Goal: Task Accomplishment & Management: Use online tool/utility

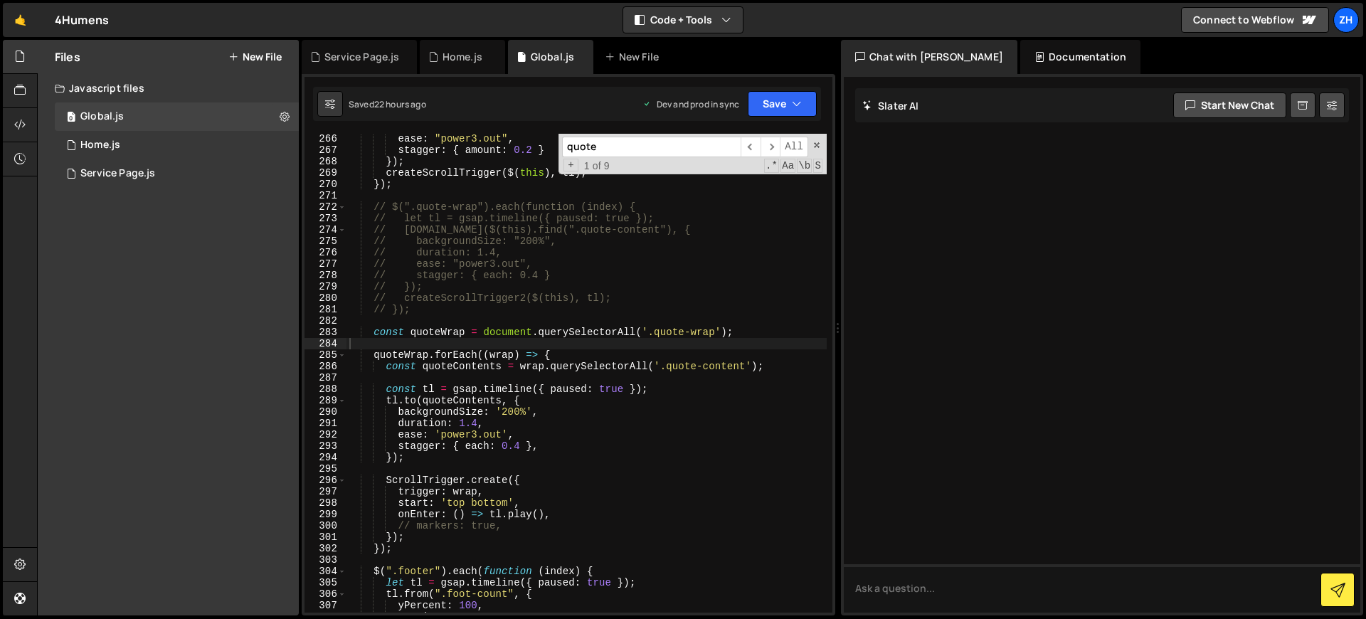
scroll to position [3051, 0]
click at [660, 148] on input "quote" at bounding box center [651, 147] width 179 height 21
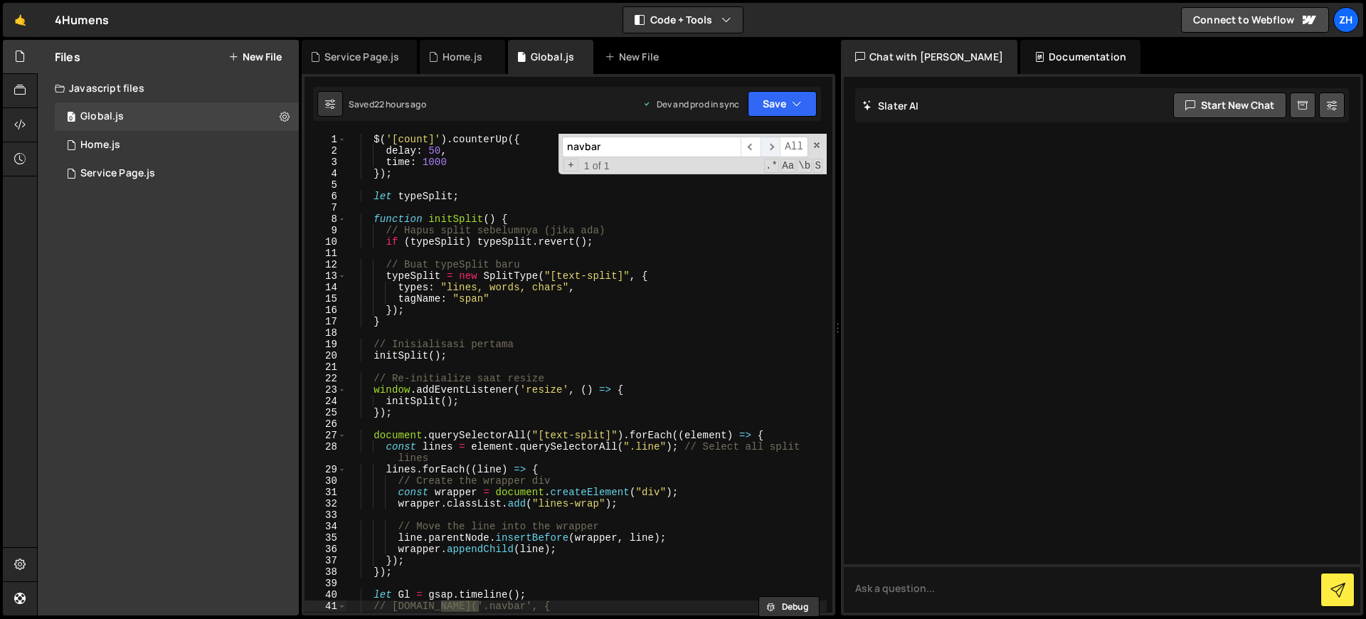
click at [777, 146] on span "​" at bounding box center [770, 147] width 20 height 21
click at [770, 145] on span "​" at bounding box center [770, 147] width 20 height 21
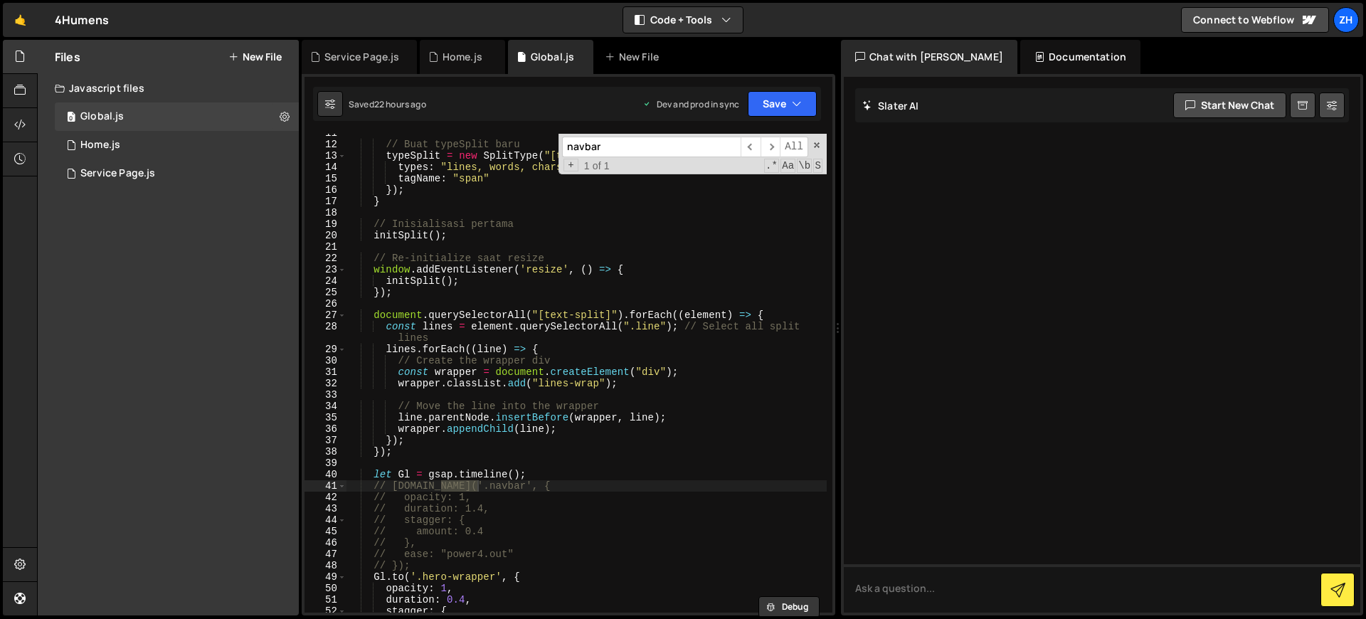
scroll to position [115, 0]
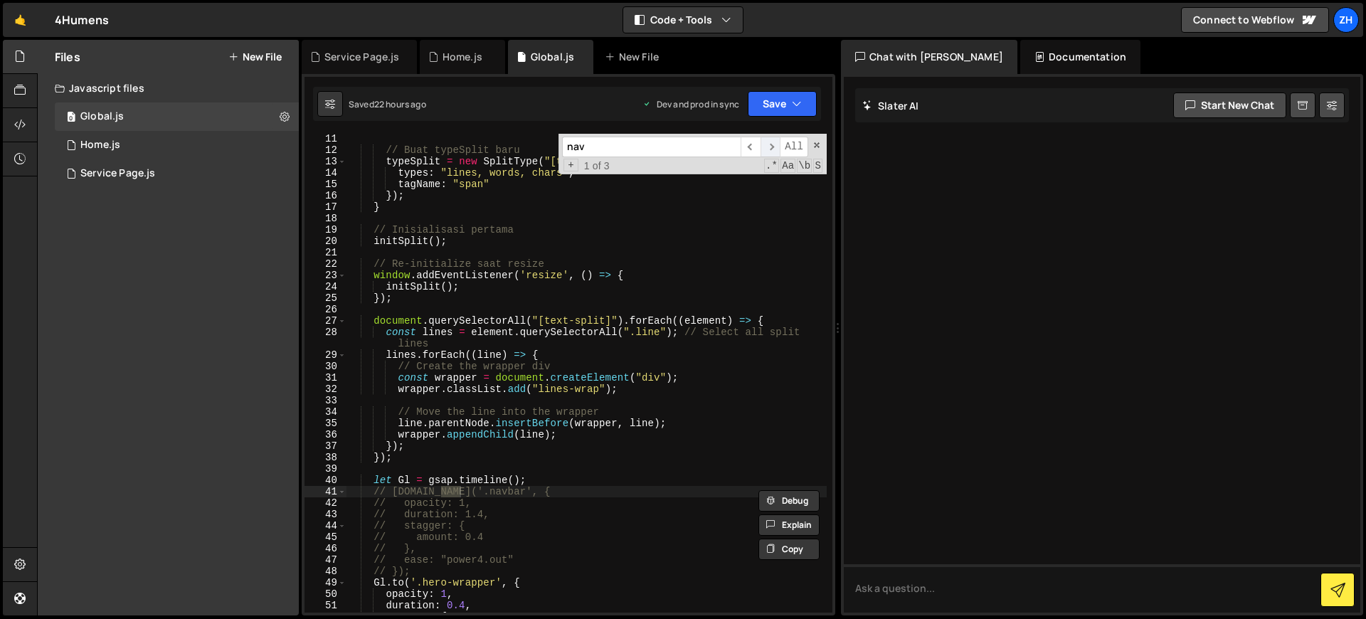
type input "nav"
click at [768, 152] on span "​" at bounding box center [770, 147] width 20 height 21
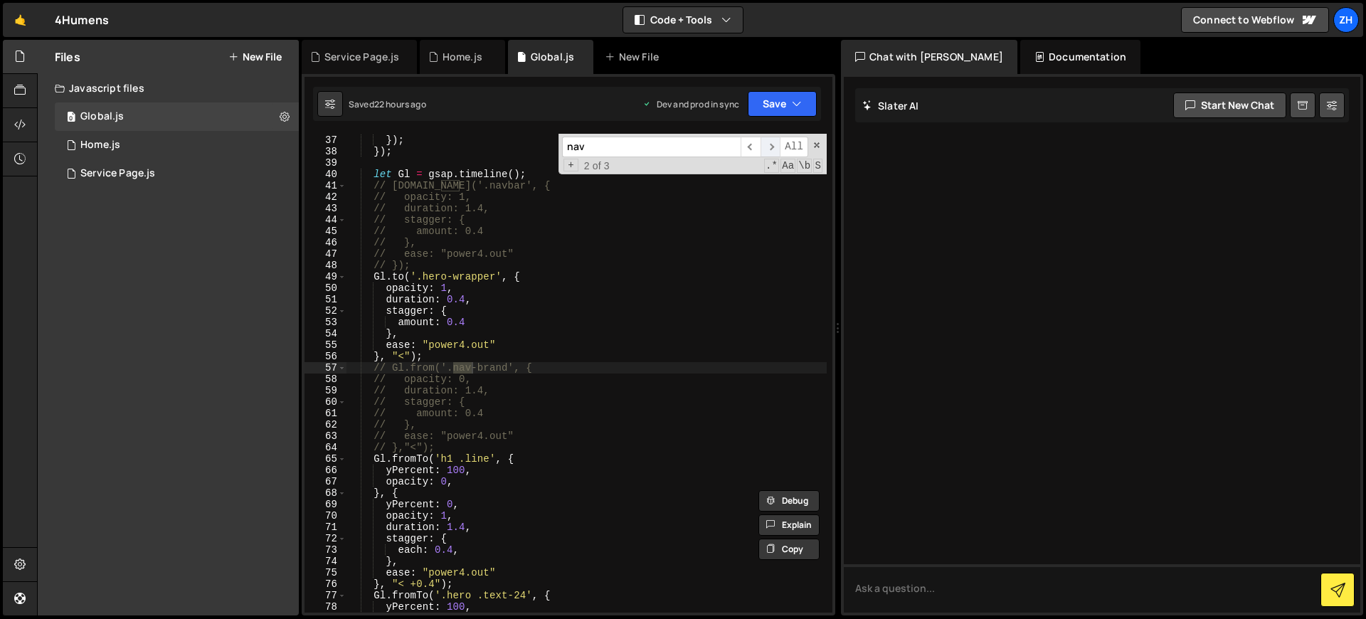
scroll to position [421, 0]
click at [768, 152] on span "​" at bounding box center [770, 147] width 20 height 21
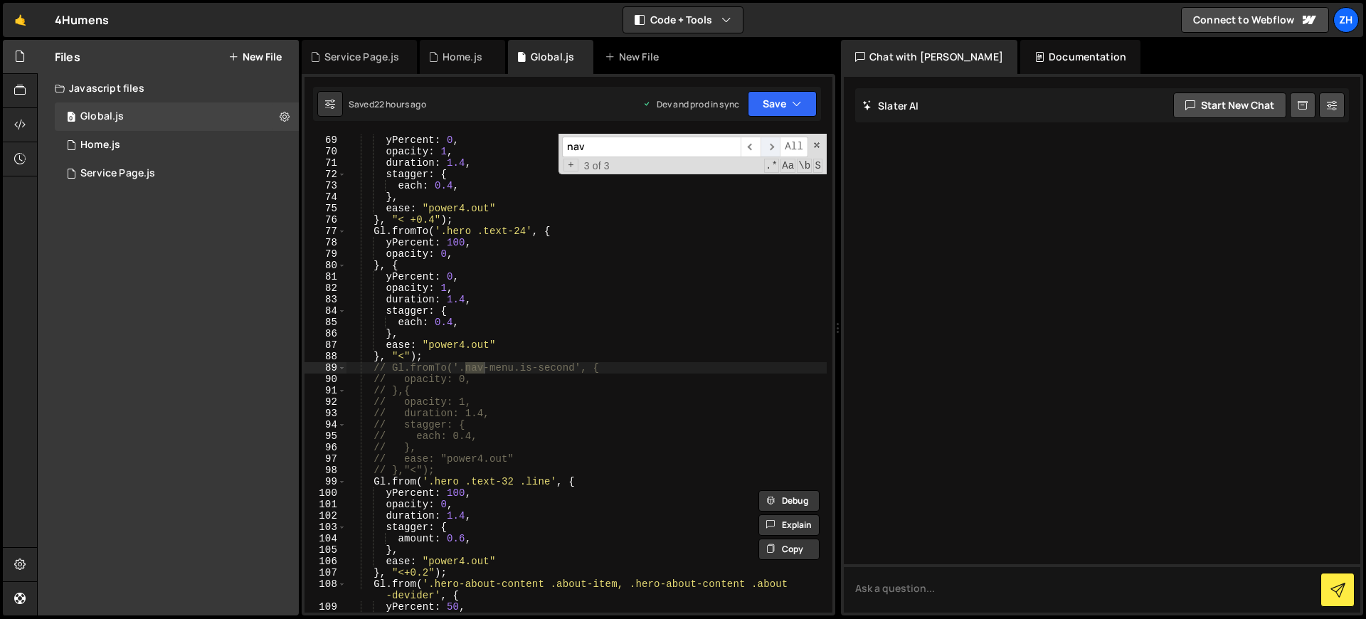
click at [768, 152] on span "​" at bounding box center [770, 147] width 20 height 21
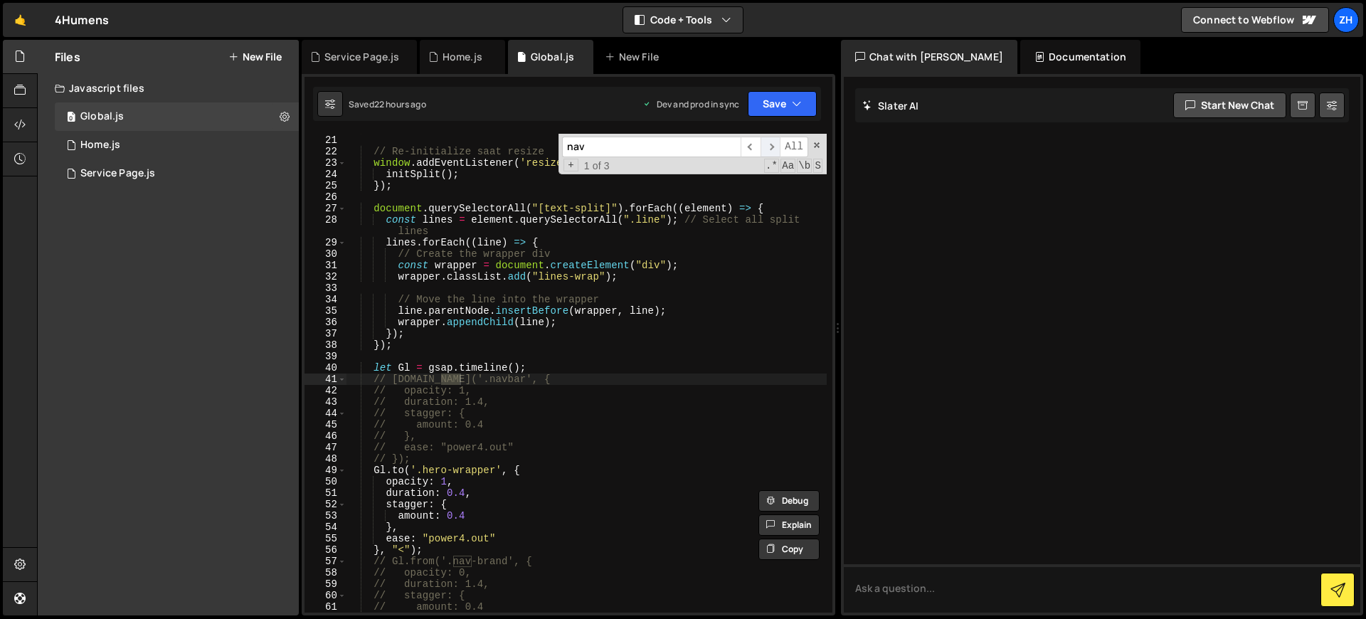
click at [768, 152] on span "​" at bounding box center [770, 147] width 20 height 21
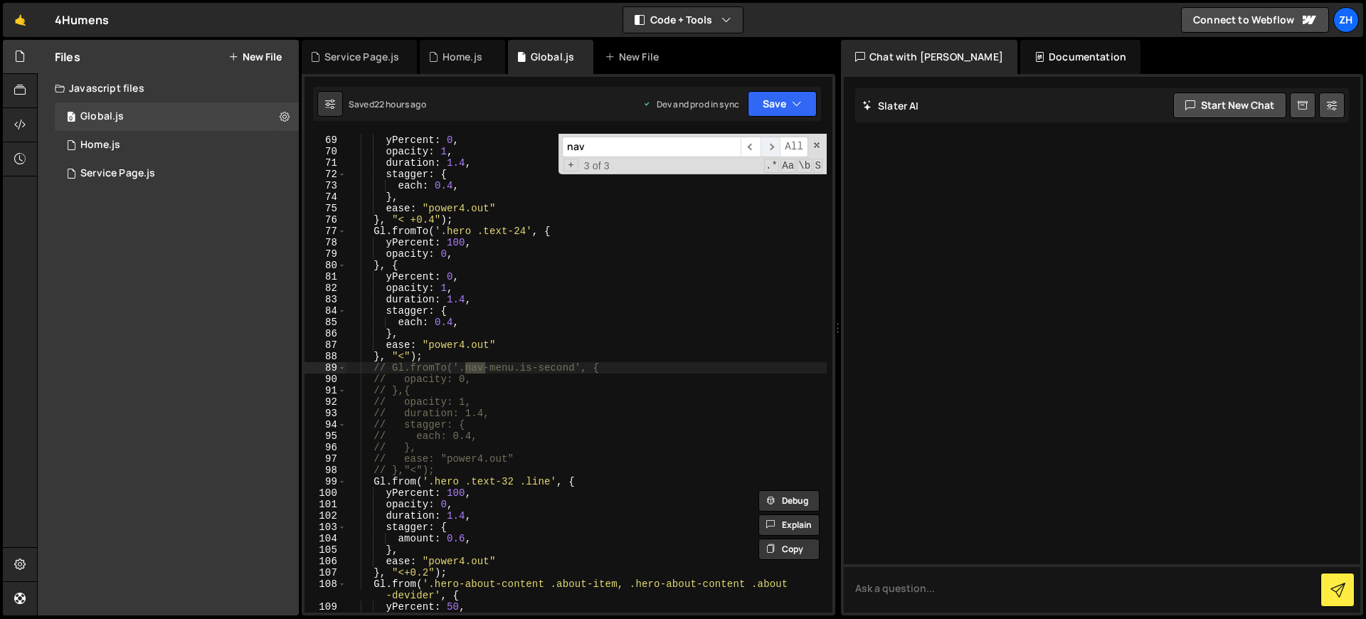
click at [768, 152] on span "​" at bounding box center [770, 147] width 20 height 21
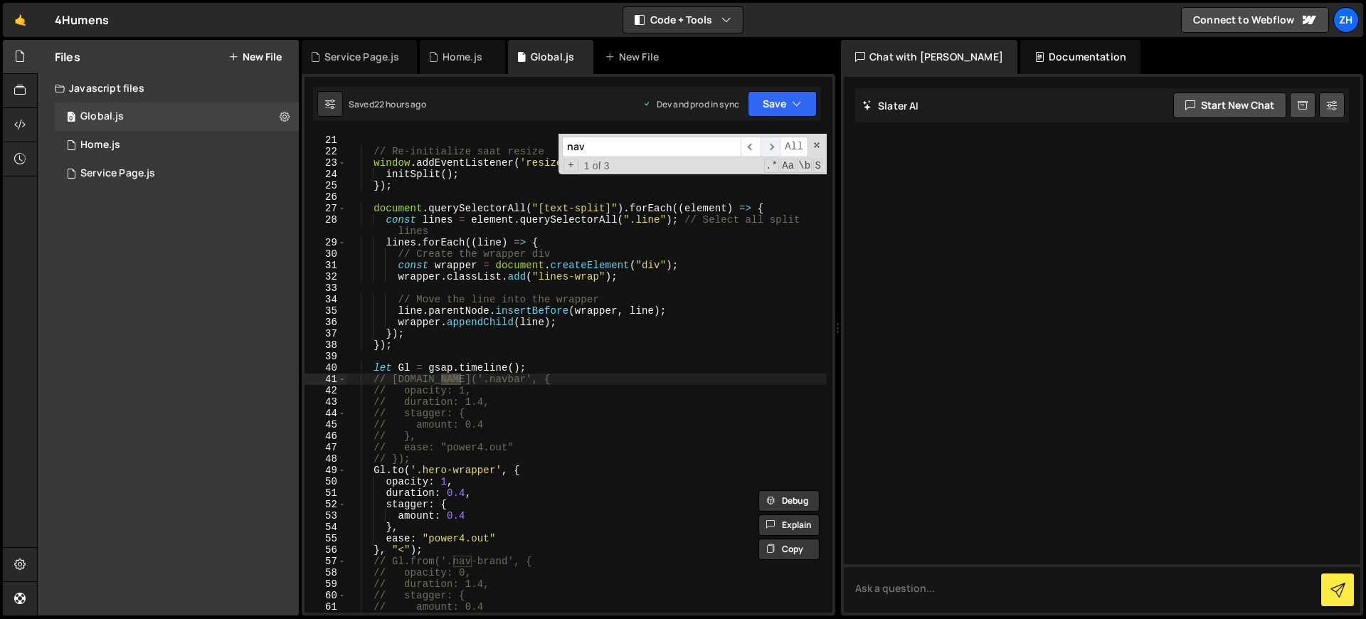
click at [768, 152] on span "​" at bounding box center [770, 147] width 20 height 21
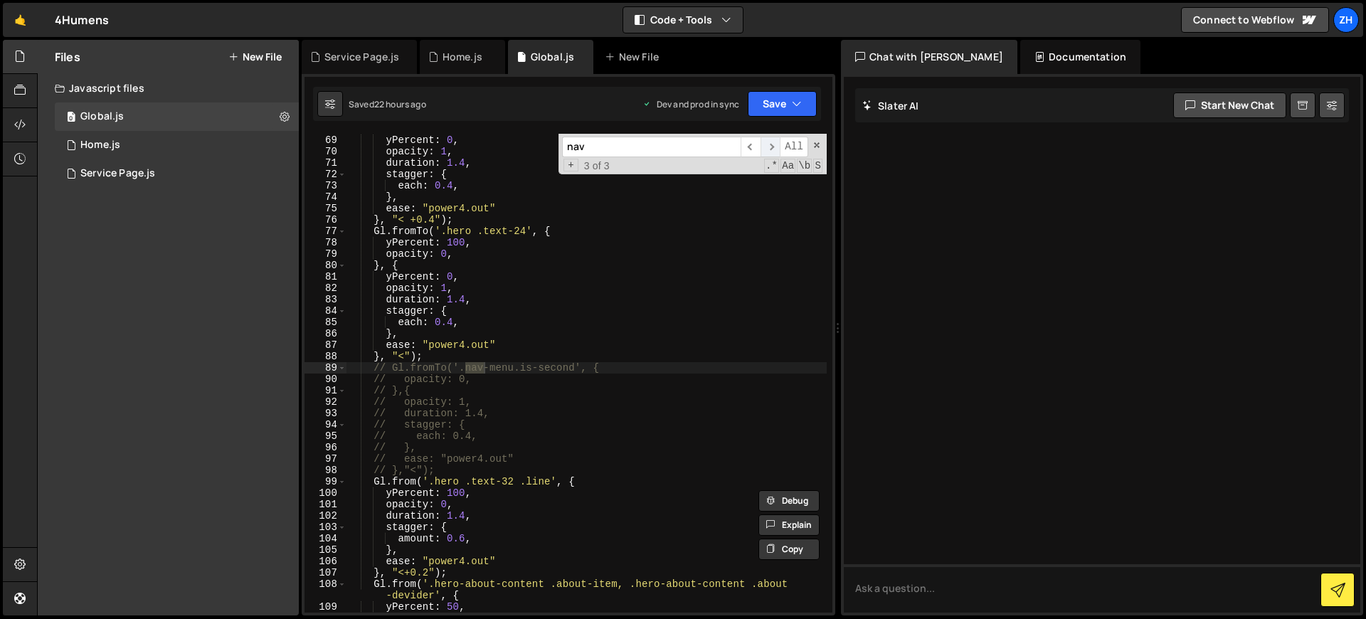
click at [768, 152] on span "​" at bounding box center [770, 147] width 20 height 21
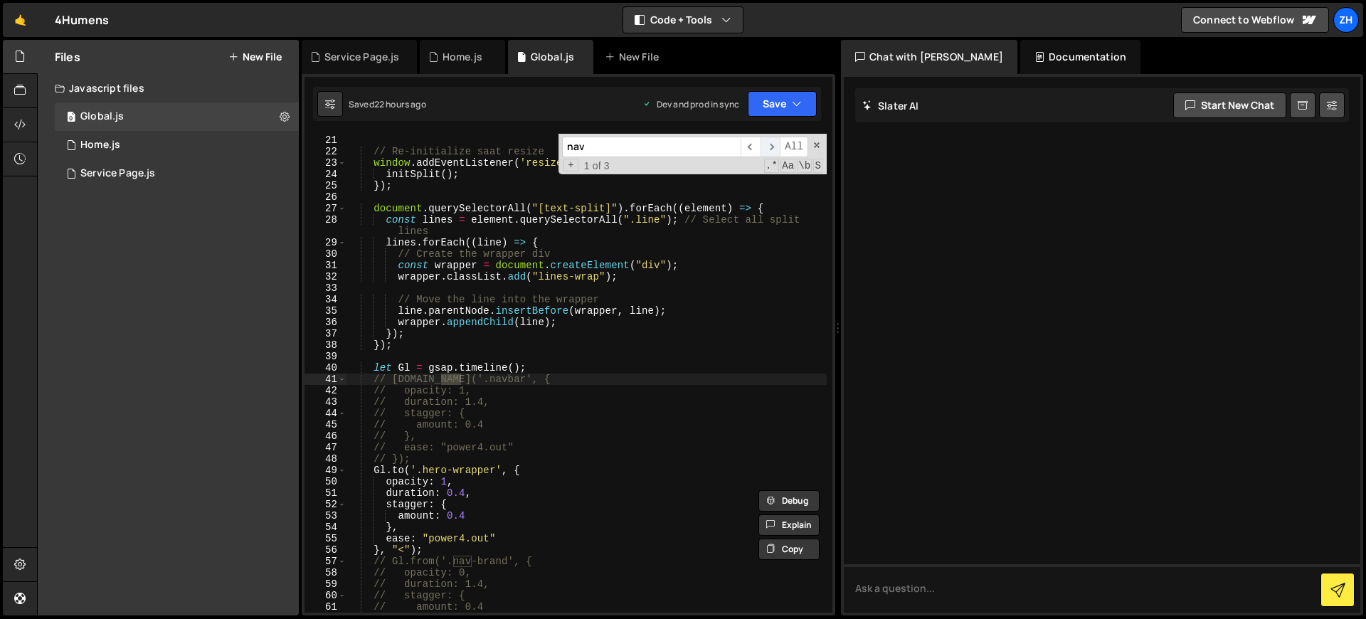
click at [768, 152] on span "​" at bounding box center [770, 147] width 20 height 21
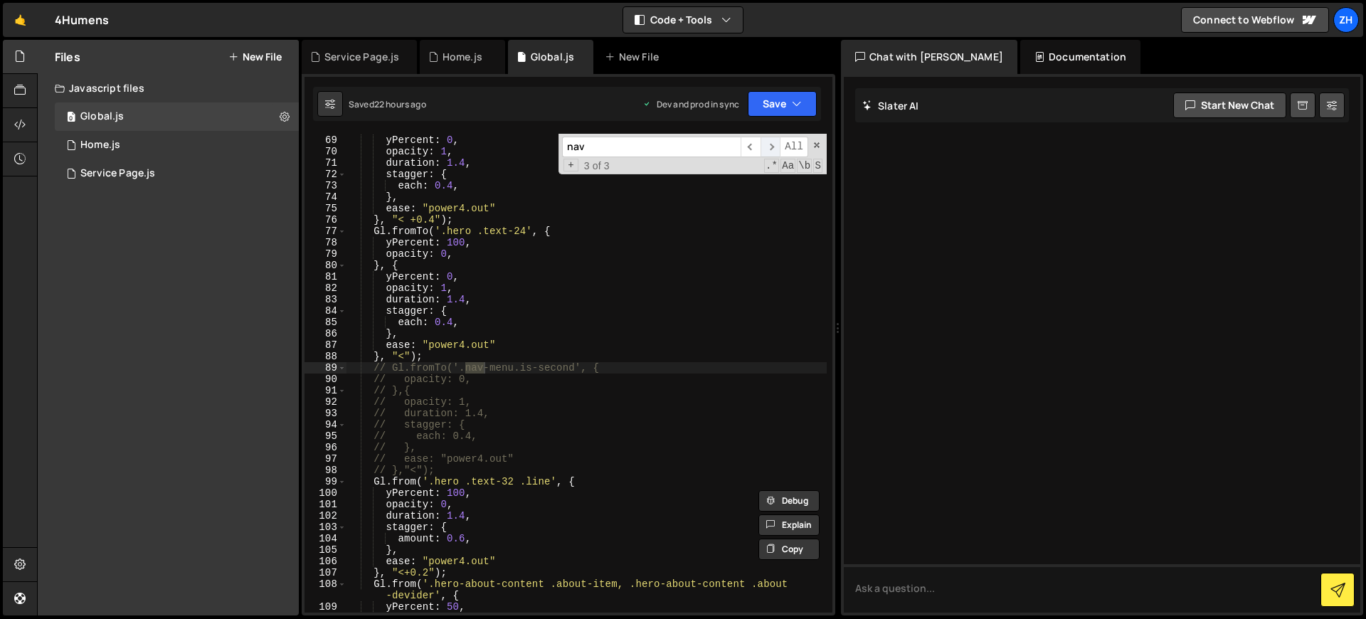
click at [768, 152] on span "​" at bounding box center [770, 147] width 20 height 21
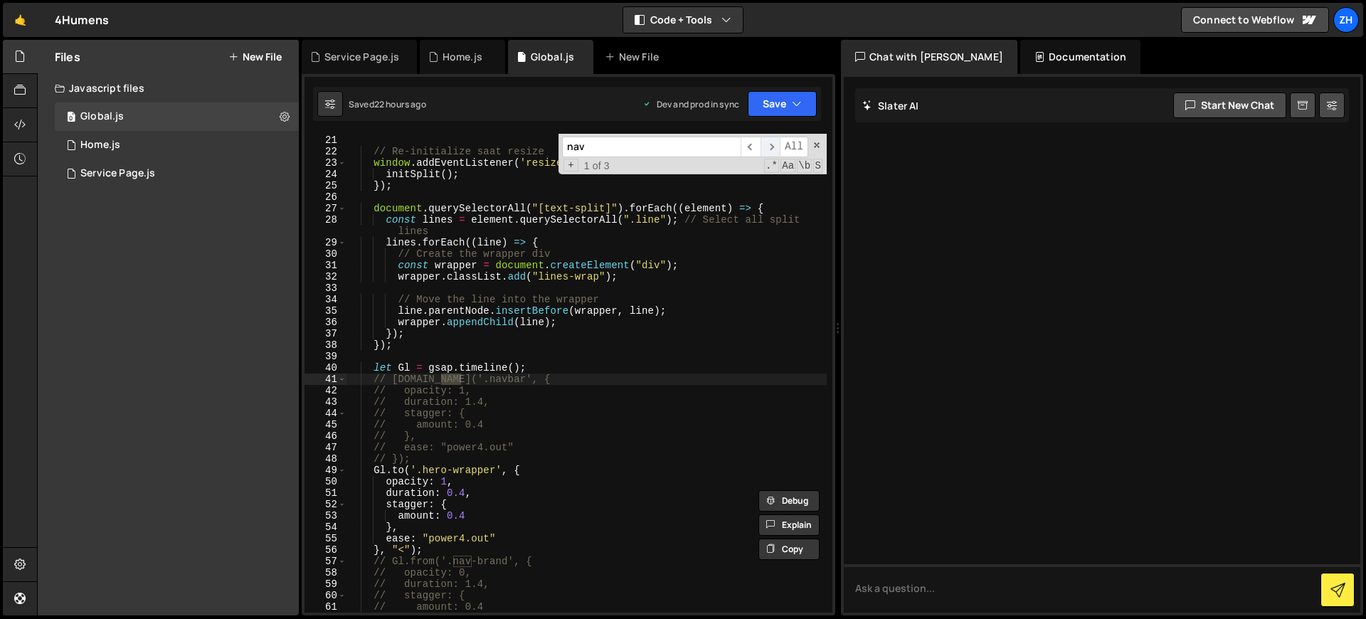
scroll to position [228, 0]
click at [769, 153] on span "​" at bounding box center [770, 147] width 20 height 21
click at [203, 154] on div "0 Home.js 0" at bounding box center [177, 145] width 244 height 28
click at [249, 151] on div "0 Home.js 0" at bounding box center [177, 145] width 244 height 28
click at [772, 149] on span "​" at bounding box center [770, 147] width 20 height 21
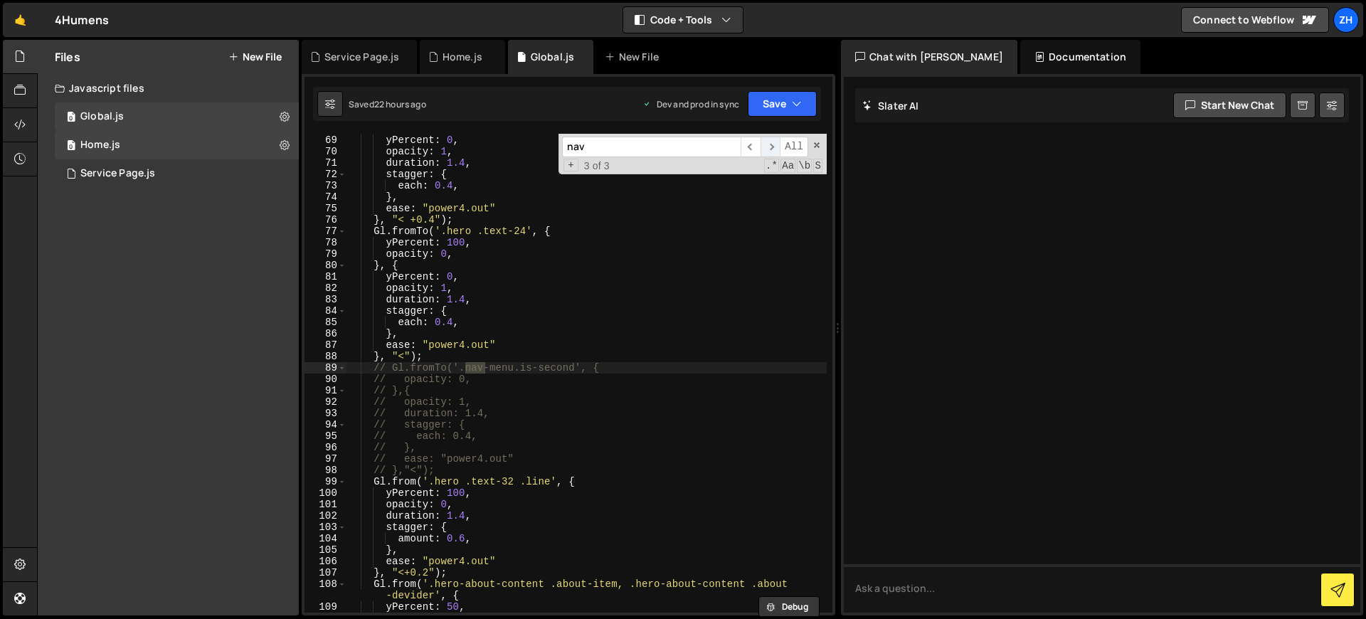
click at [772, 149] on span "​" at bounding box center [770, 147] width 20 height 21
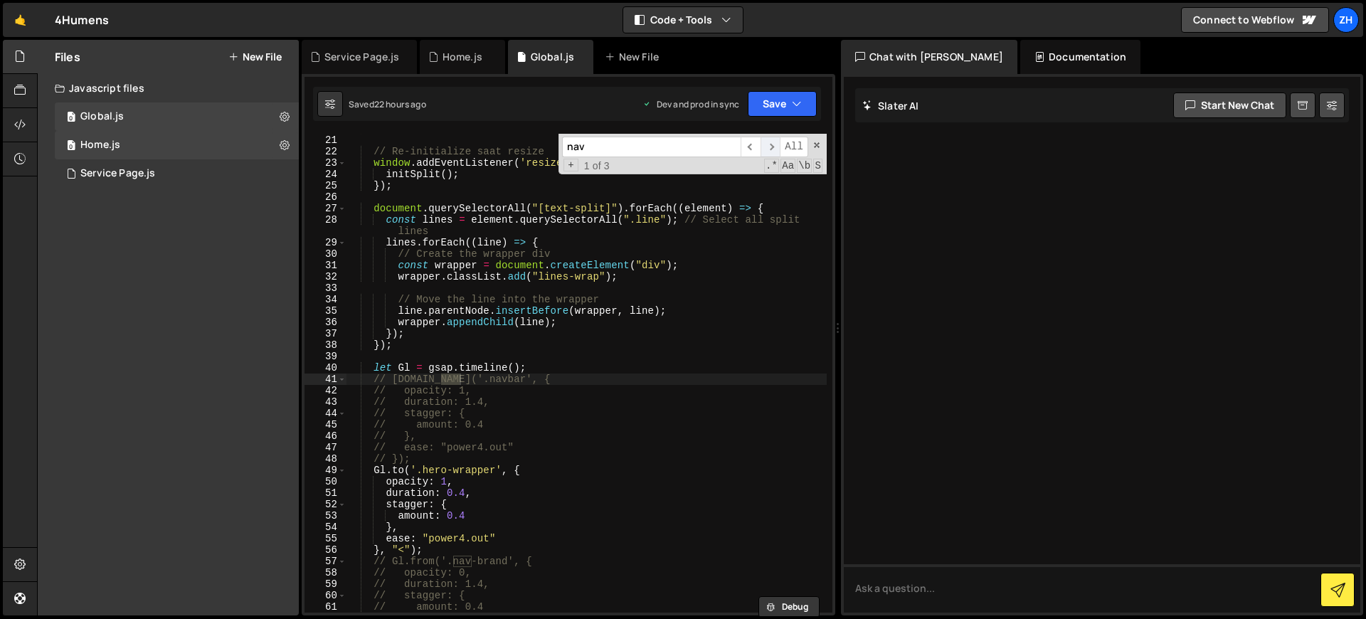
click at [772, 149] on span "​" at bounding box center [770, 147] width 20 height 21
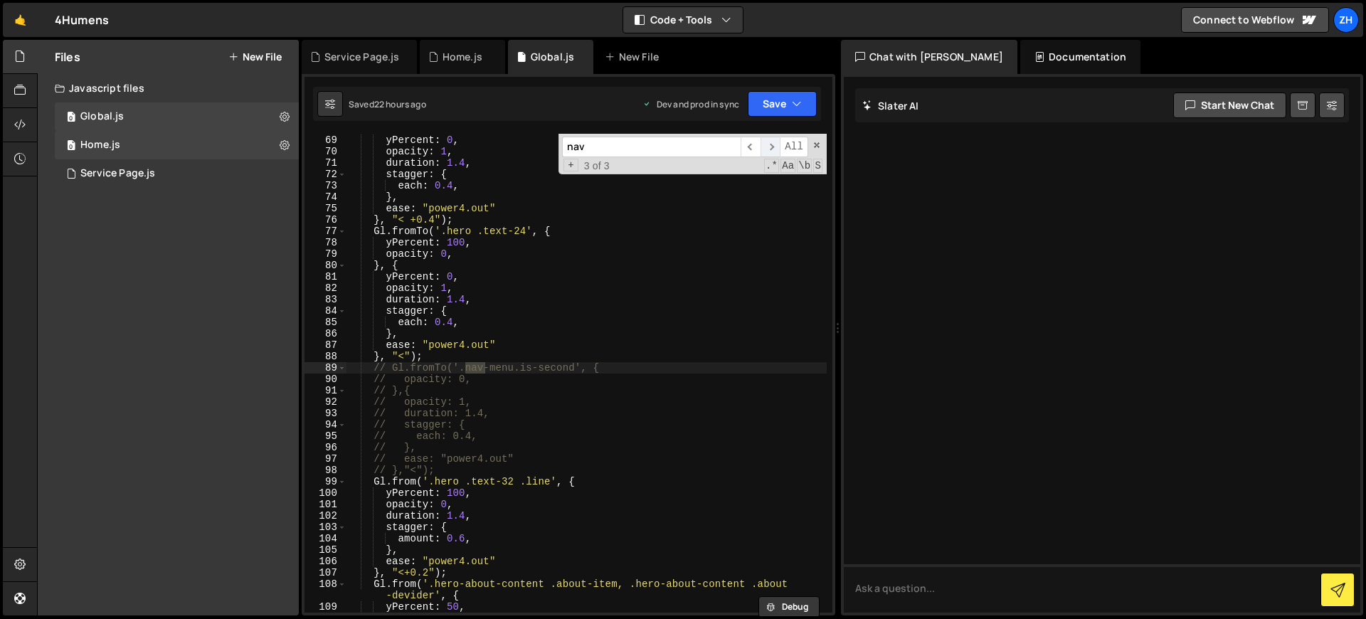
scroll to position [785, 0]
click at [772, 149] on span "​" at bounding box center [770, 147] width 20 height 21
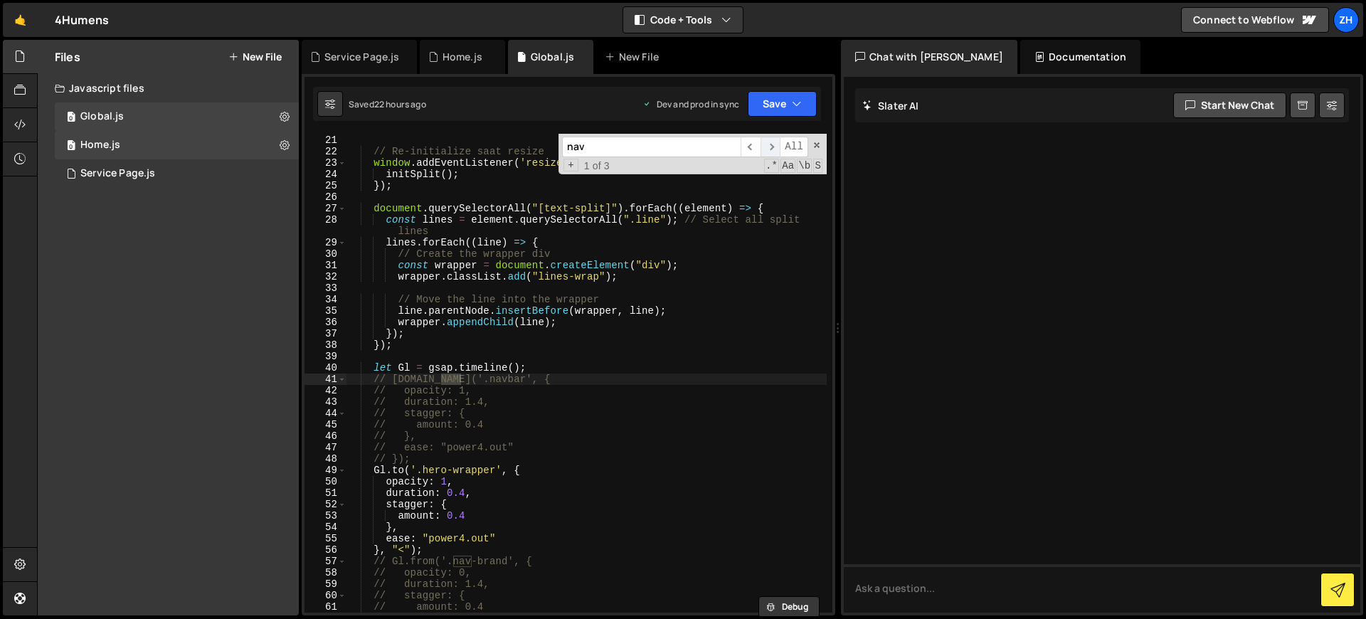
click at [772, 149] on span "​" at bounding box center [770, 147] width 20 height 21
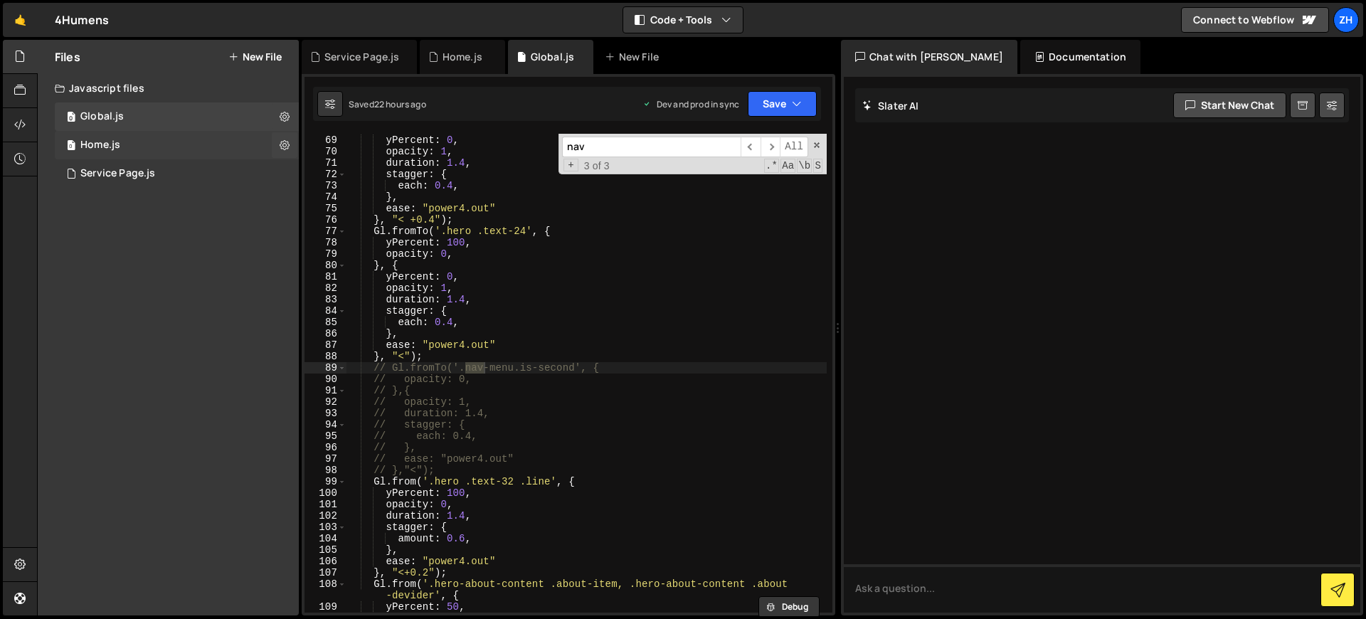
click at [115, 149] on div "Home.js" at bounding box center [100, 145] width 40 height 13
click at [117, 166] on div "0 Service Page.js 0" at bounding box center [177, 173] width 244 height 28
click at [117, 167] on div "Service Page.js" at bounding box center [117, 173] width 75 height 13
click at [136, 142] on div "0 Home.js 0" at bounding box center [177, 145] width 244 height 28
click at [116, 122] on div "Global.js" at bounding box center [101, 116] width 43 height 13
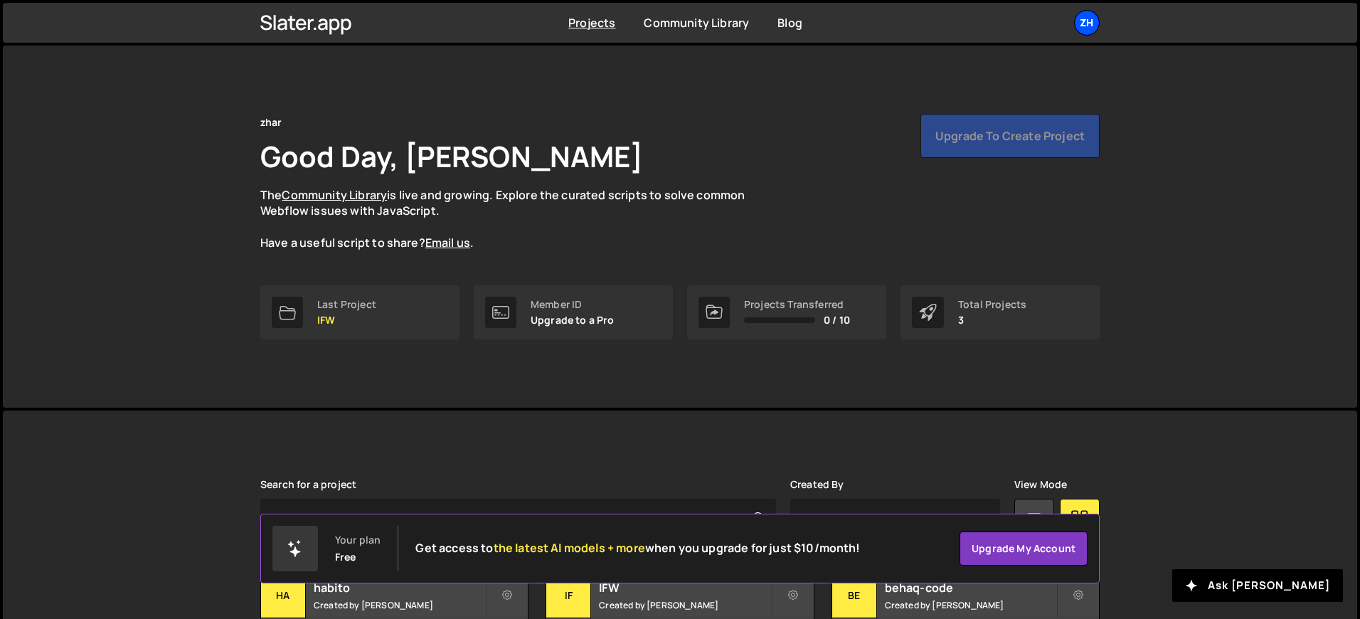
click at [1095, 16] on div "zh" at bounding box center [1087, 23] width 26 height 26
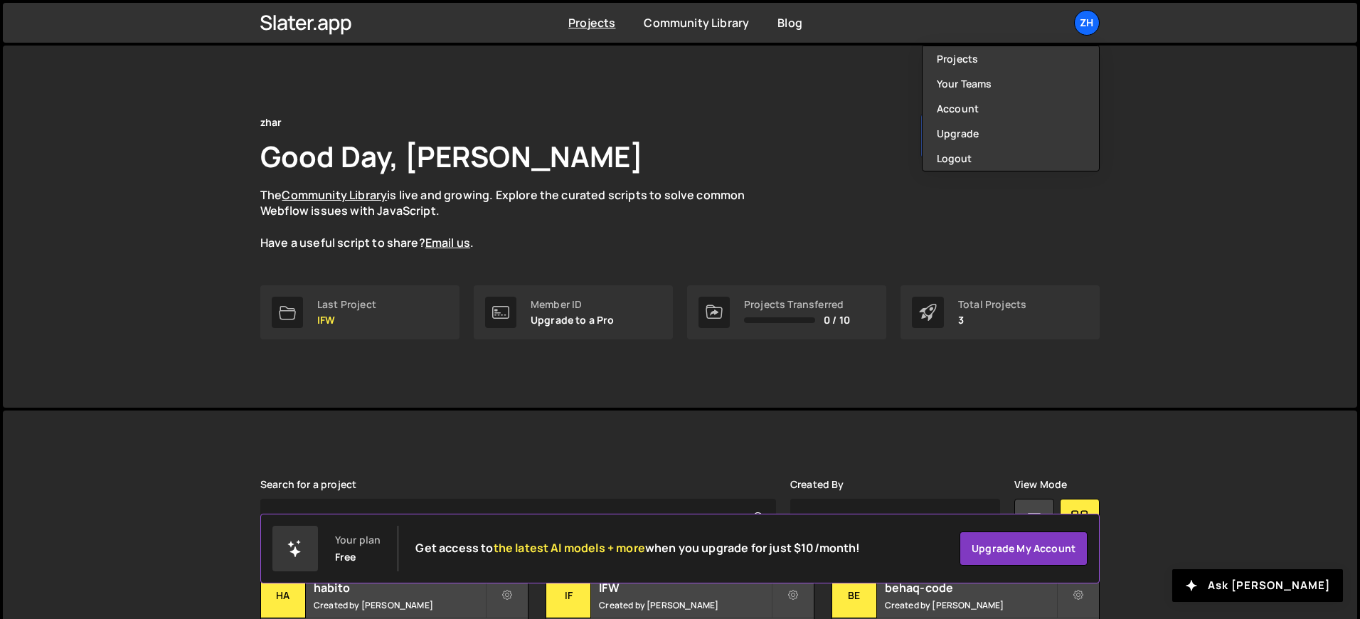
click at [827, 164] on div "zhar Good Day, wahyu azhar The Community Library is live and growing. Explore t…" at bounding box center [679, 182] width 839 height 137
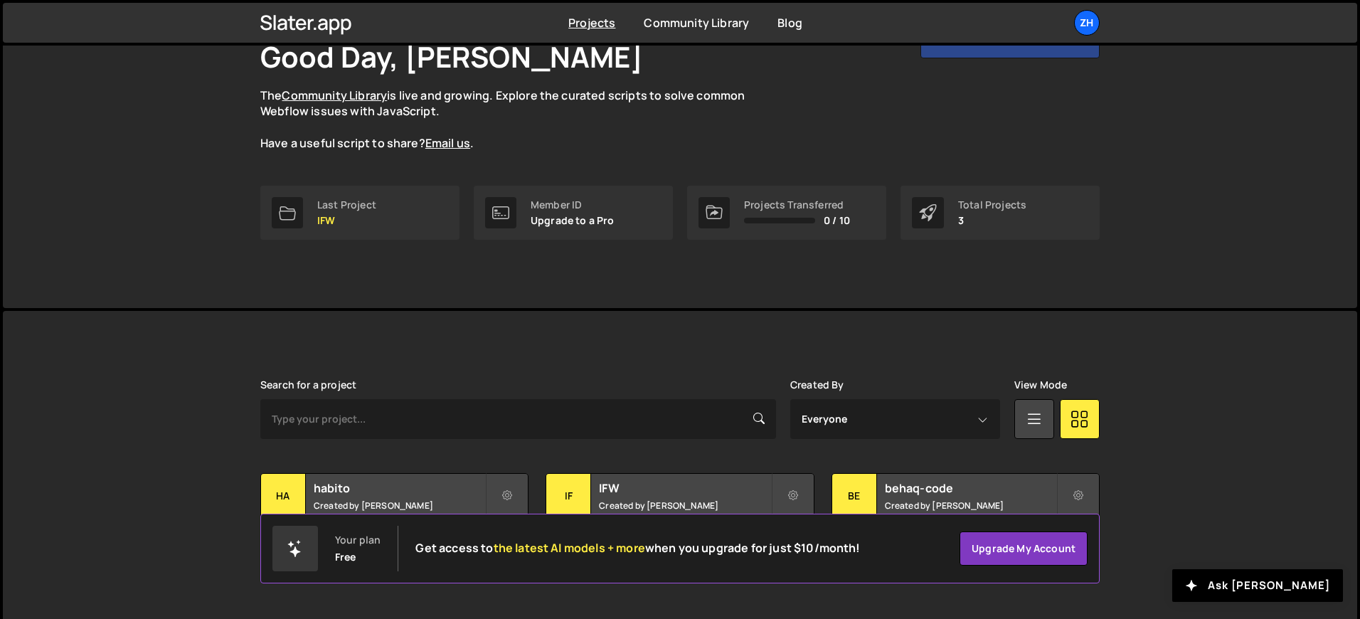
scroll to position [114, 0]
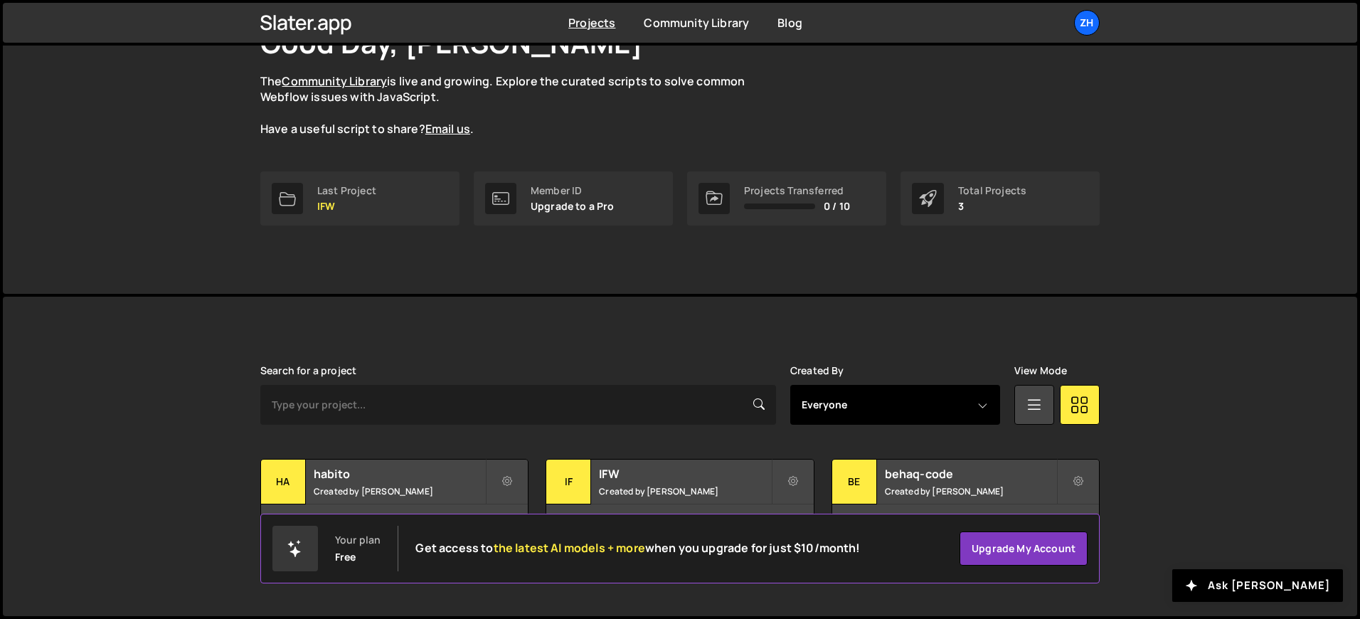
click at [942, 411] on select "Everyone wahyu azhar" at bounding box center [895, 405] width 210 height 40
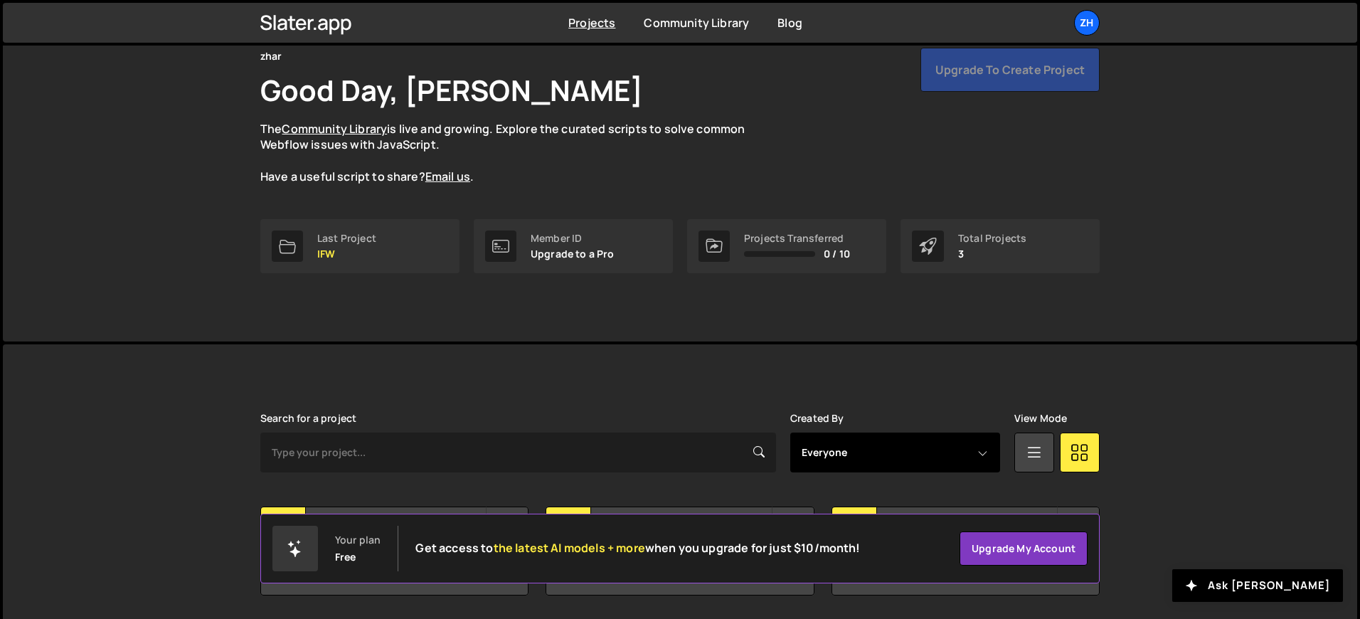
scroll to position [1, 0]
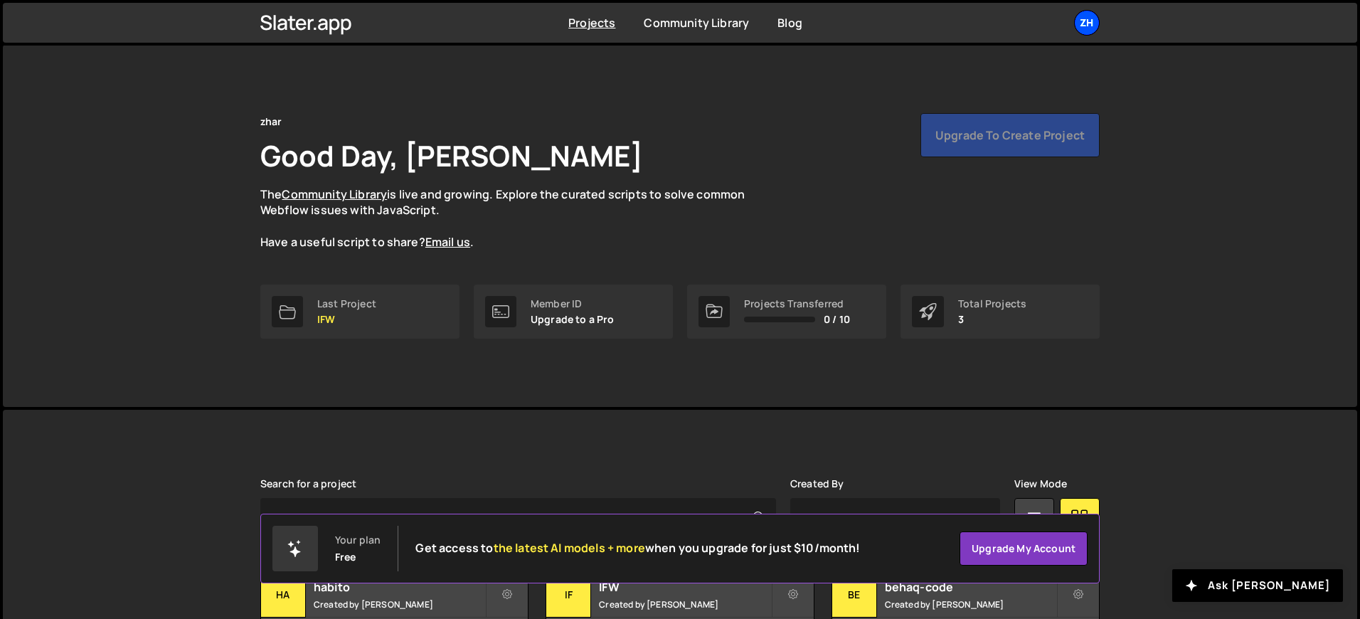
click at [1078, 28] on div "zh" at bounding box center [1087, 23] width 26 height 26
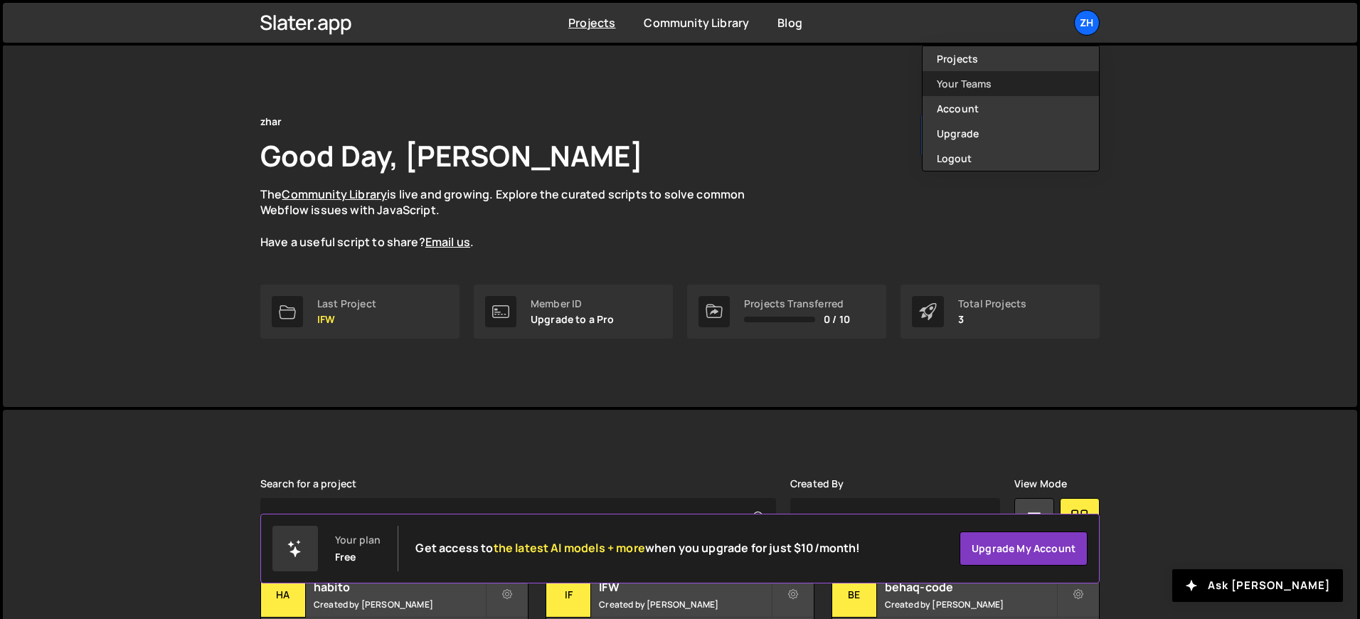
click at [1021, 86] on link "Your Teams" at bounding box center [1011, 83] width 176 height 25
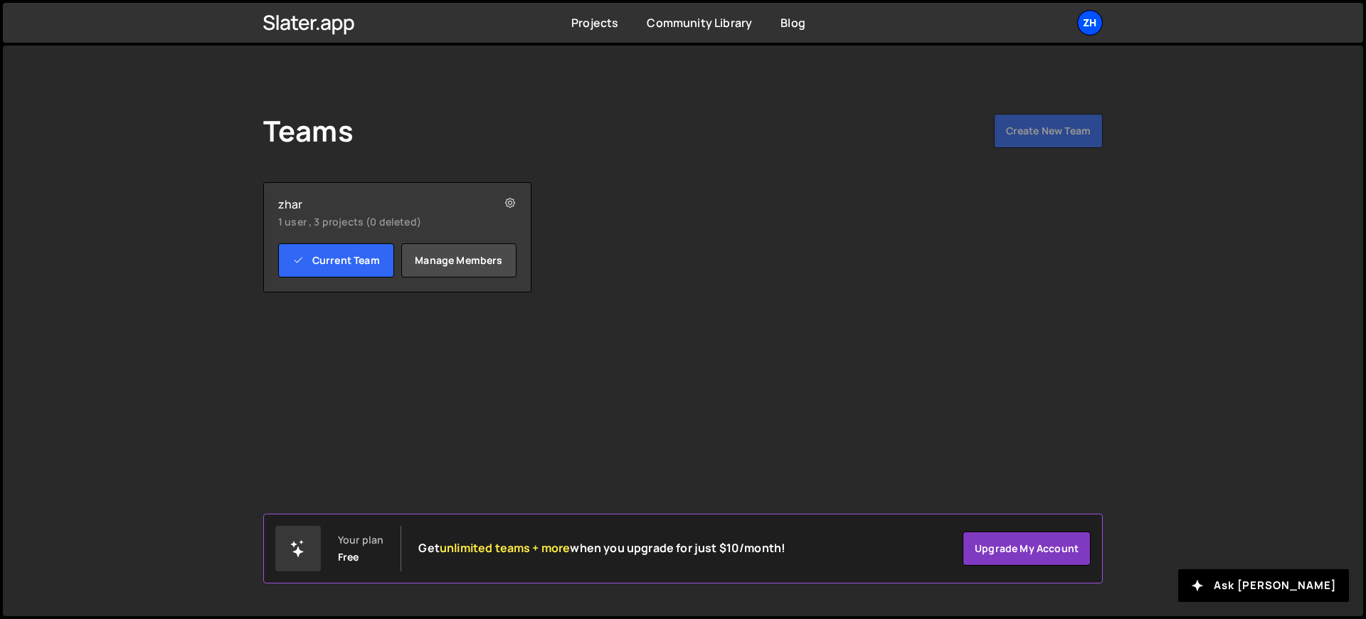
click at [1085, 28] on div "zh" at bounding box center [1090, 23] width 26 height 26
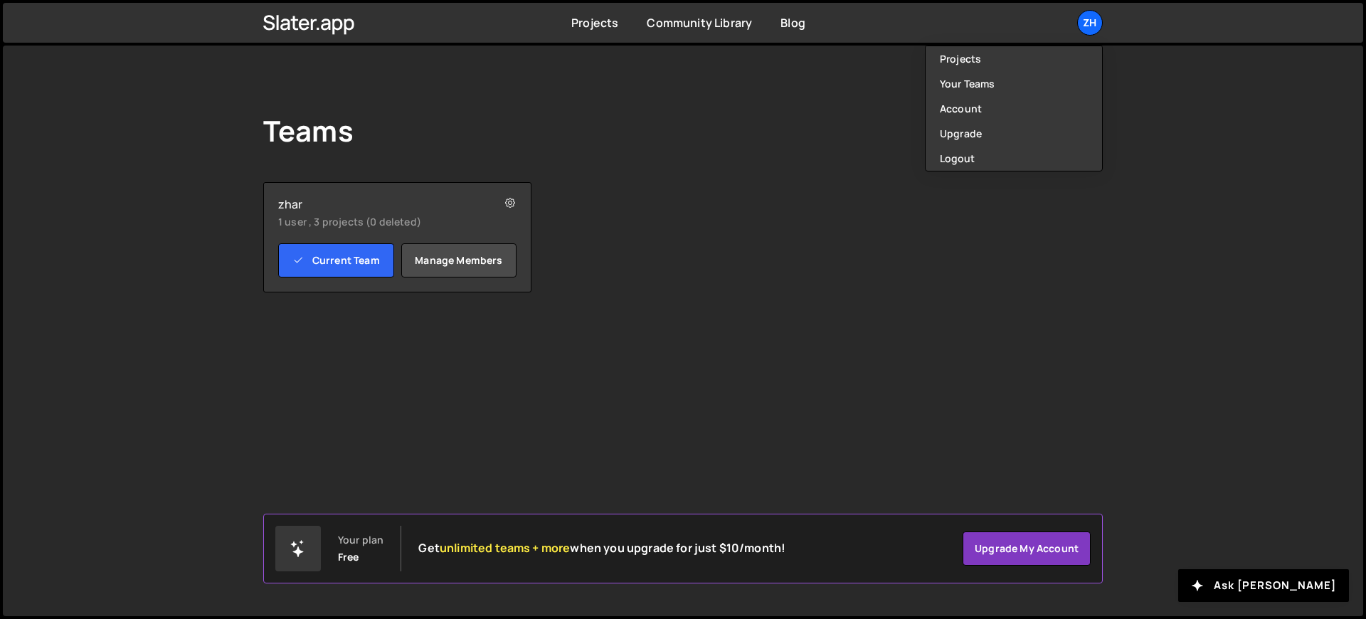
click at [846, 134] on div "Teams Create New Team" at bounding box center [682, 134] width 839 height 40
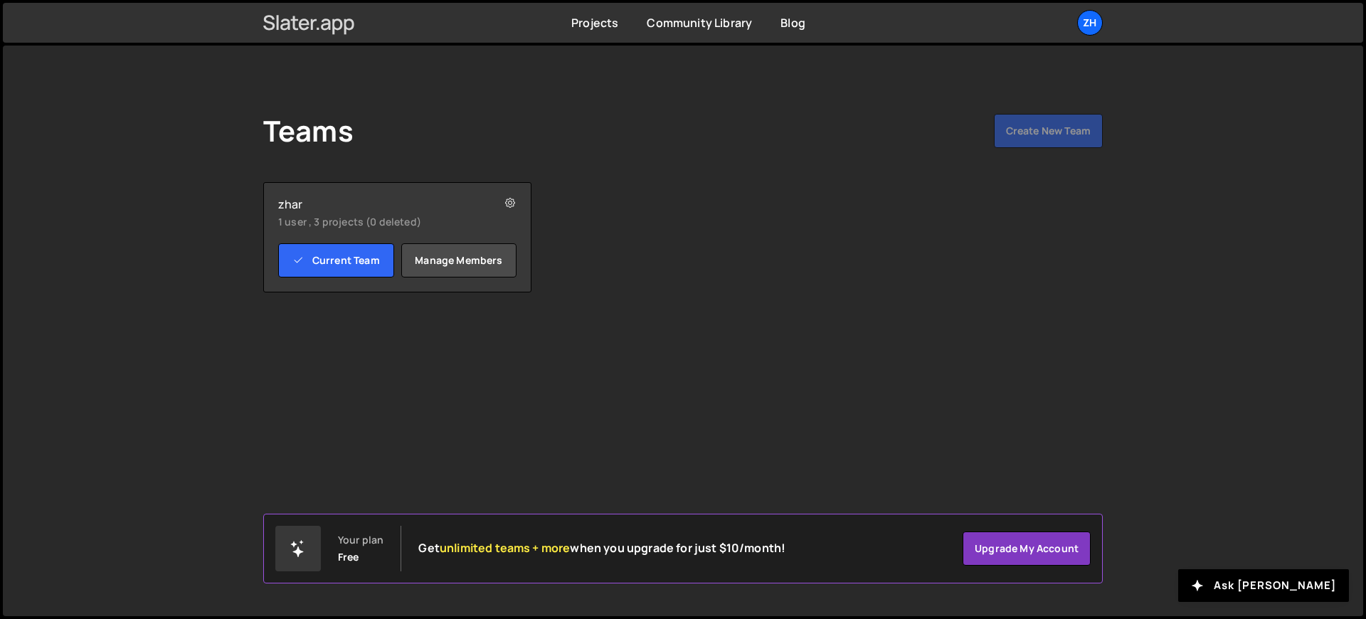
click at [337, 18] on icon at bounding box center [309, 23] width 92 height 24
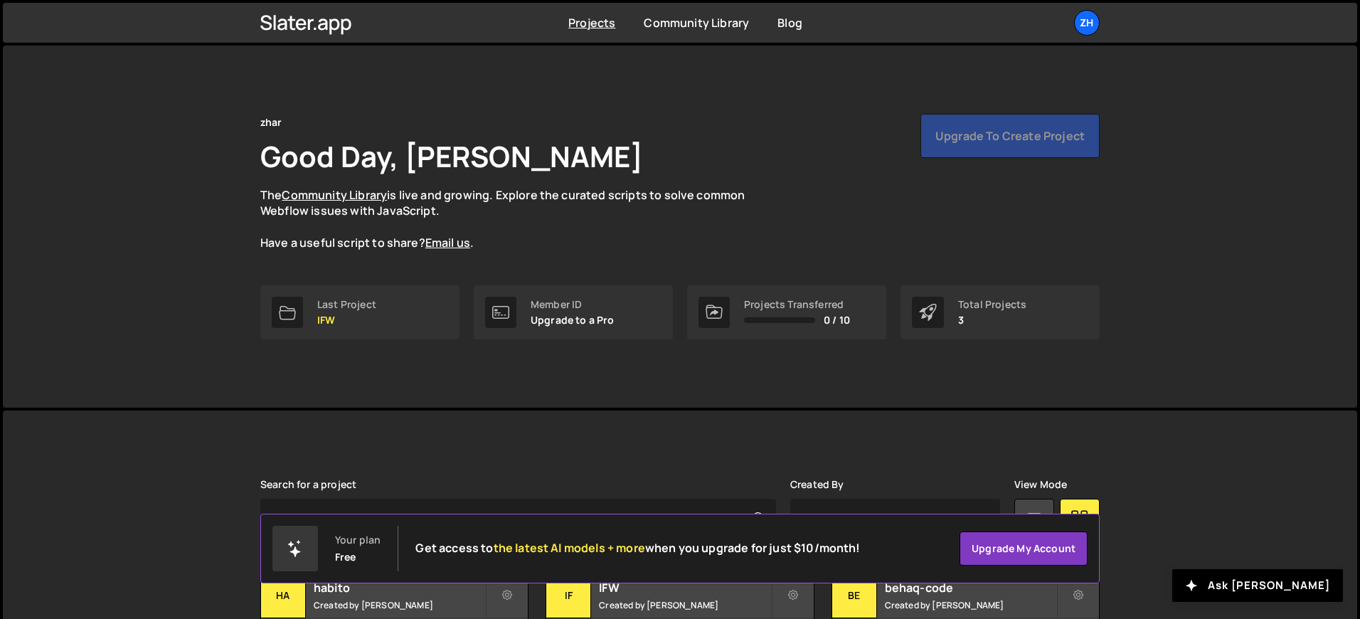
click at [1071, 20] on ul "zh Projects Your Teams Account Upgrade Logout" at bounding box center [1053, 23] width 92 height 26
click at [1086, 30] on div "zh" at bounding box center [1087, 23] width 26 height 26
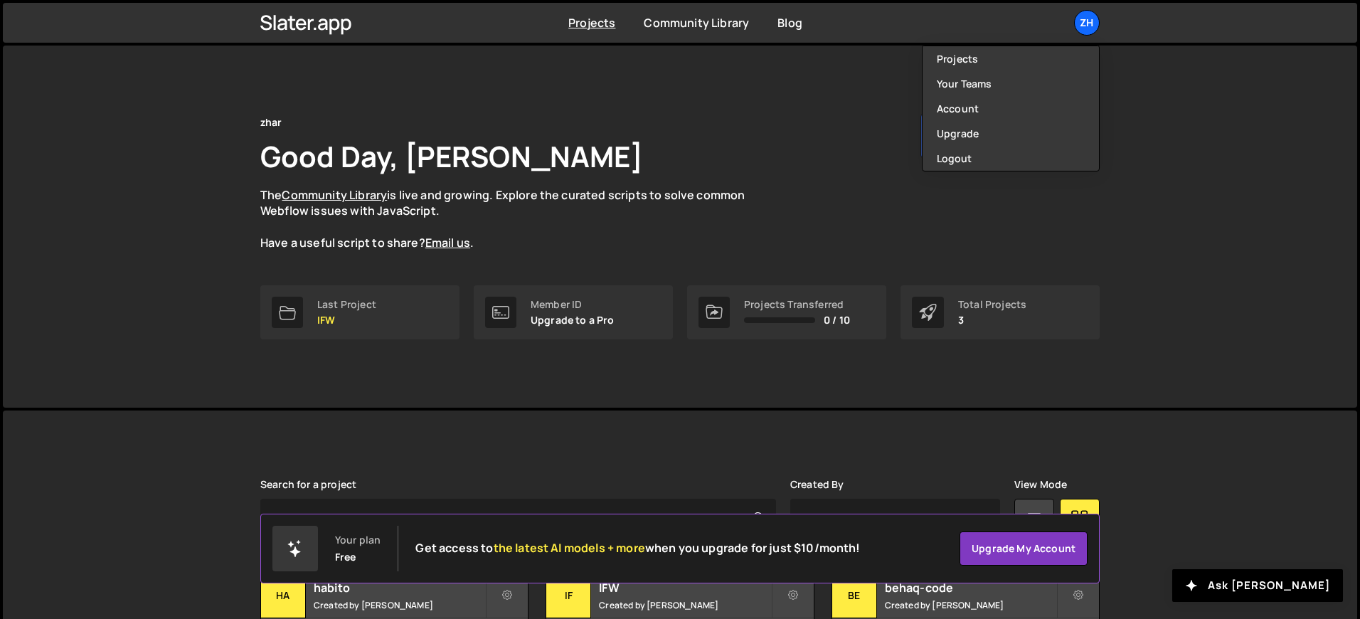
click at [777, 134] on div "zhar Good Day, wahyu azhar The Community Library is live and growing. Explore t…" at bounding box center [679, 182] width 839 height 137
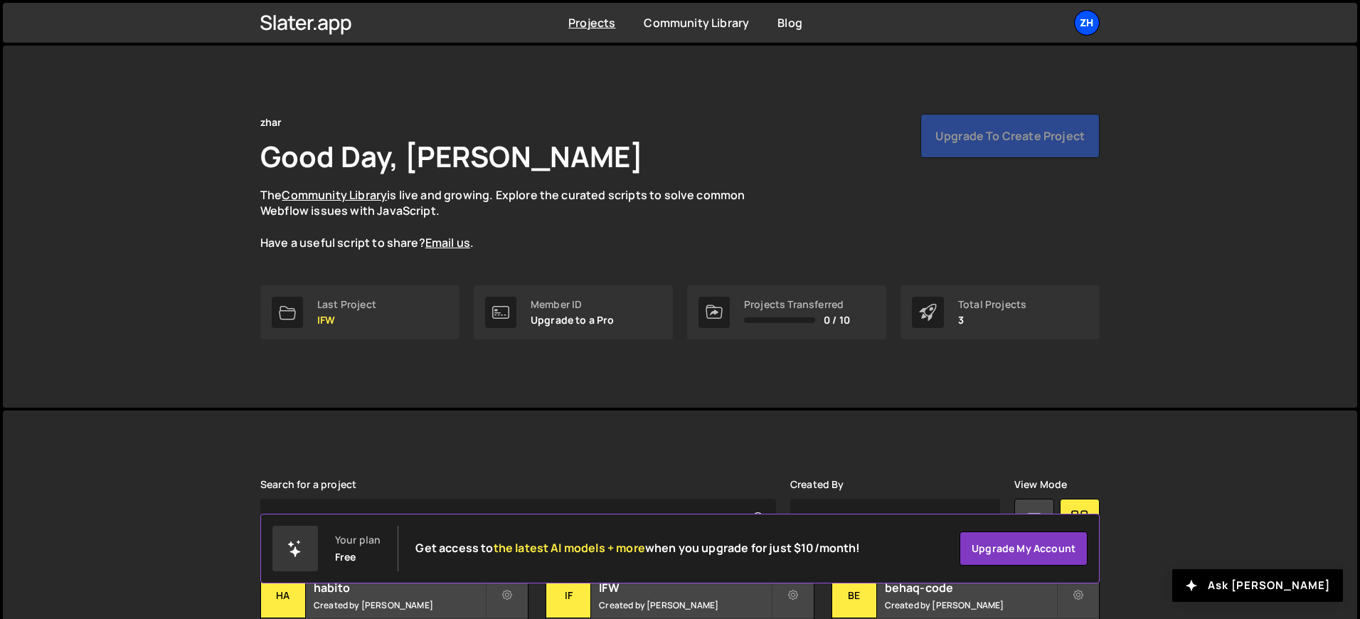
click at [1083, 15] on div "zh" at bounding box center [1087, 23] width 26 height 26
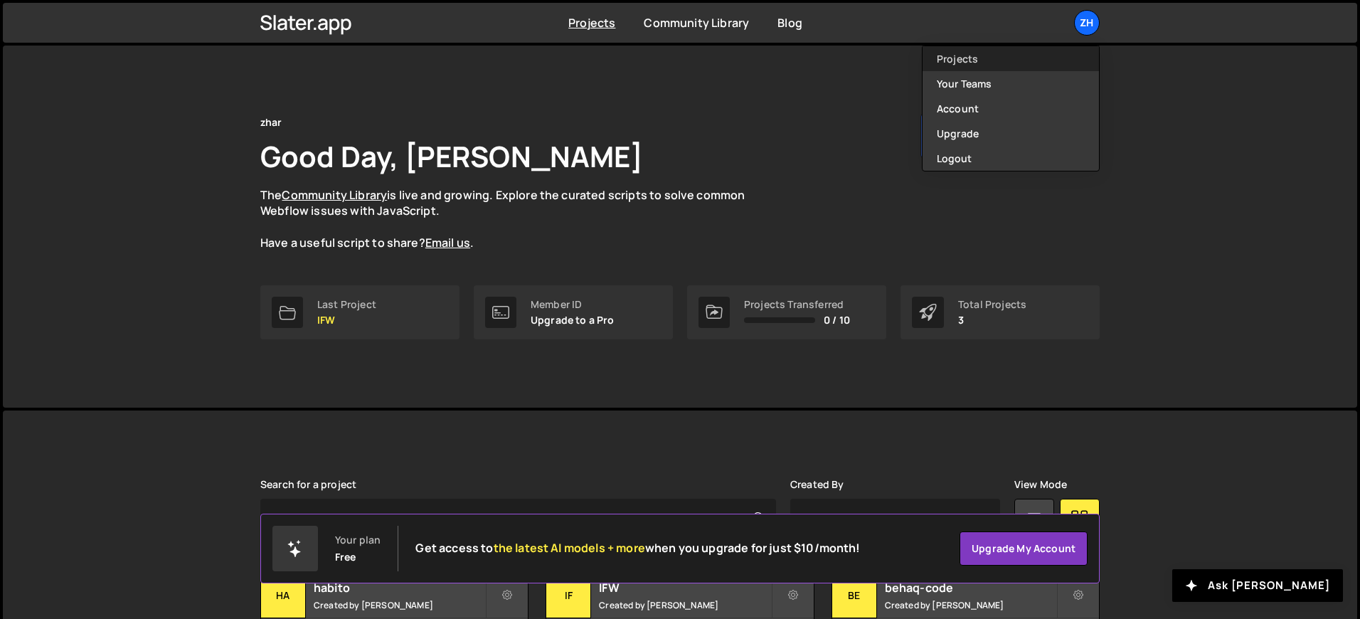
click at [1044, 67] on link "Projects" at bounding box center [1011, 58] width 176 height 25
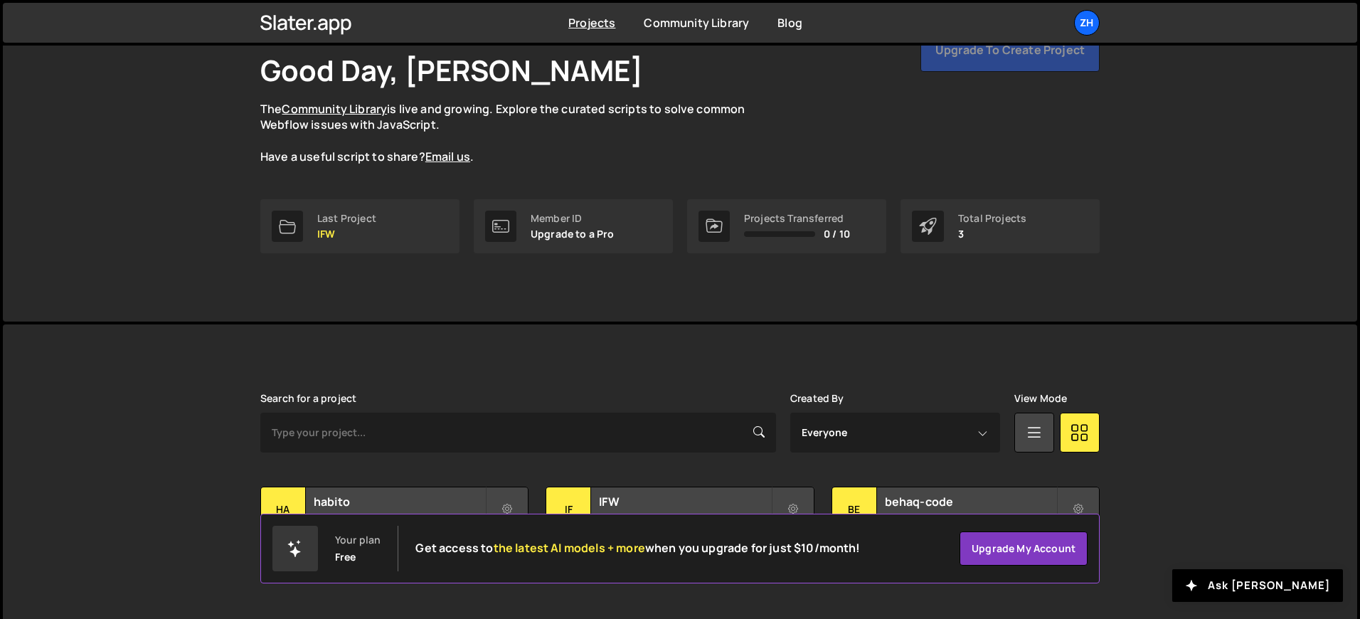
scroll to position [114, 0]
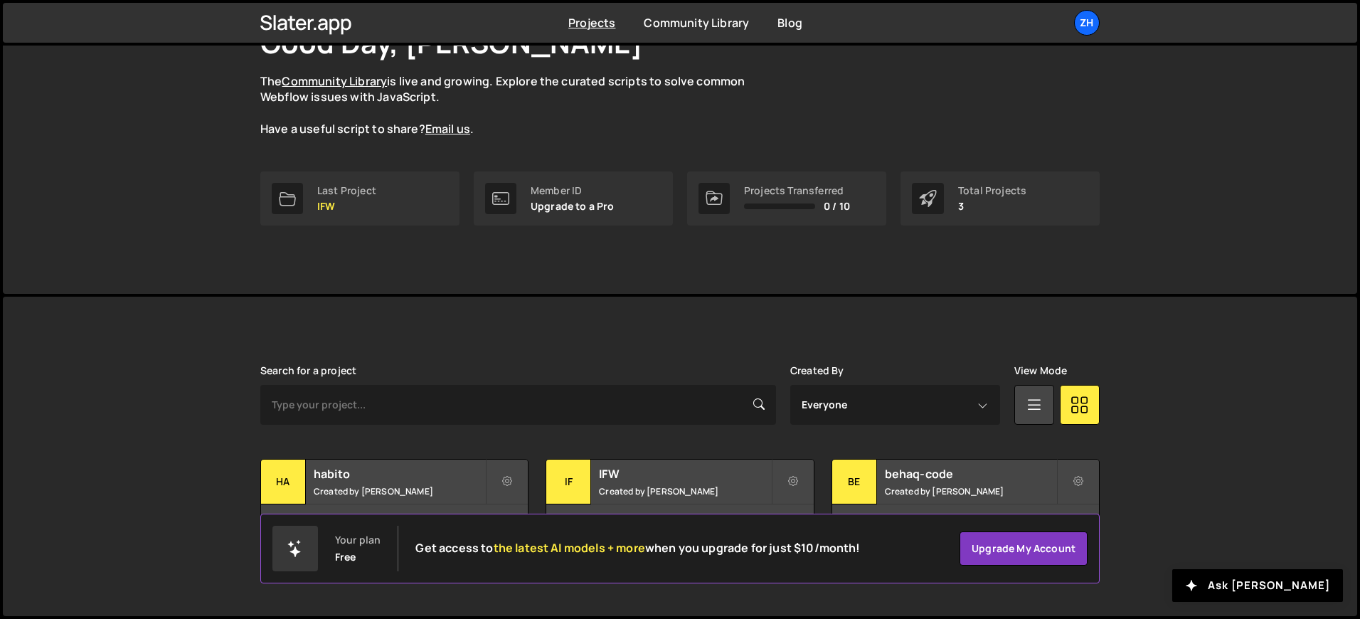
click at [1026, 442] on div "Search for a project Created By Everyone wahyu azhar View Mode Transfer Project…" at bounding box center [679, 456] width 839 height 183
click at [1026, 440] on div "Search for a project Created By Everyone wahyu azhar View Mode Transfer Project…" at bounding box center [679, 456] width 839 height 183
click at [1026, 394] on icon at bounding box center [1034, 404] width 18 height 26
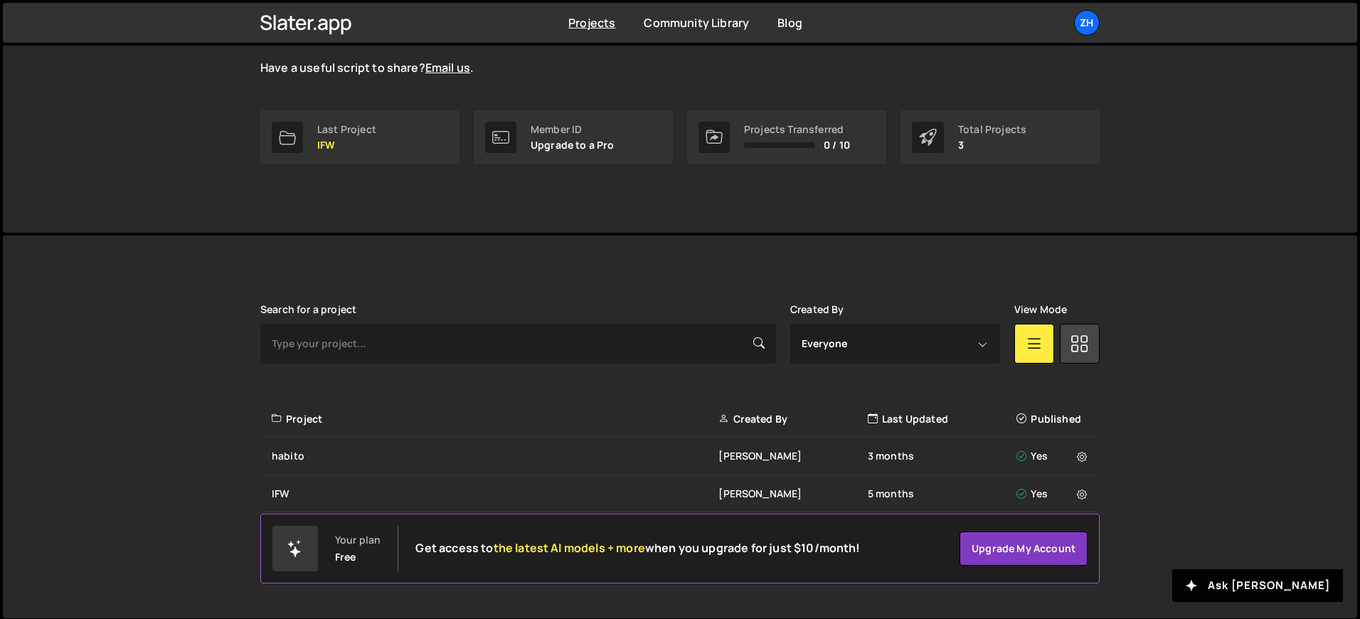
scroll to position [174, 0]
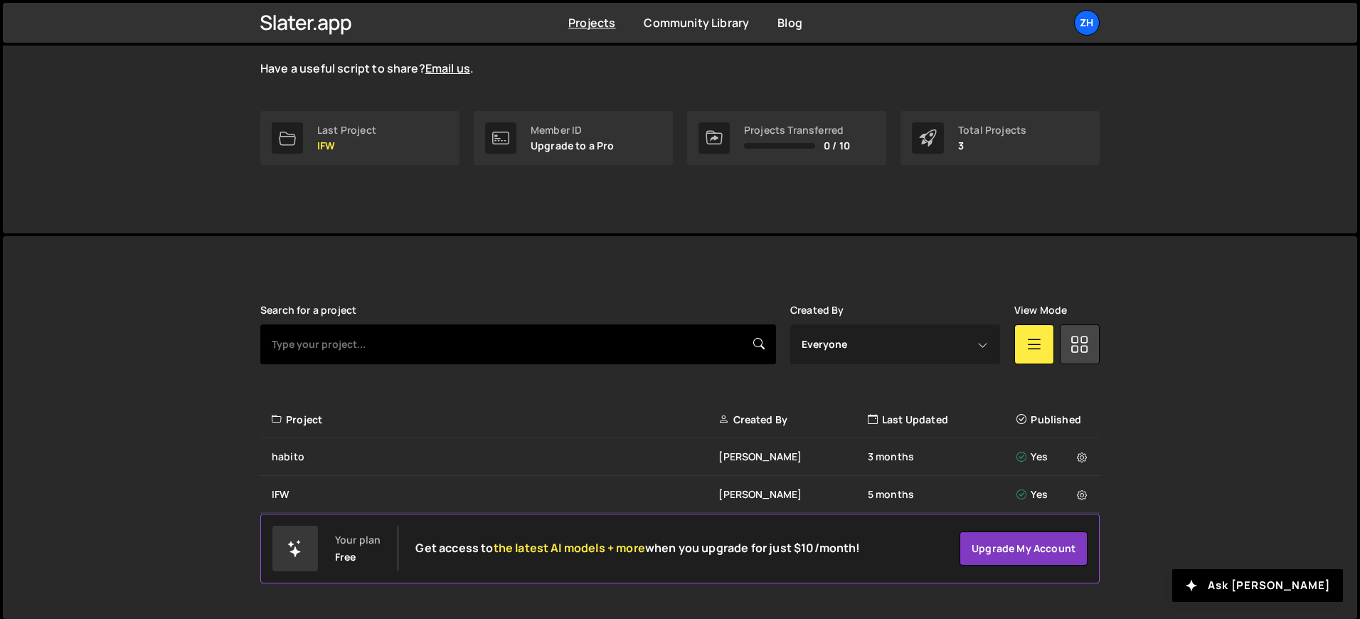
click at [686, 343] on input "text" at bounding box center [518, 344] width 516 height 40
type input "4humens"
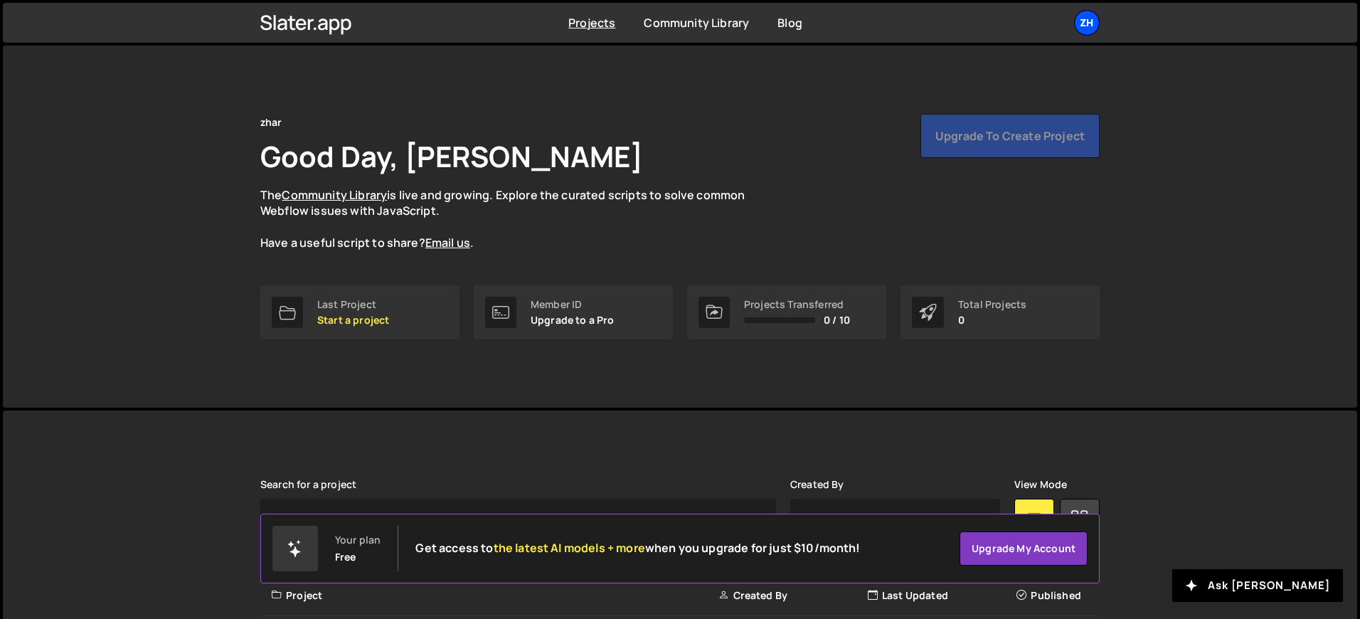
click at [1083, 22] on div "zh" at bounding box center [1087, 23] width 26 height 26
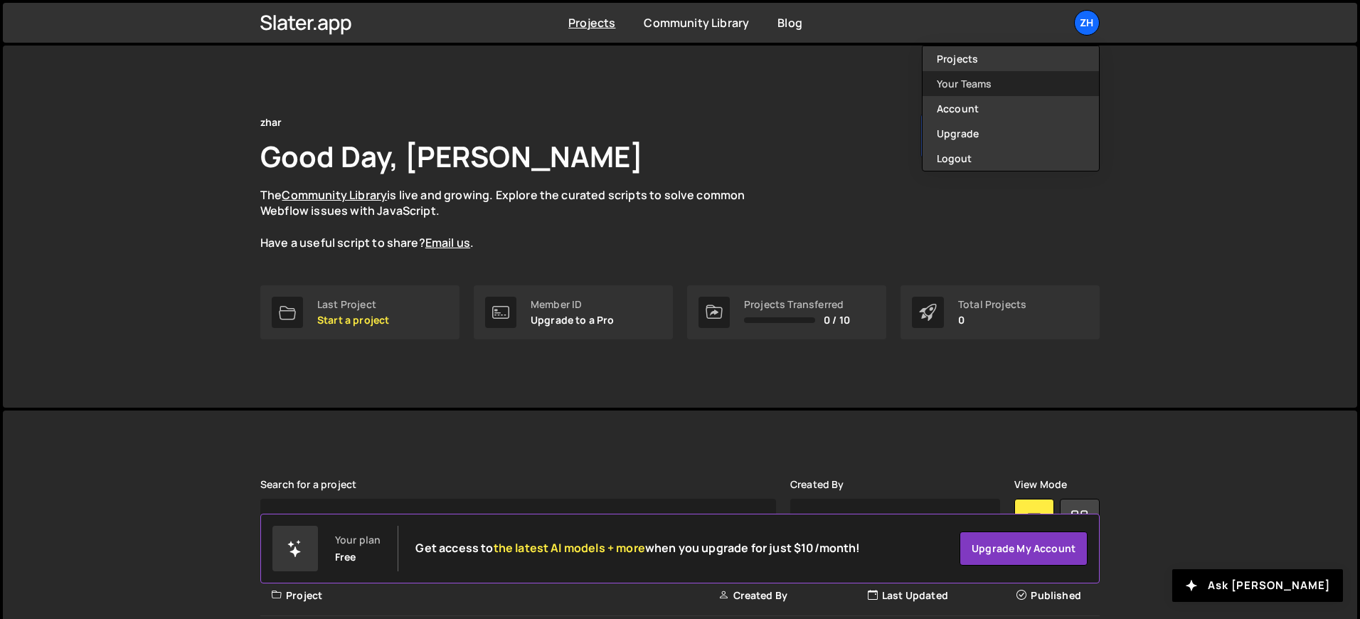
click at [1041, 79] on link "Your Teams" at bounding box center [1011, 83] width 176 height 25
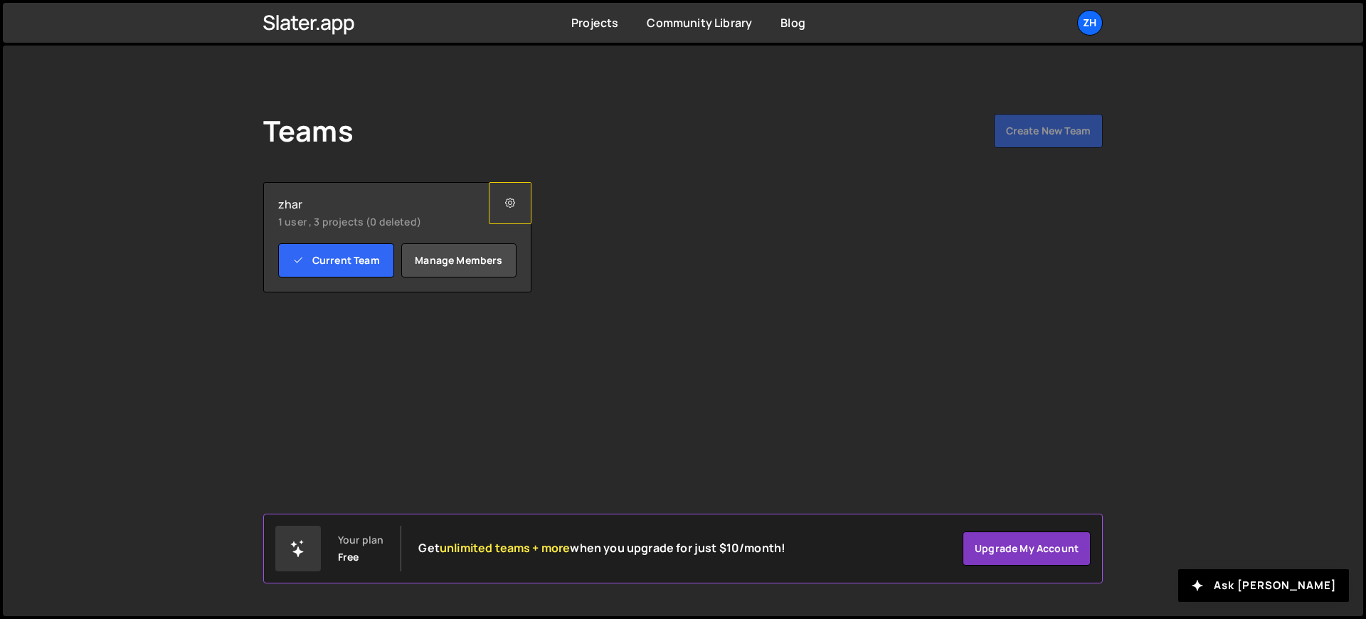
click at [511, 212] on button at bounding box center [510, 203] width 43 height 42
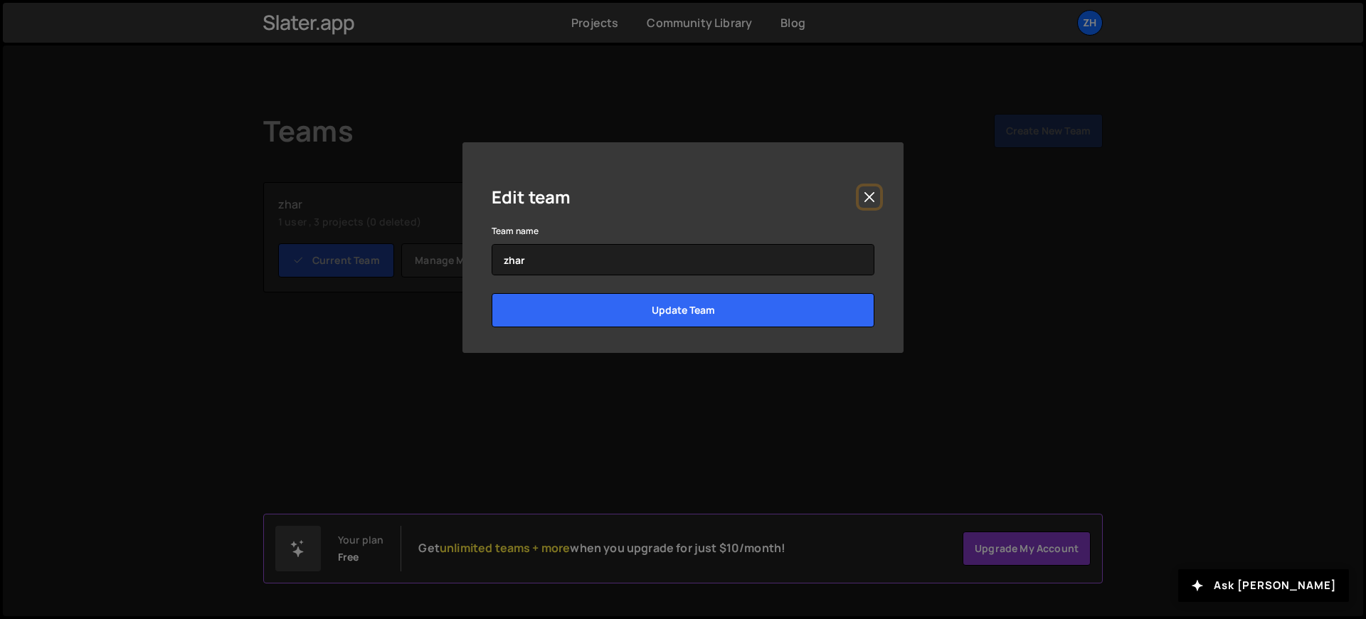
click at [865, 198] on button "Close" at bounding box center [869, 196] width 21 height 21
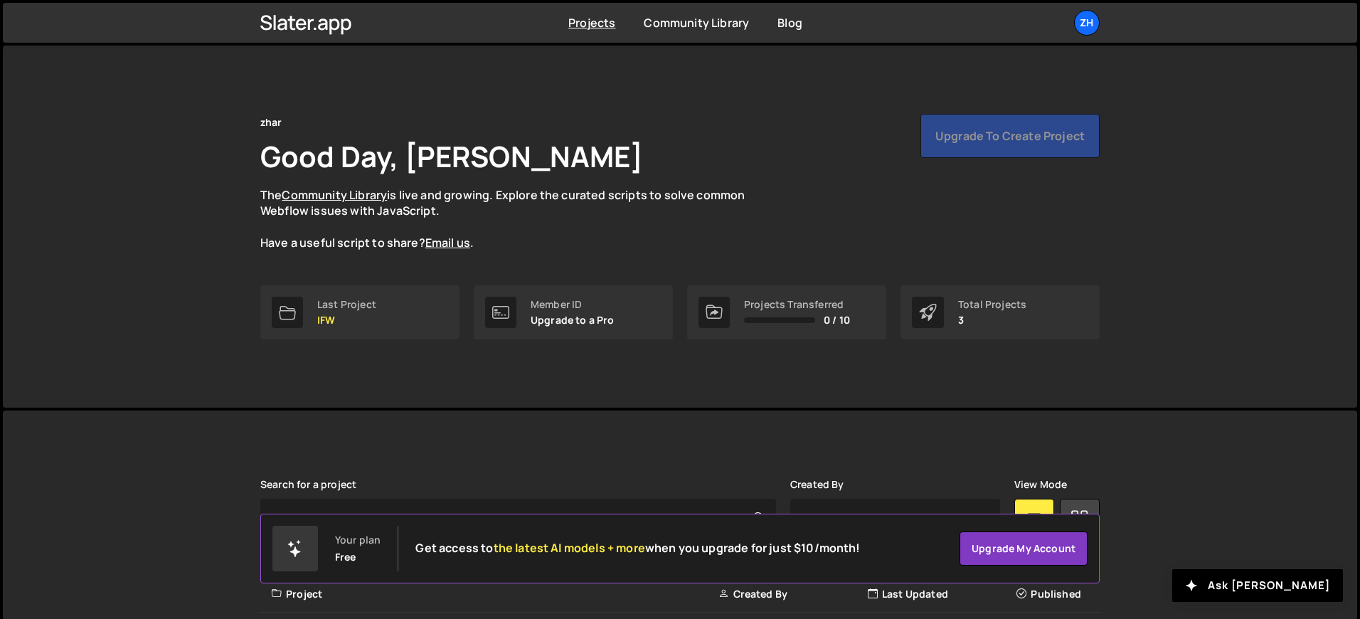
scroll to position [174, 0]
click at [1091, 23] on div "zh" at bounding box center [1087, 23] width 26 height 26
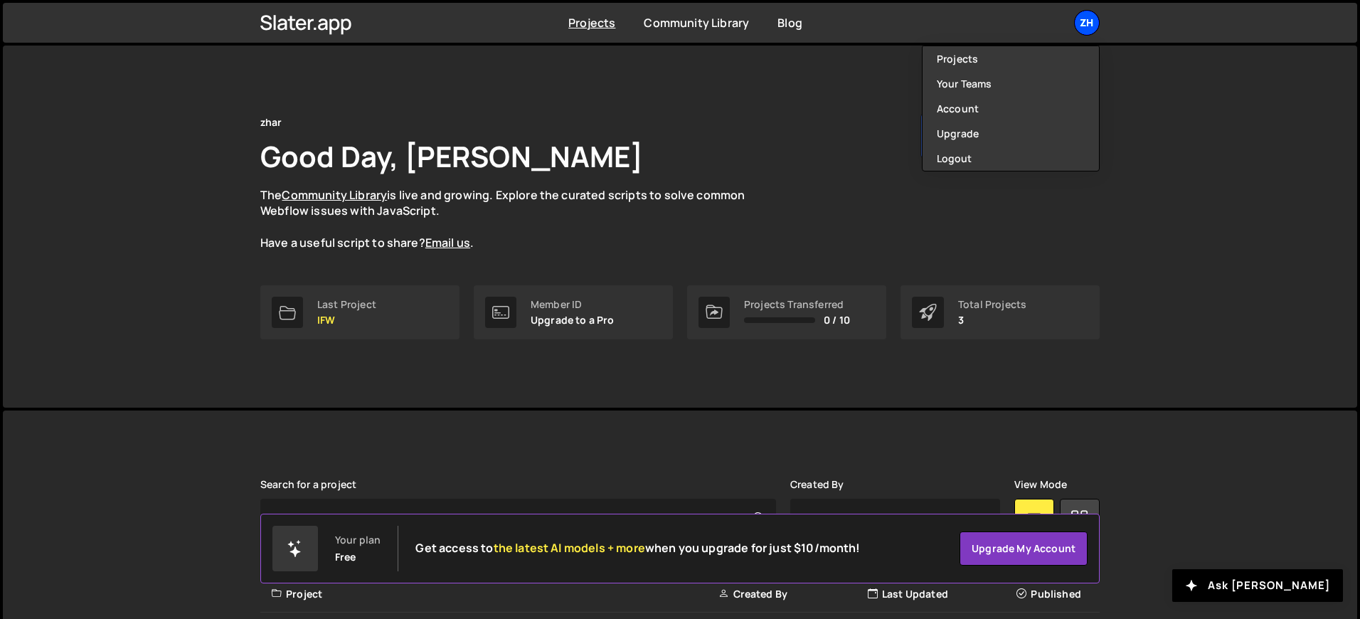
click at [1091, 24] on div "zh" at bounding box center [1087, 23] width 26 height 26
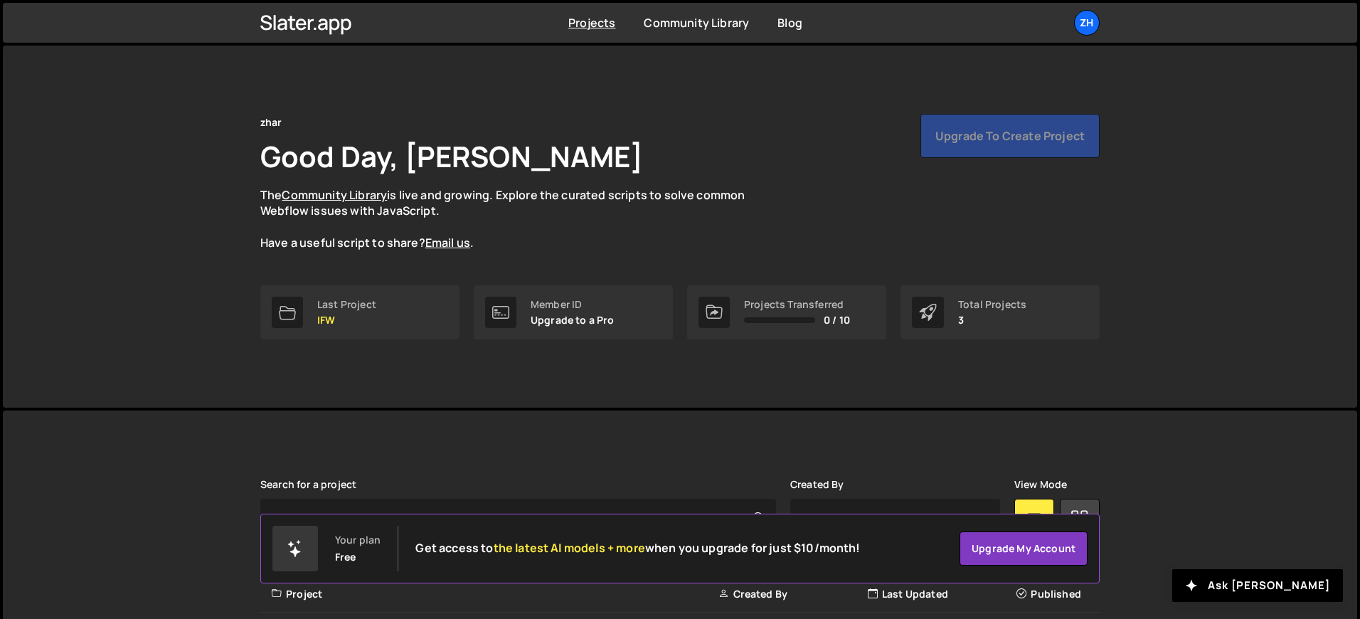
click at [865, 196] on div "zhar Good Day, wahyu azhar The Community Library is live and growing. Explore t…" at bounding box center [679, 182] width 839 height 137
click at [1100, 79] on div "zhar Good Day, wahyu azhar The Community Library is live and growing. Explore t…" at bounding box center [680, 227] width 882 height 362
click at [746, 128] on div "zhar Good Day, wahyu azhar The Community Library is live and growing. Explore t…" at bounding box center [679, 182] width 839 height 137
click at [672, 420] on div "Slater is designed for desktop use. Please use a larger screen to access the fu…" at bounding box center [680, 601] width 882 height 383
click at [1098, 19] on div "zh" at bounding box center [1087, 23] width 26 height 26
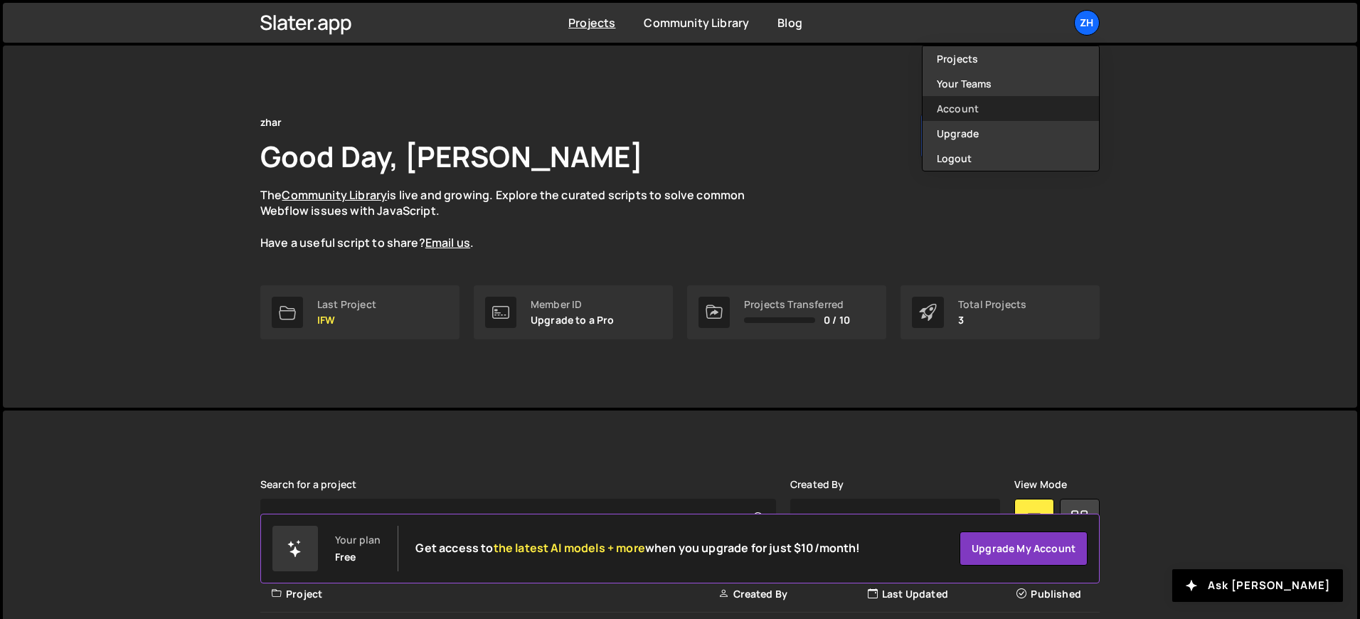
click at [1011, 98] on link "Account" at bounding box center [1011, 108] width 176 height 25
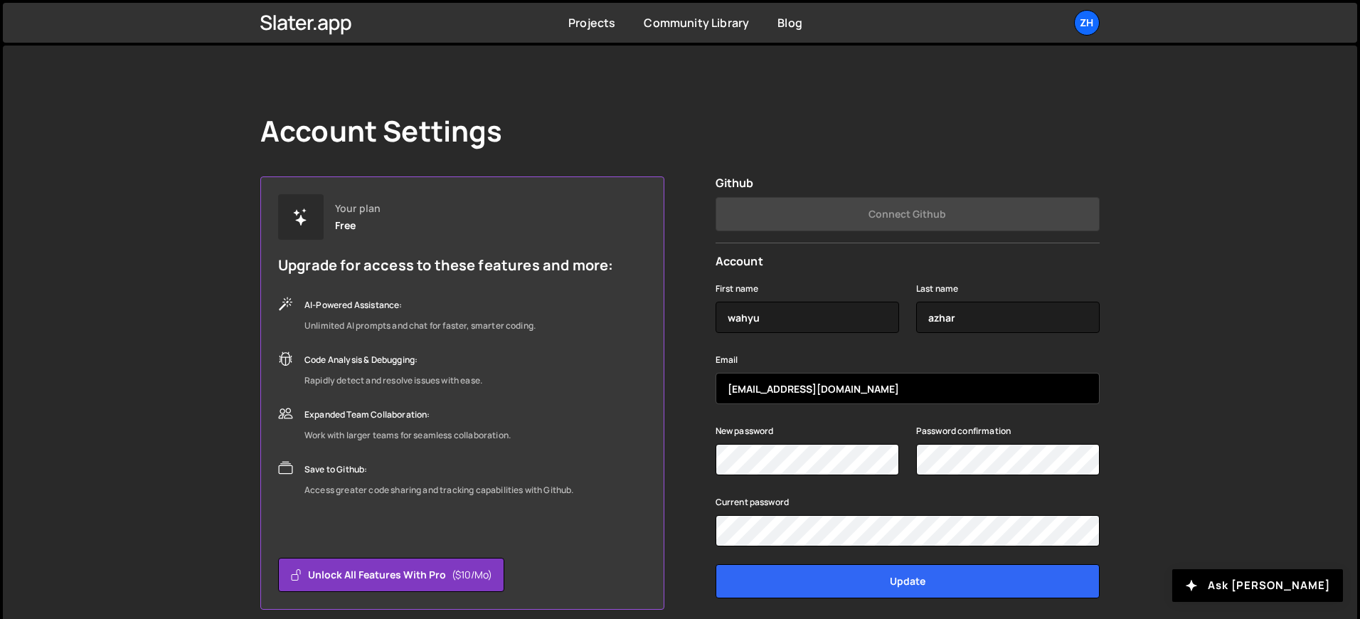
click at [894, 390] on input "farkhanul.azhar@gmail.com" at bounding box center [908, 388] width 384 height 31
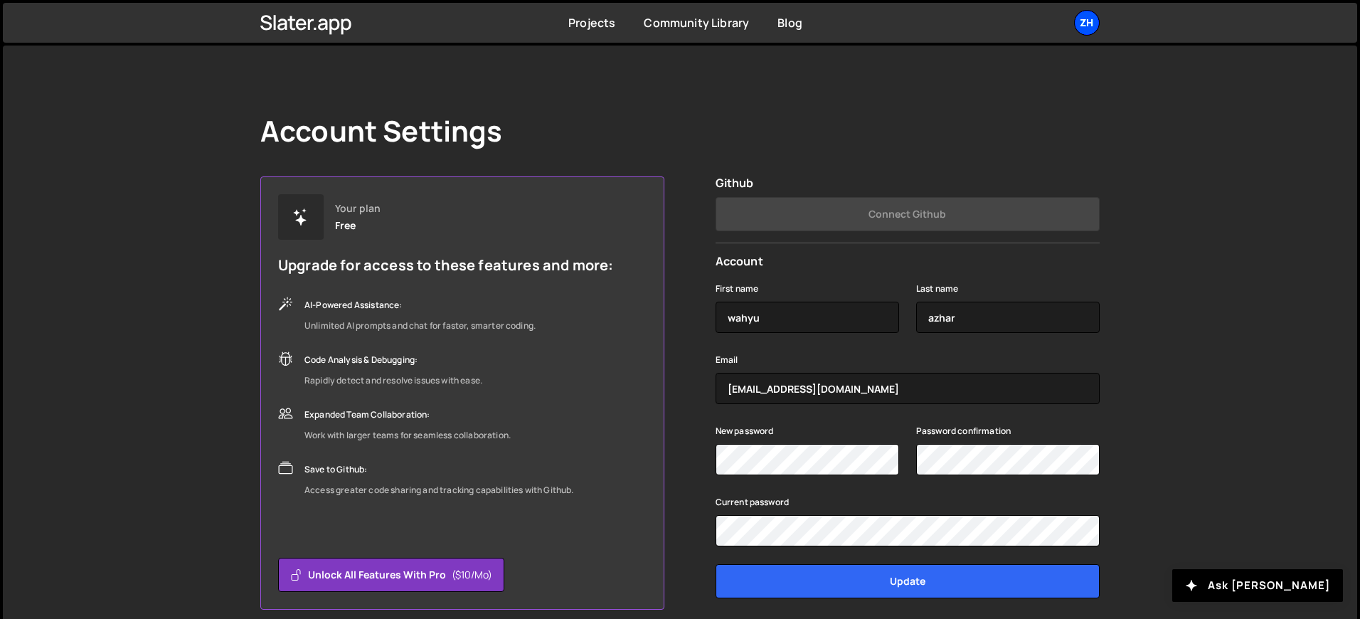
click at [1077, 30] on div "zh" at bounding box center [1087, 23] width 26 height 26
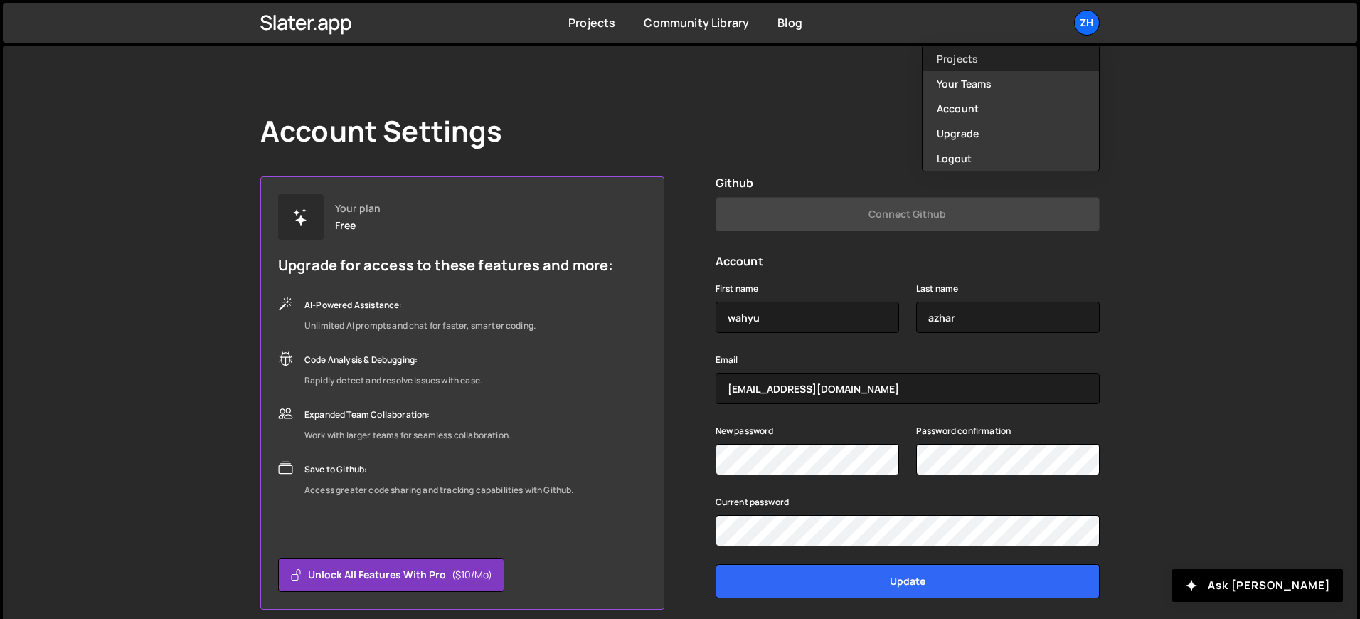
click at [1040, 60] on link "Projects" at bounding box center [1011, 58] width 176 height 25
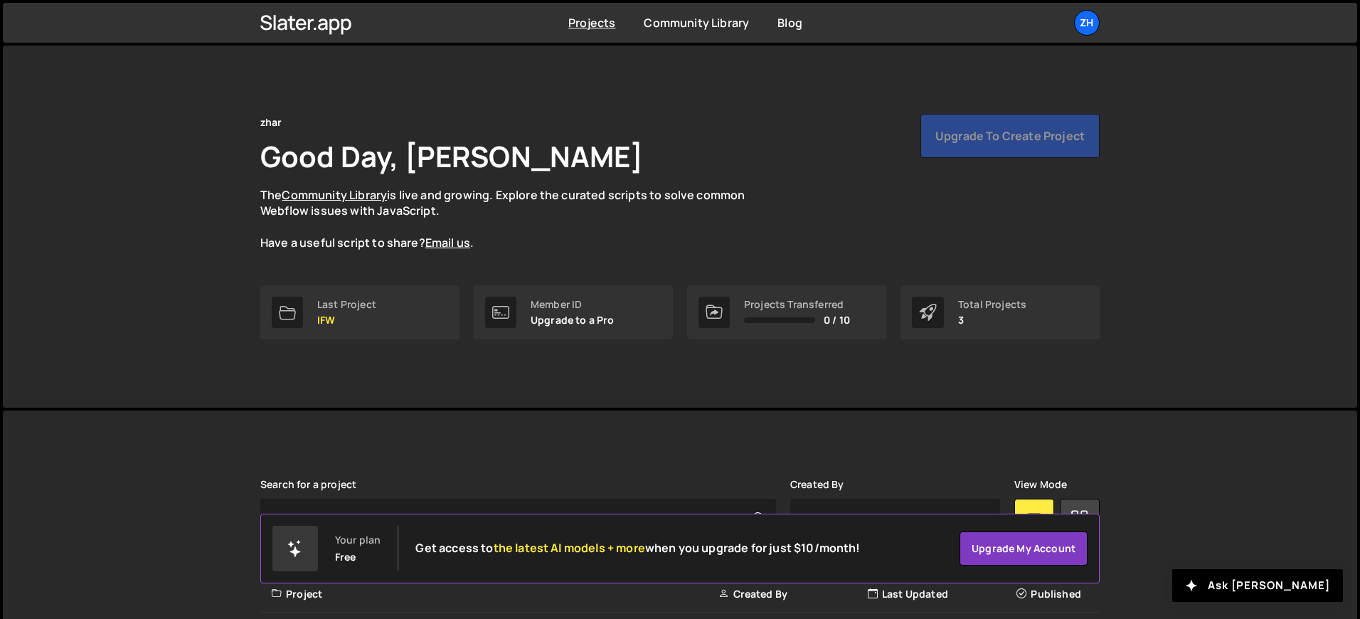
click at [1093, 37] on div "Projects Community Library Blog zh Projects Your Teams Account Upgrade Logout" at bounding box center [680, 23] width 882 height 40
click at [1092, 31] on div "zh" at bounding box center [1087, 23] width 26 height 26
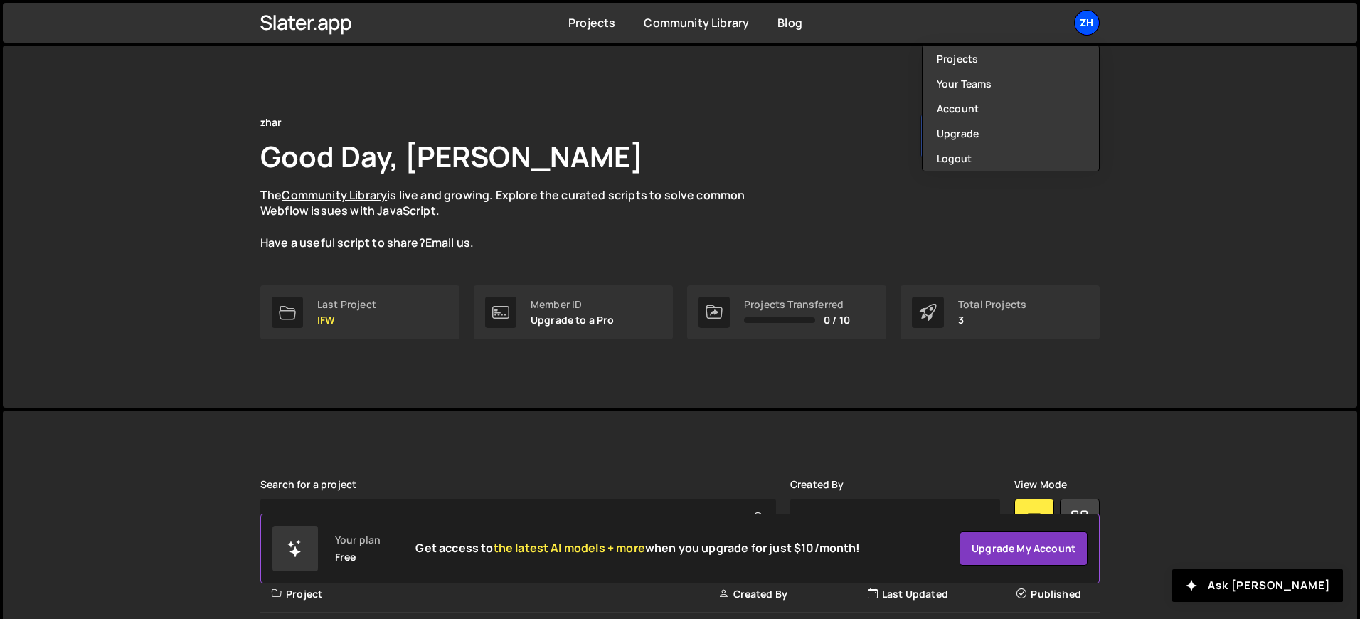
click at [1092, 31] on div "zh" at bounding box center [1087, 23] width 26 height 26
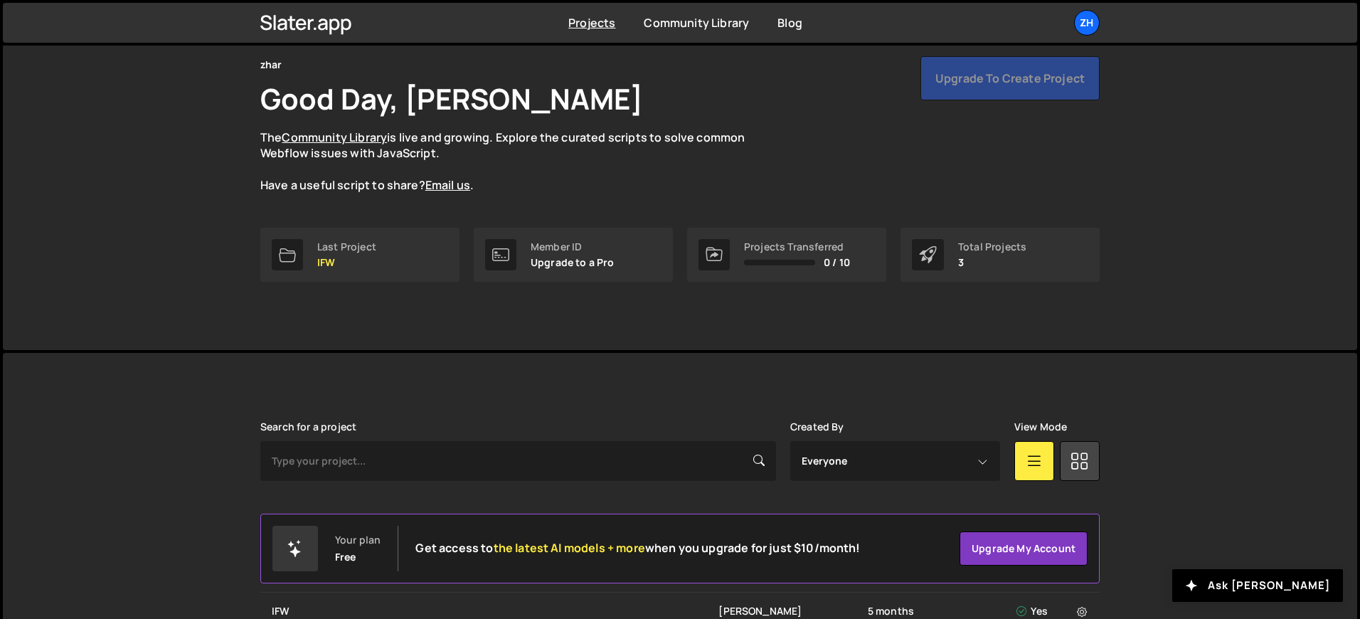
scroll to position [53, 0]
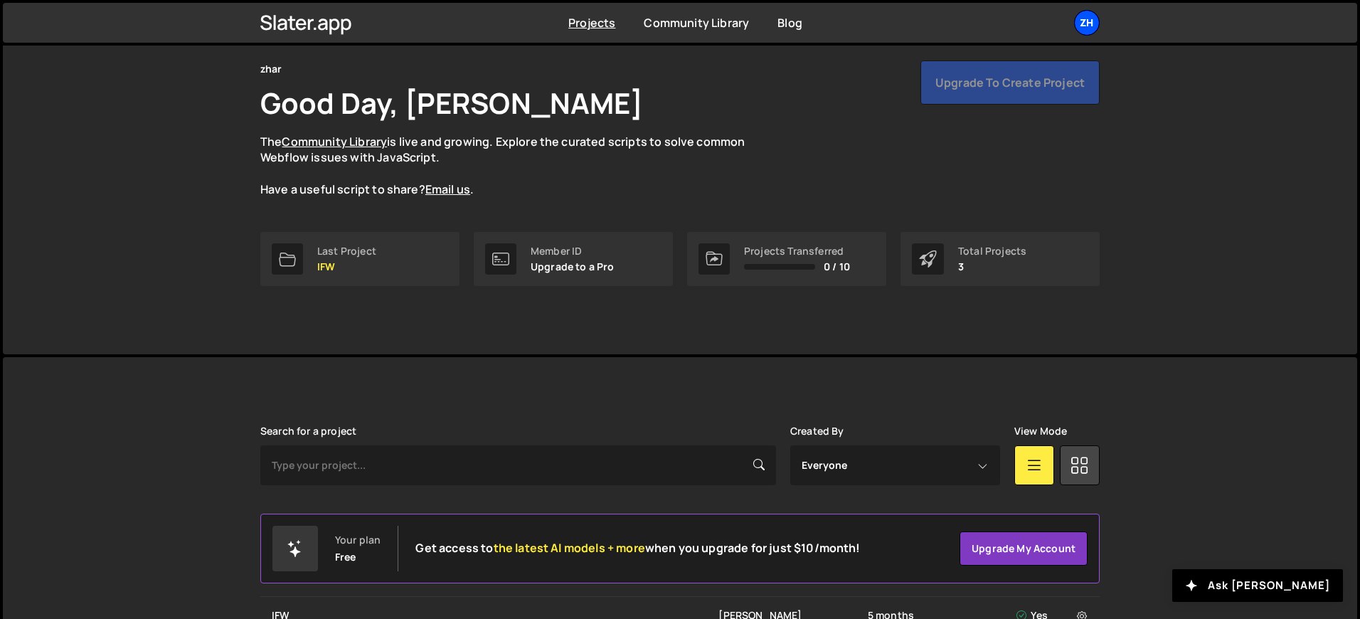
click at [1081, 31] on div "zh" at bounding box center [1087, 23] width 26 height 26
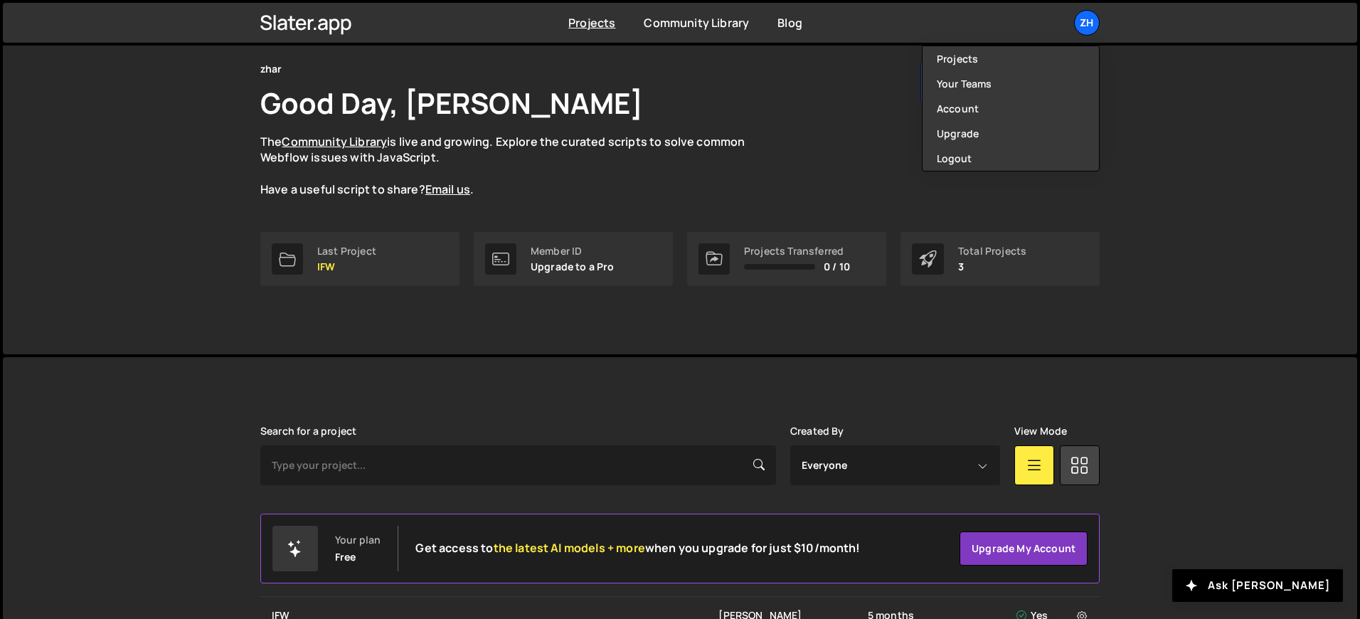
click at [819, 113] on div "zhar Good Day, wahyu azhar The Community Library is live and growing. Explore t…" at bounding box center [679, 128] width 839 height 137
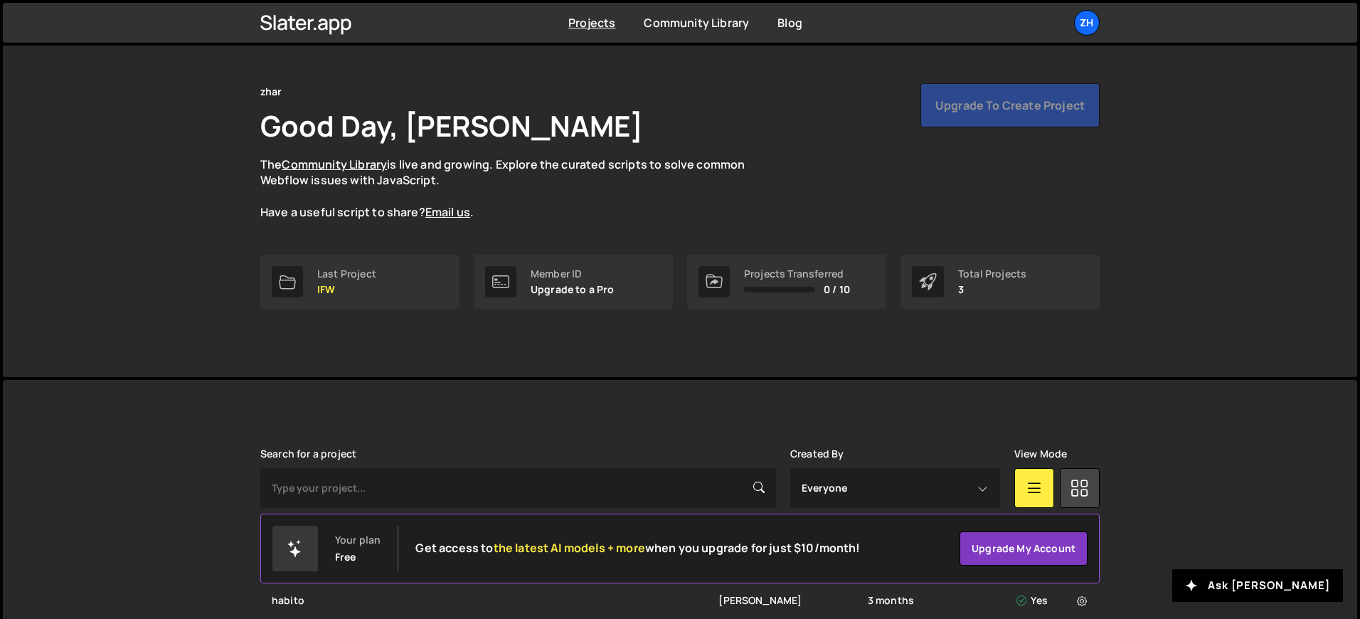
scroll to position [0, 0]
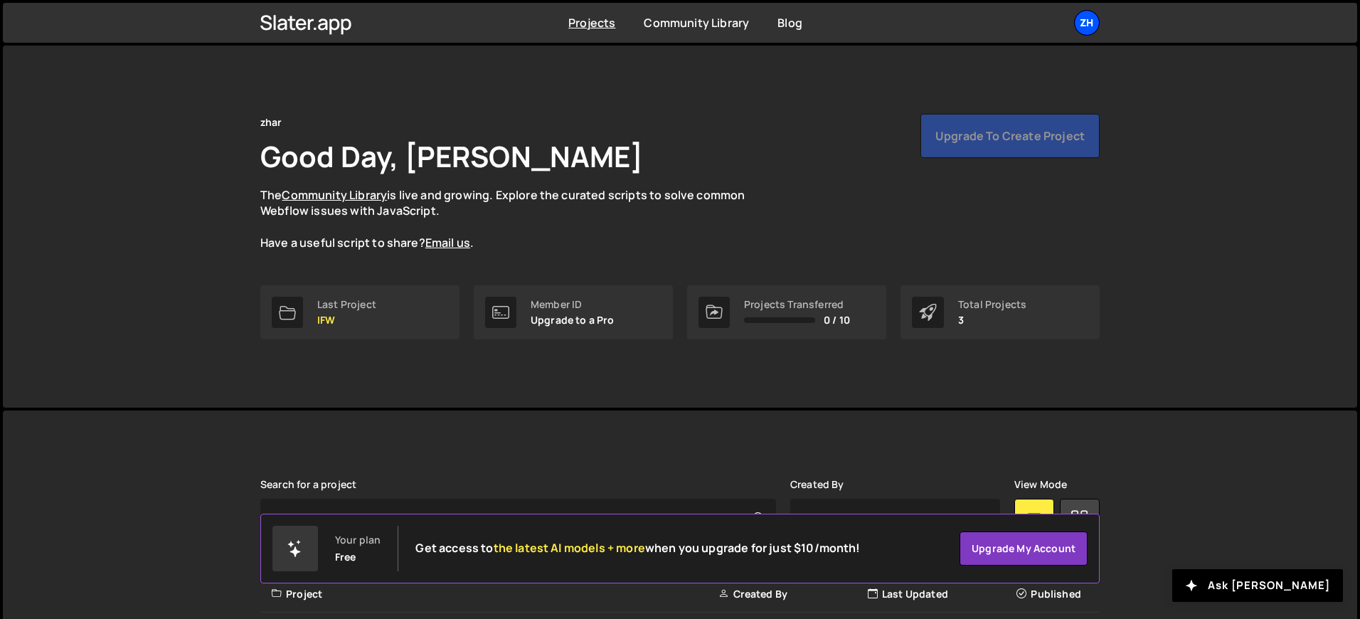
click at [1094, 29] on div "zh" at bounding box center [1087, 23] width 26 height 26
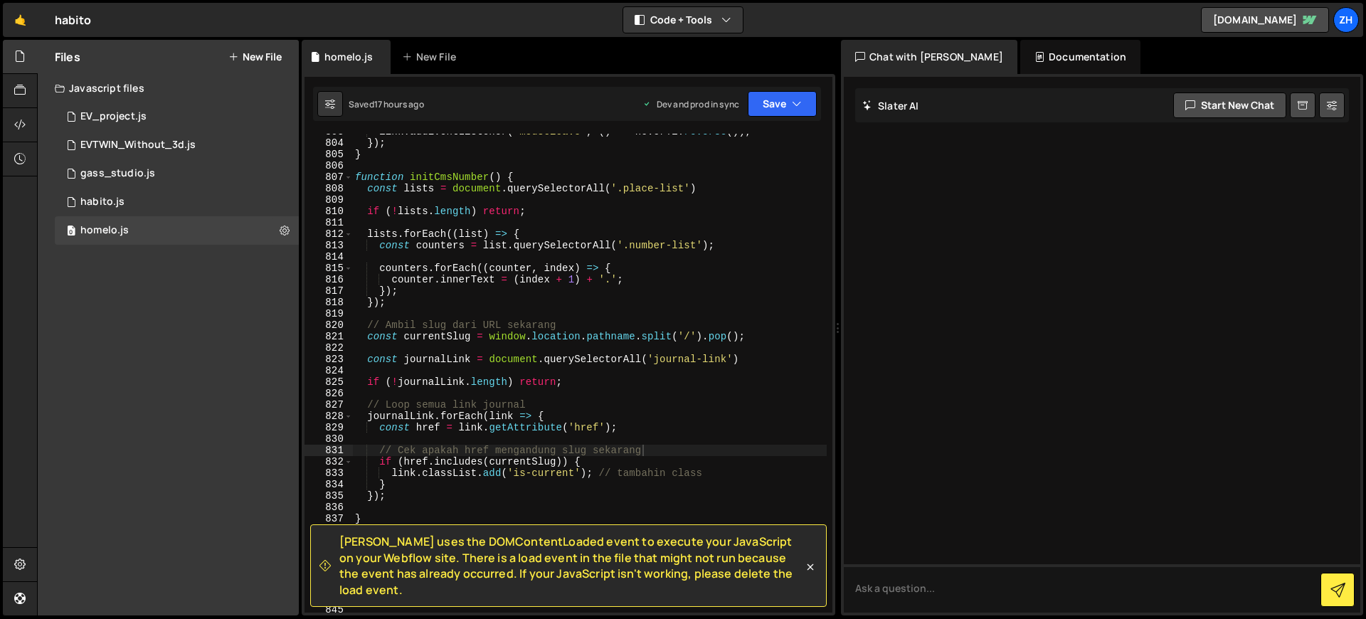
scroll to position [9204, 0]
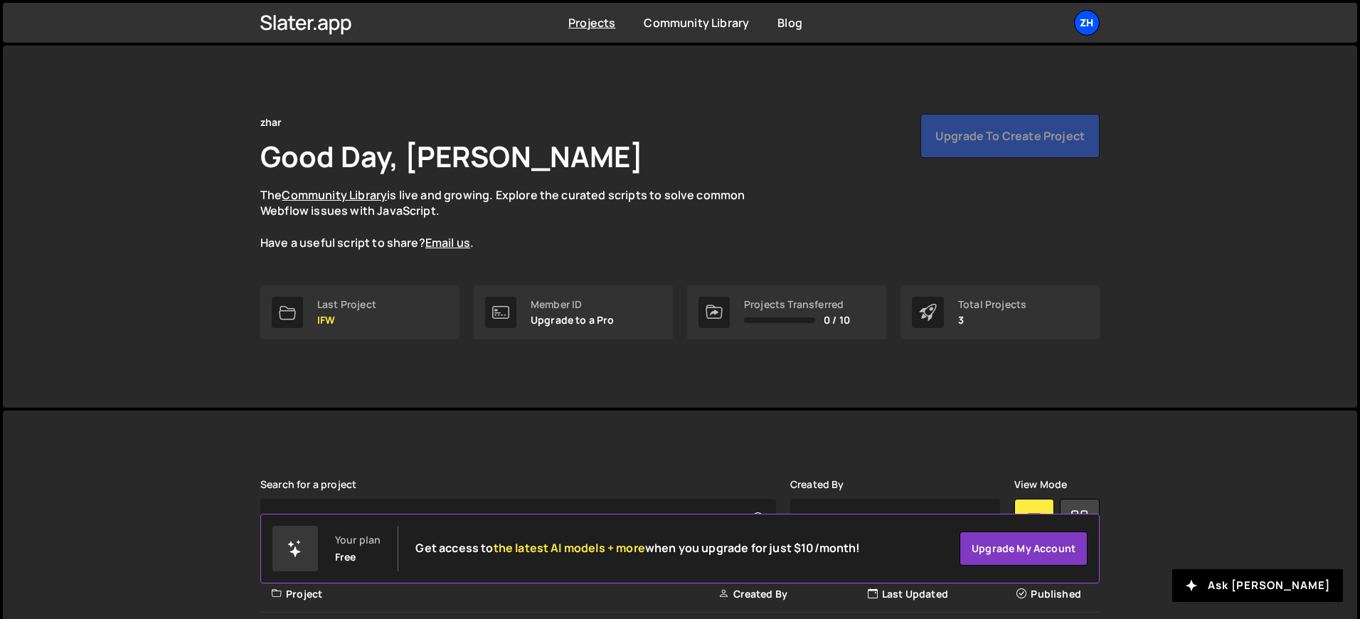
click at [1082, 23] on div "zh" at bounding box center [1087, 23] width 26 height 26
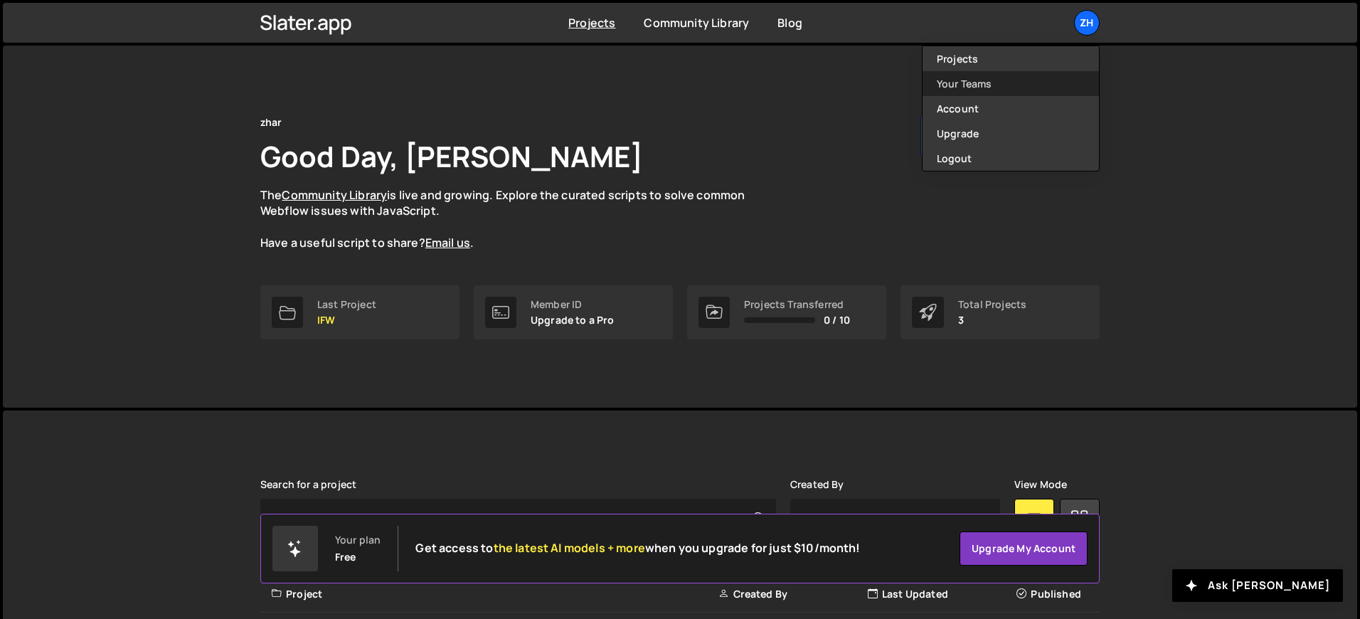
click at [1040, 89] on link "Your Teams" at bounding box center [1011, 83] width 176 height 25
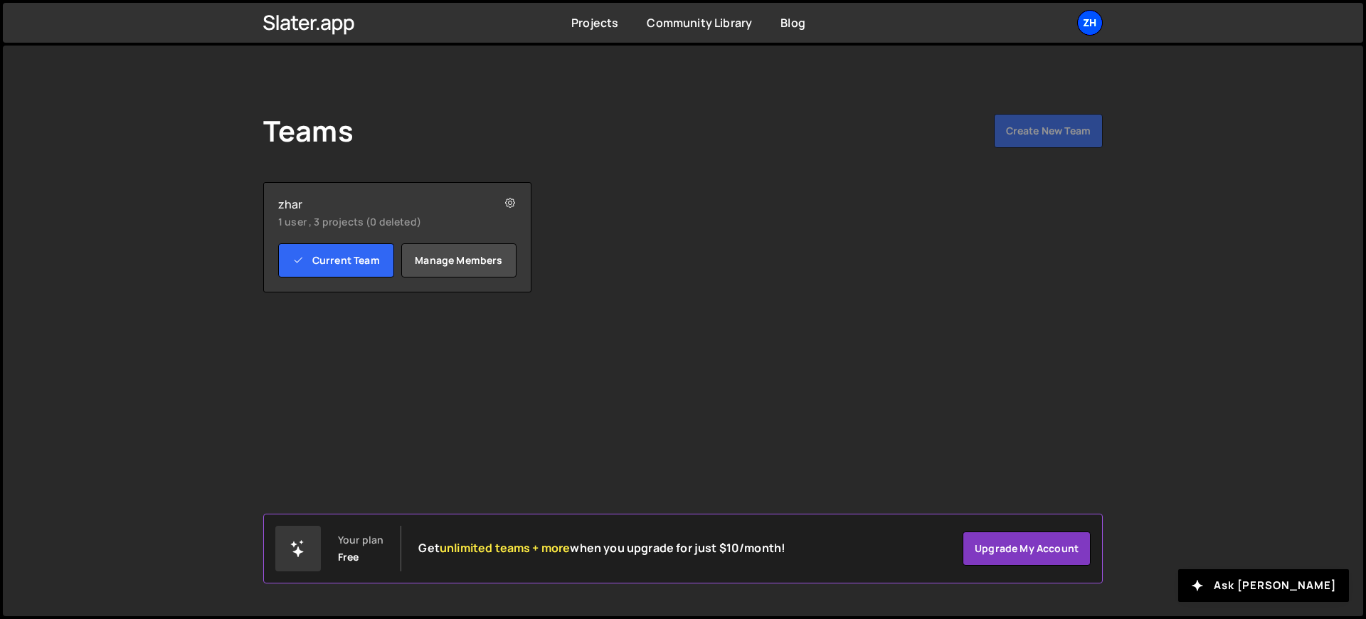
click at [1088, 26] on div "zh" at bounding box center [1090, 23] width 26 height 26
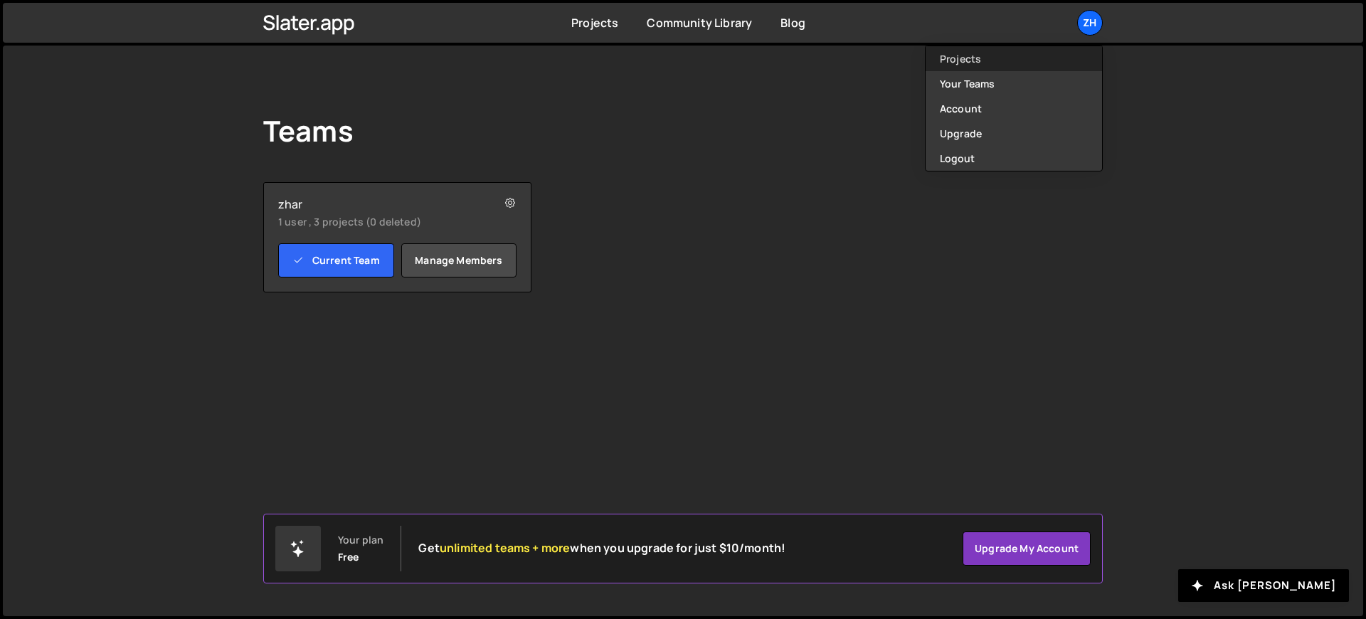
click at [1046, 57] on link "Projects" at bounding box center [1013, 58] width 176 height 25
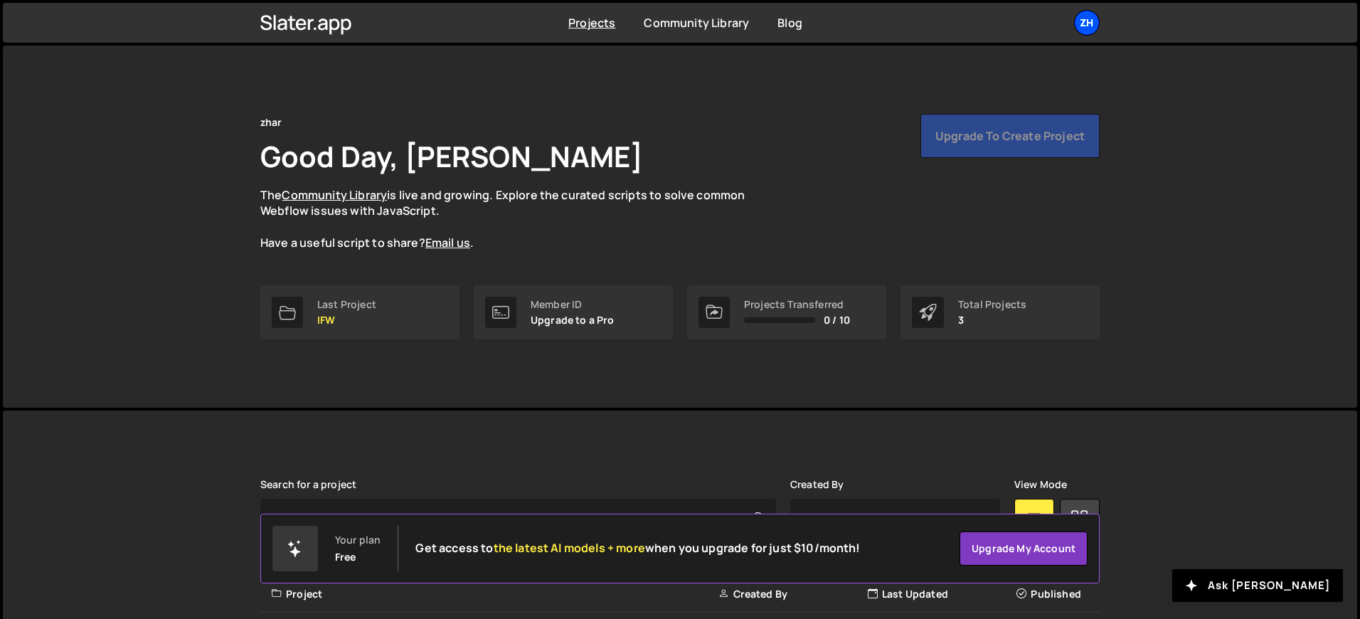
click at [1090, 23] on div "zh" at bounding box center [1087, 23] width 26 height 26
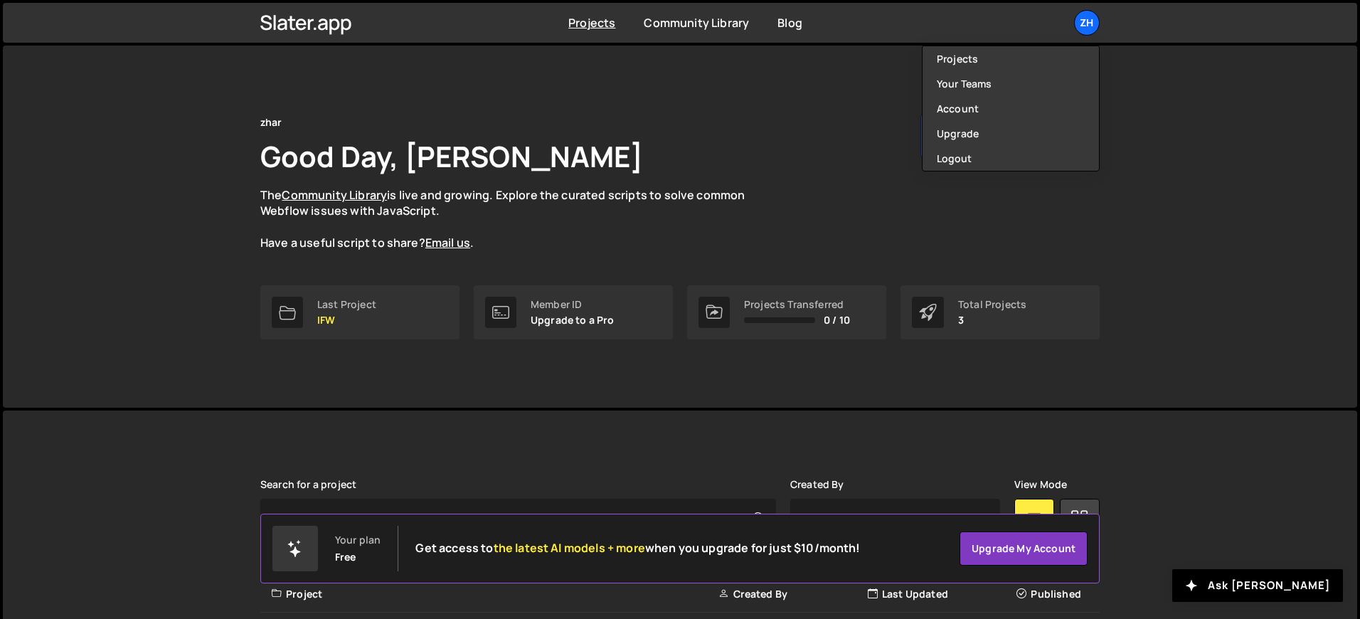
click at [1142, 31] on div "Projects Community Library Blog zh Projects Your Teams Account Upgrade Logout" at bounding box center [680, 23] width 1354 height 40
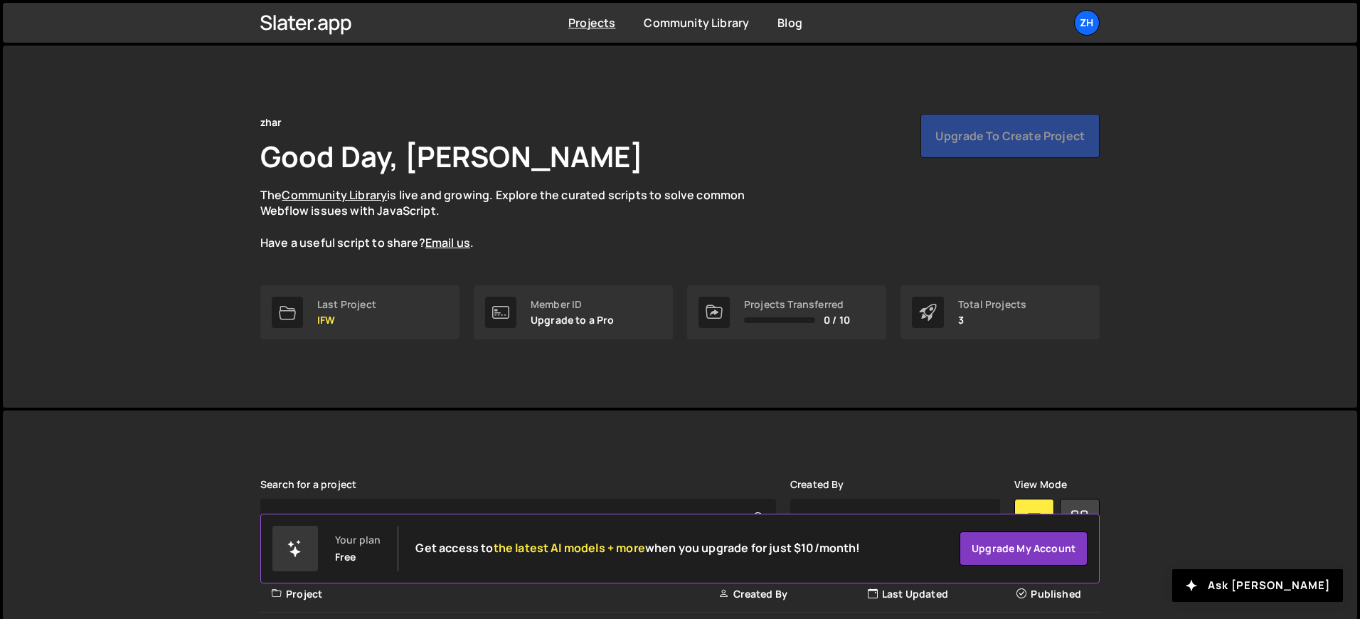
click at [172, 420] on div "Slater is designed for desktop use. Please use a larger screen to access the fu…" at bounding box center [680, 601] width 1354 height 383
click at [1080, 8] on div "Projects Community Library Blog zh Projects Your Teams Account Upgrade Logout" at bounding box center [680, 23] width 882 height 40
click at [1091, 36] on div "Projects Community Library Blog zh Projects Your Teams Account Upgrade Logout" at bounding box center [680, 23] width 882 height 40
click at [1089, 23] on div "zh" at bounding box center [1087, 23] width 26 height 26
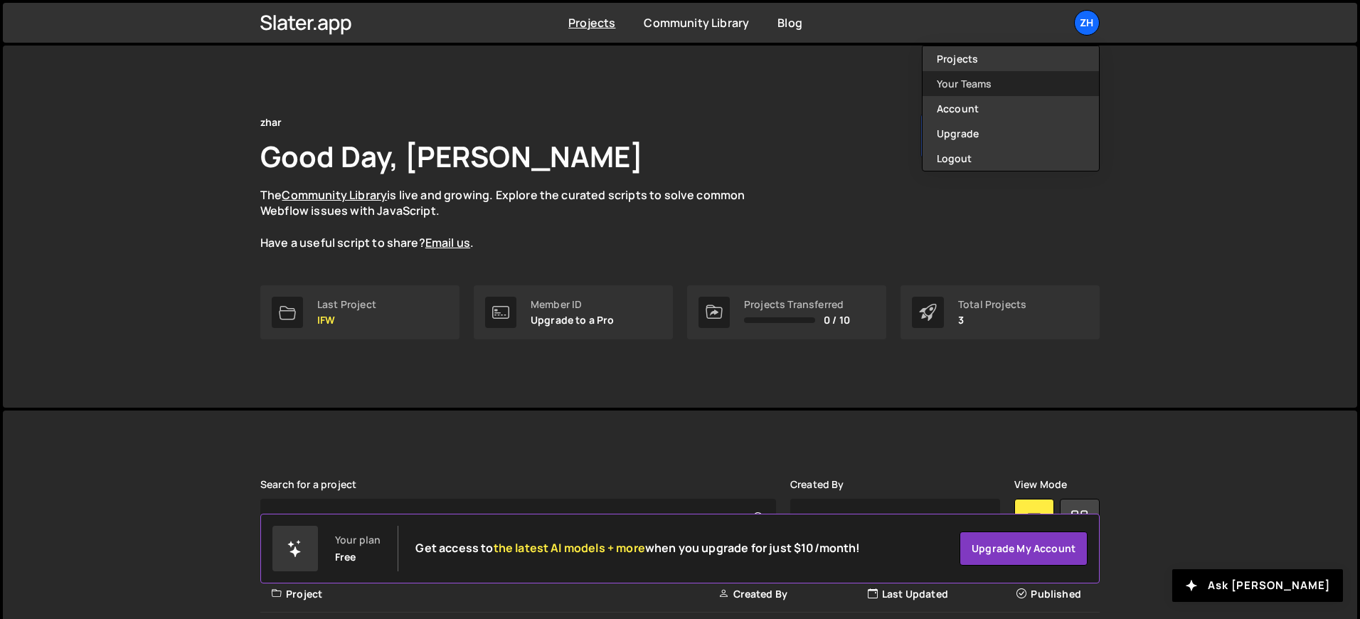
click at [1034, 86] on link "Your Teams" at bounding box center [1011, 83] width 176 height 25
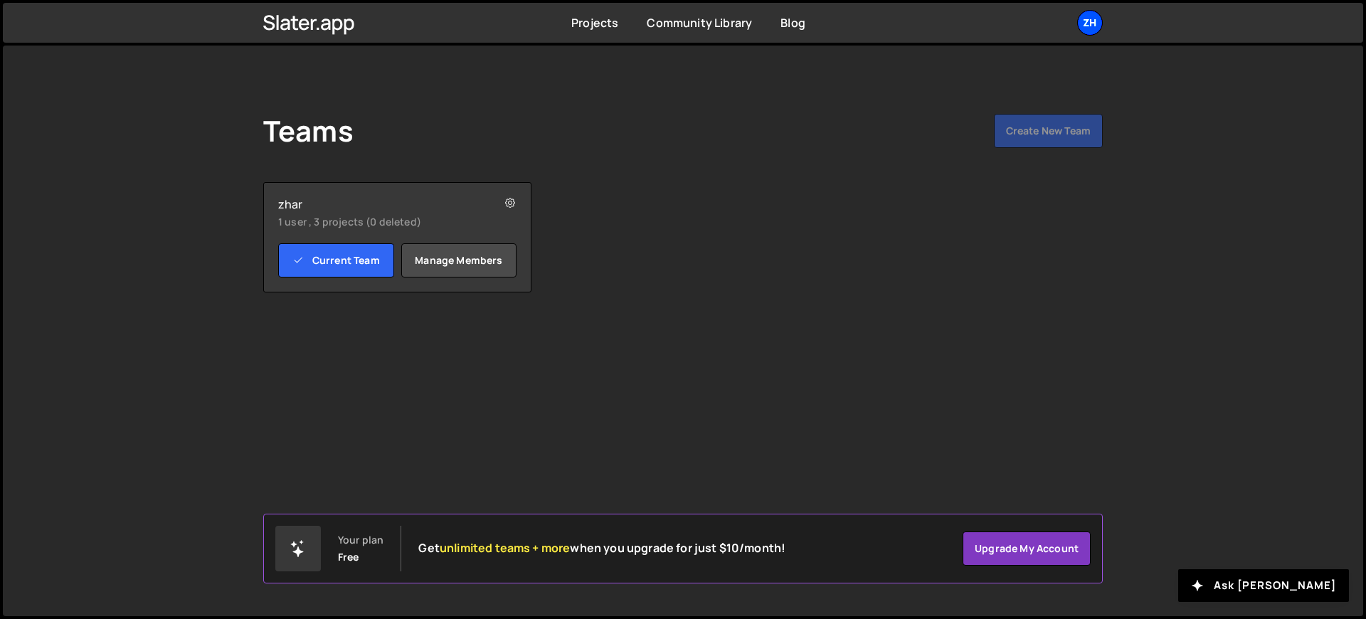
click at [1097, 14] on div "zh" at bounding box center [1090, 23] width 26 height 26
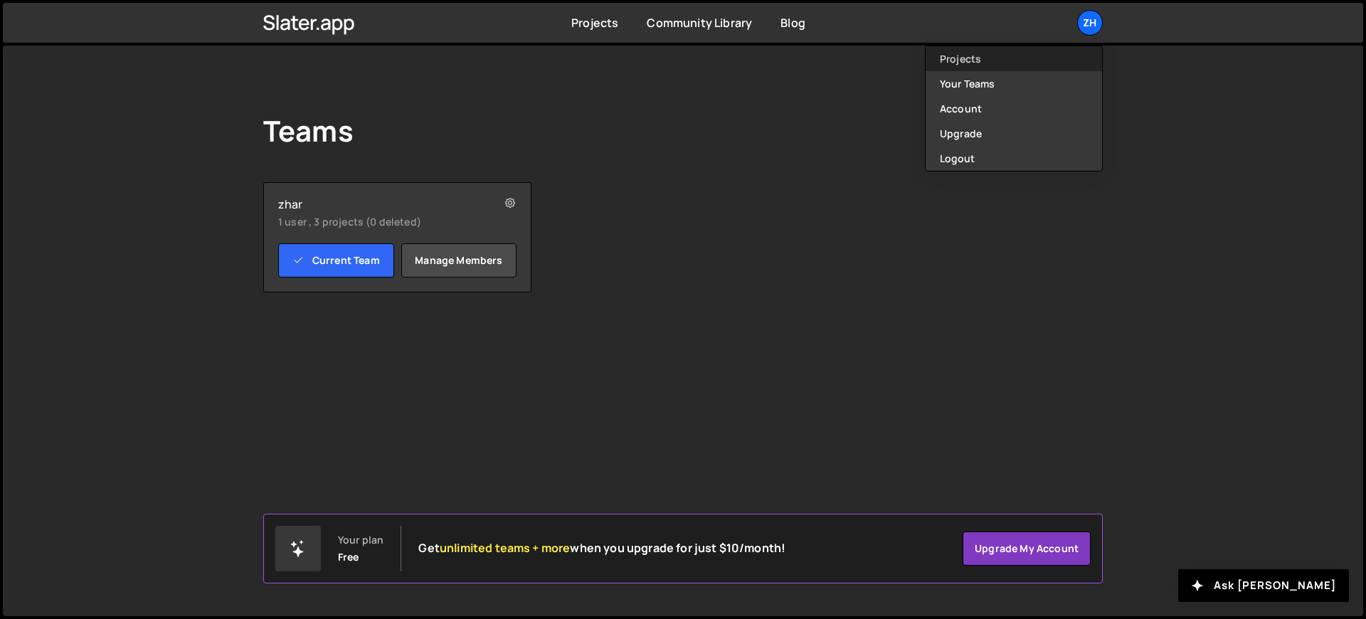
click at [1049, 65] on link "Projects" at bounding box center [1013, 58] width 176 height 25
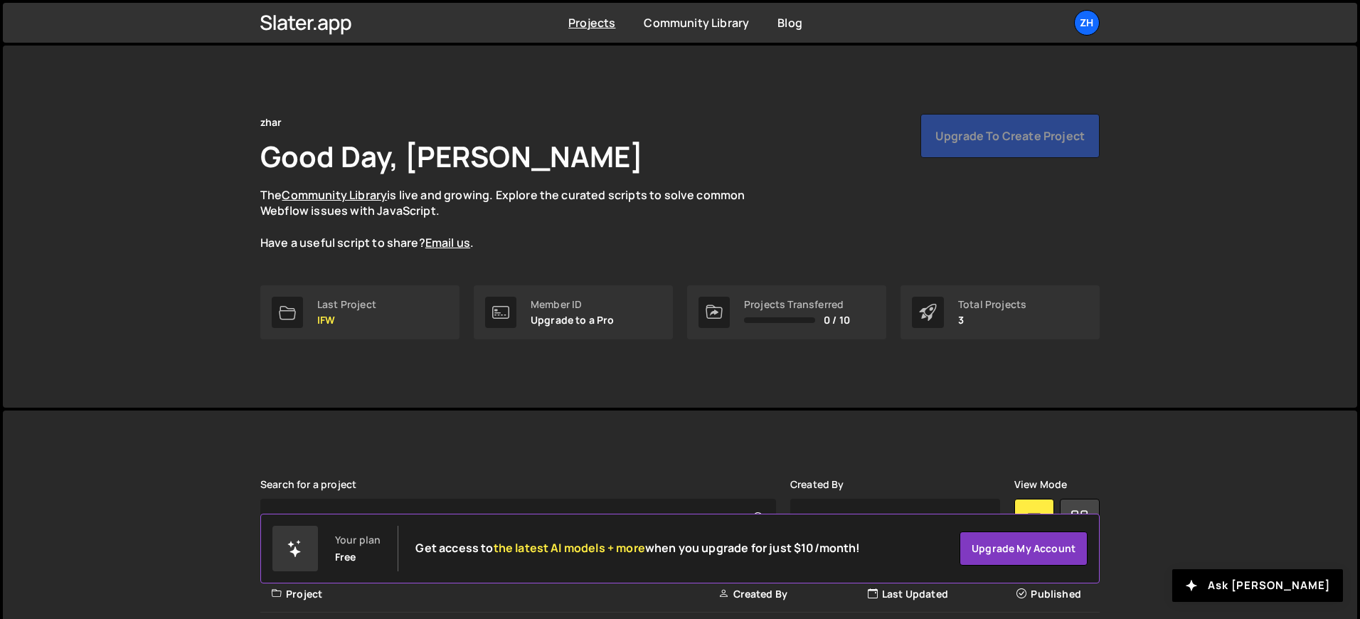
click at [928, 213] on div "zhar Good Day, wahyu azhar The Community Library is live and growing. Explore t…" at bounding box center [679, 182] width 839 height 137
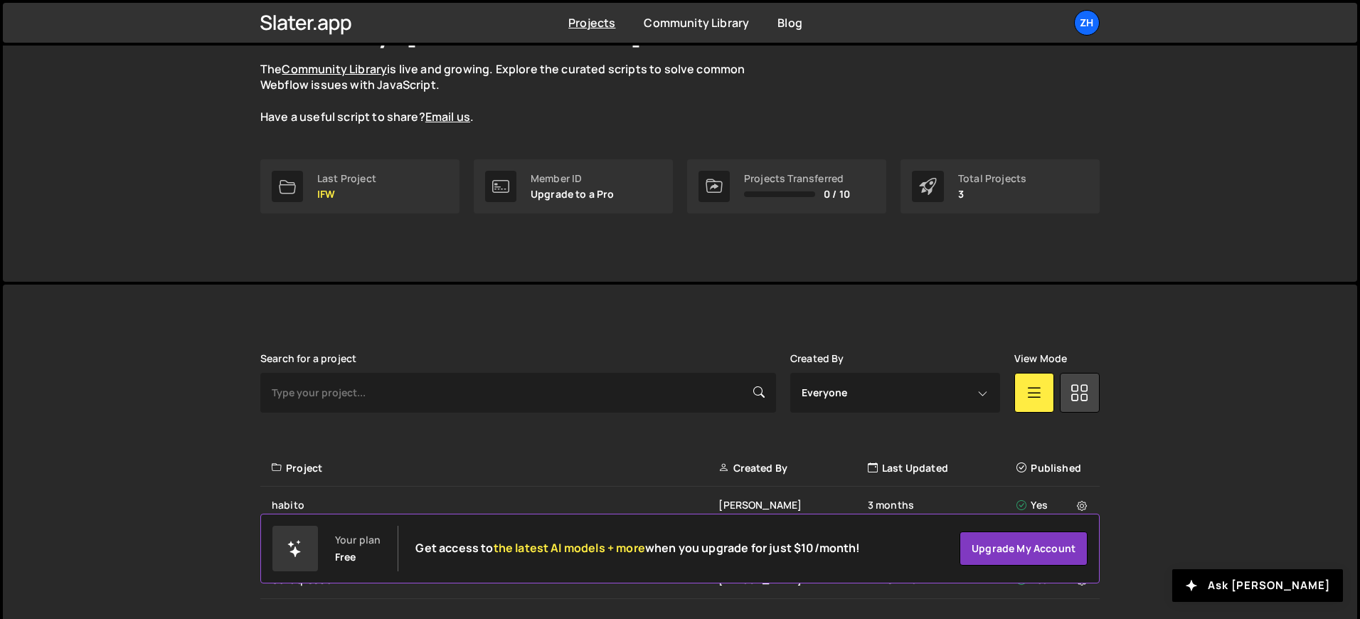
scroll to position [21, 0]
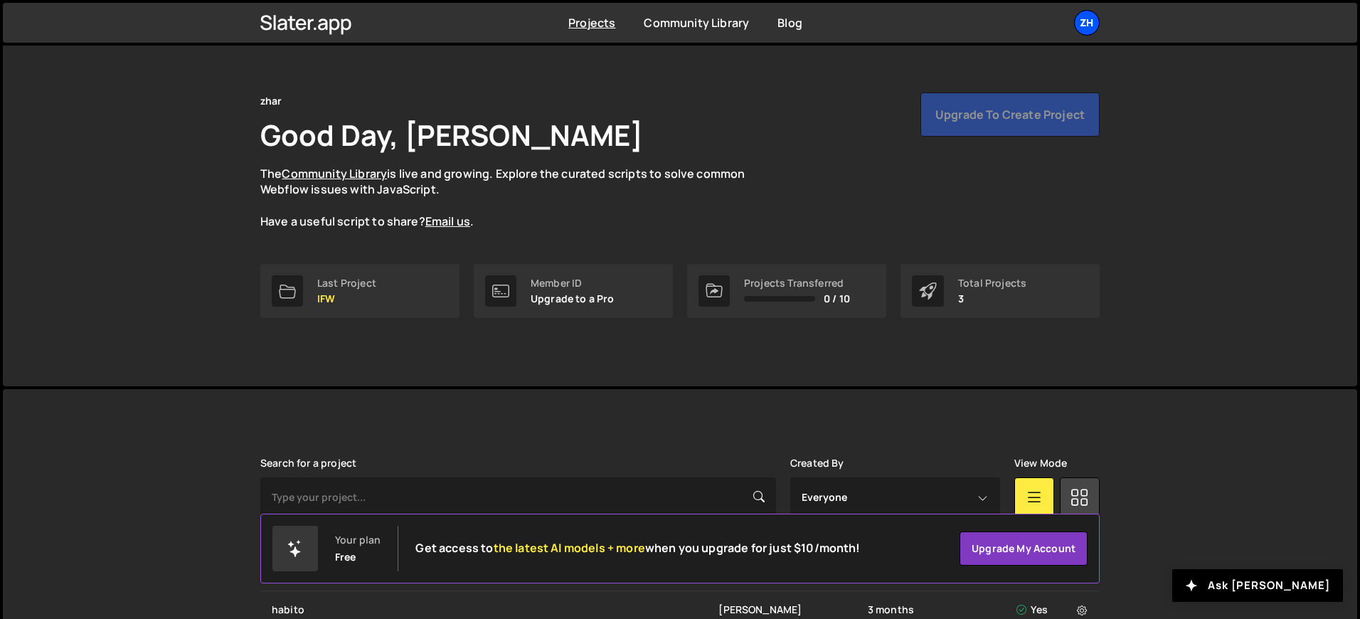
click at [1085, 22] on div "zh" at bounding box center [1087, 23] width 26 height 26
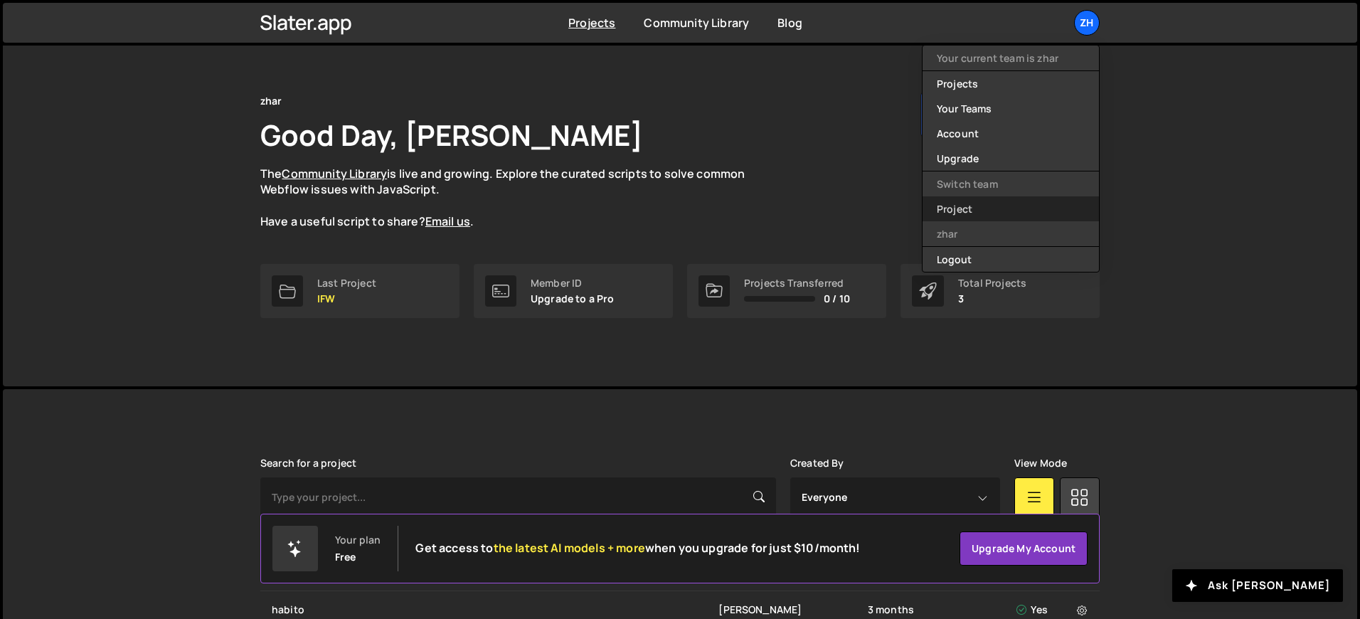
click at [994, 216] on link "Project" at bounding box center [1011, 208] width 176 height 25
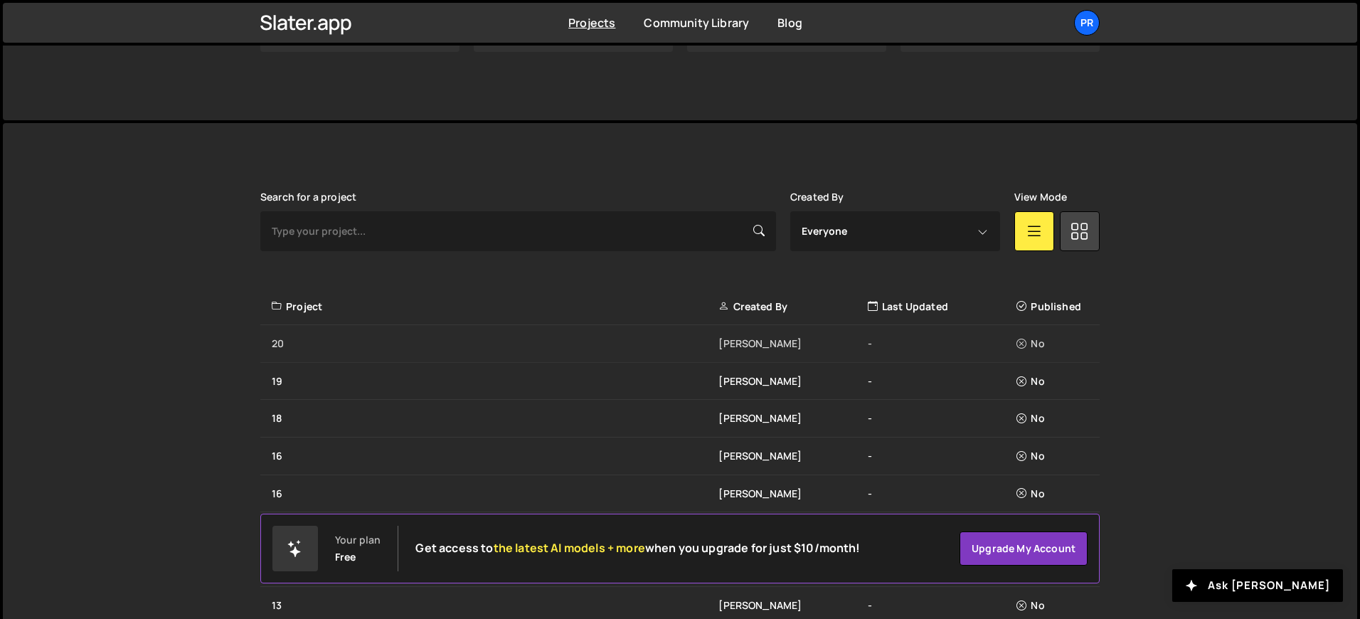
scroll to position [292, 0]
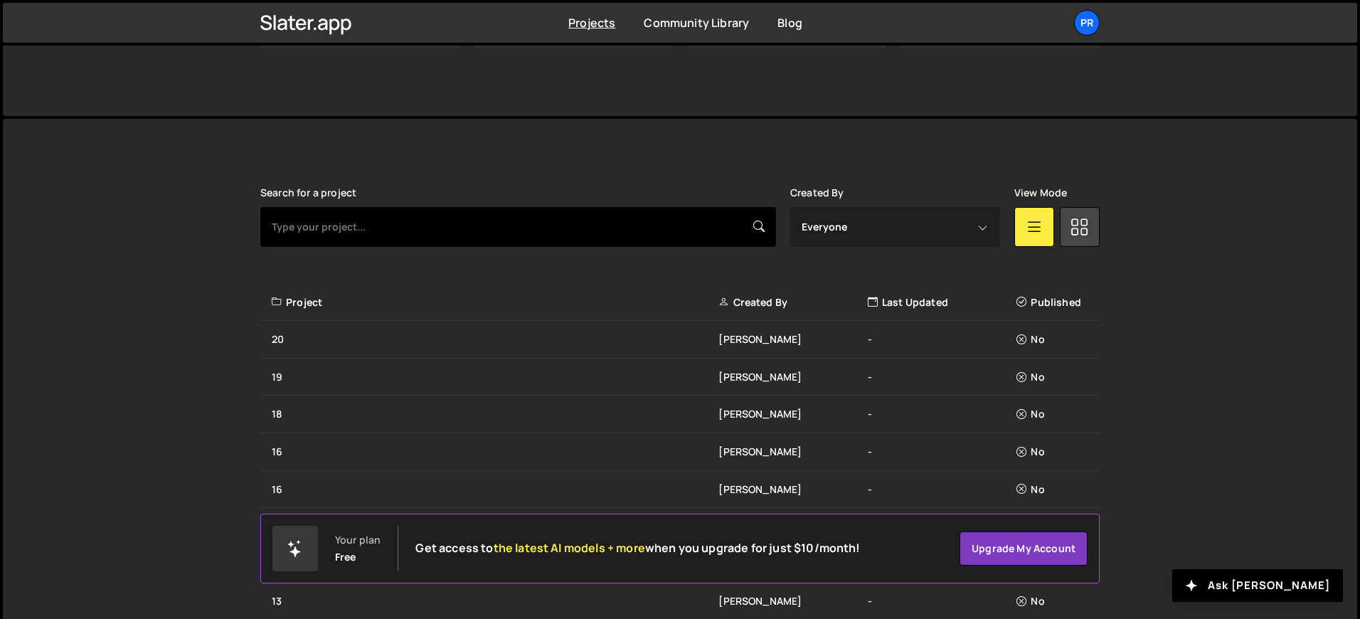
click at [630, 215] on input "text" at bounding box center [518, 227] width 516 height 40
type input "4hu"
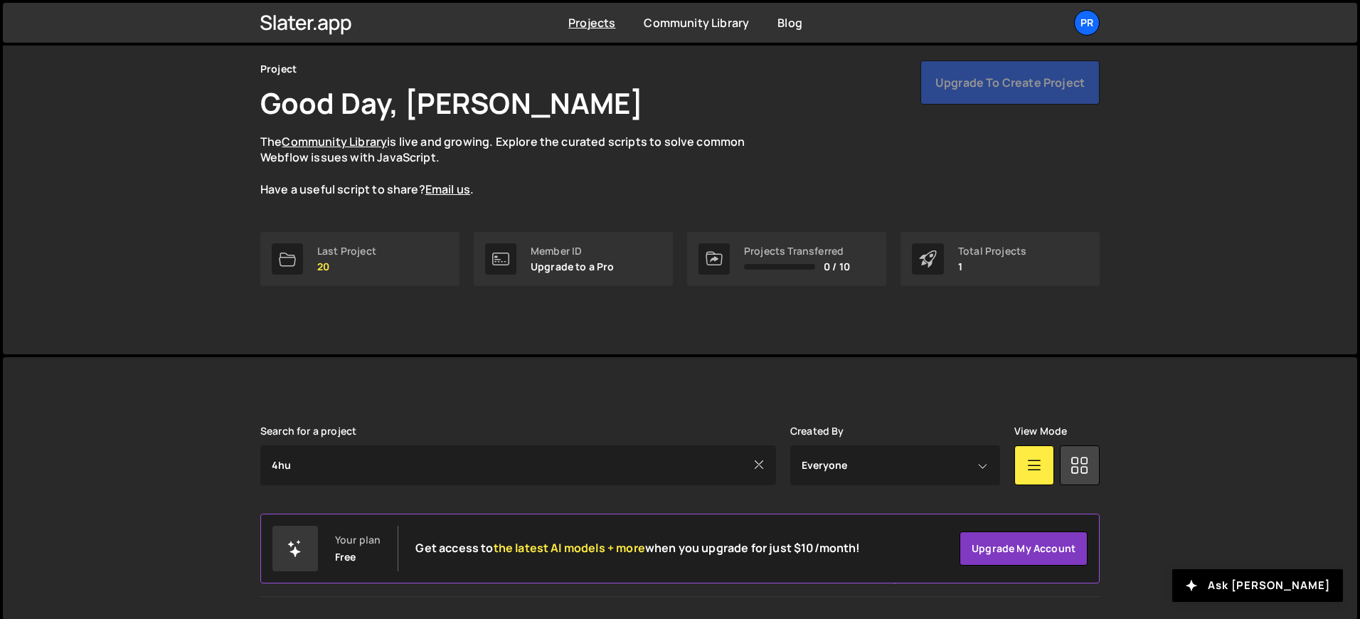
scroll to position [73, 0]
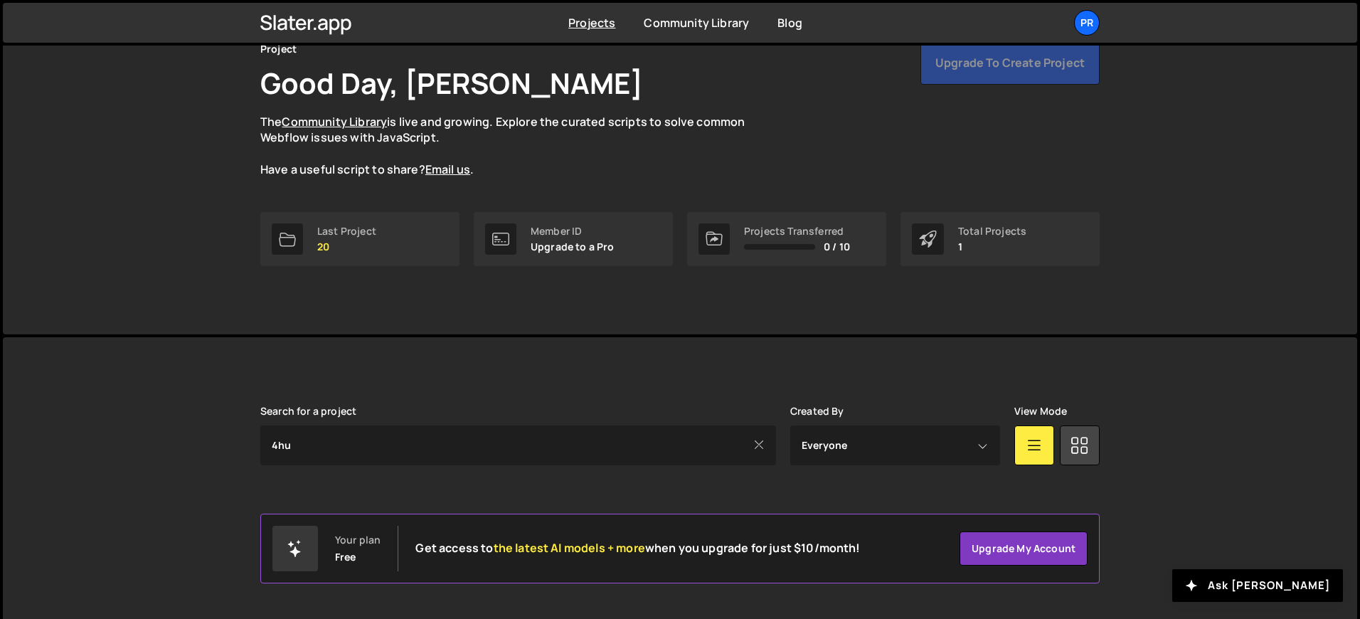
click at [761, 445] on icon at bounding box center [758, 445] width 11 height 16
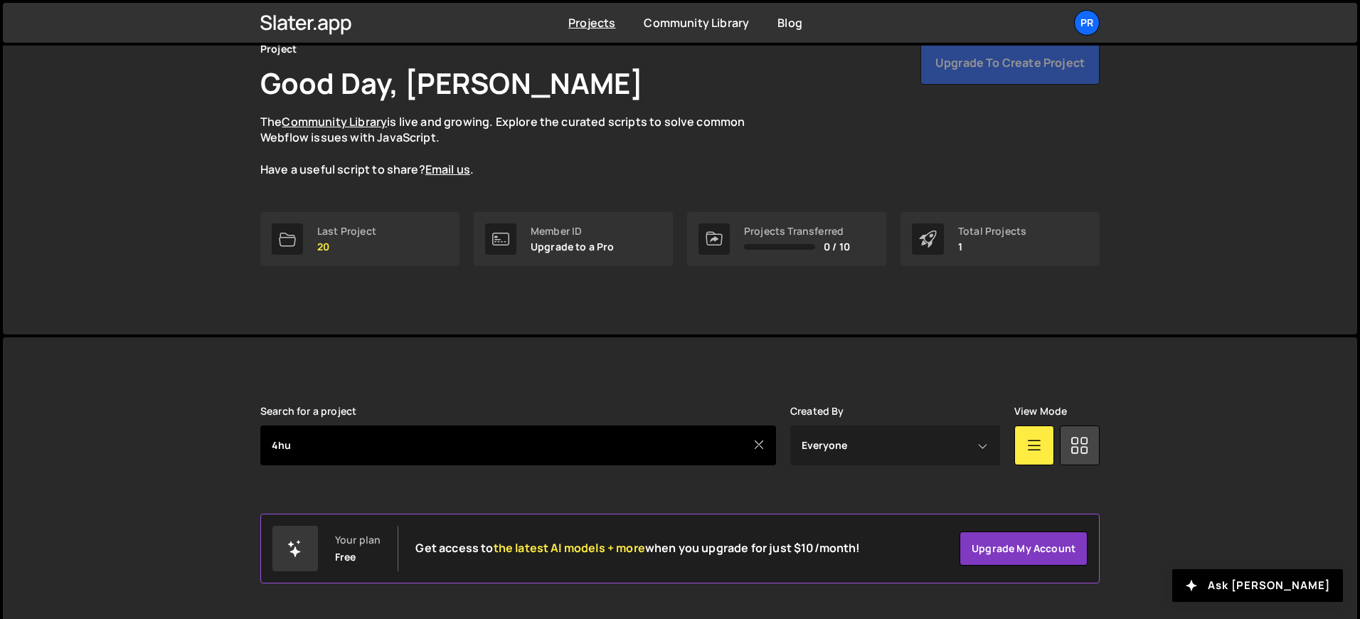
click at [683, 441] on input "4hu" at bounding box center [518, 445] width 516 height 40
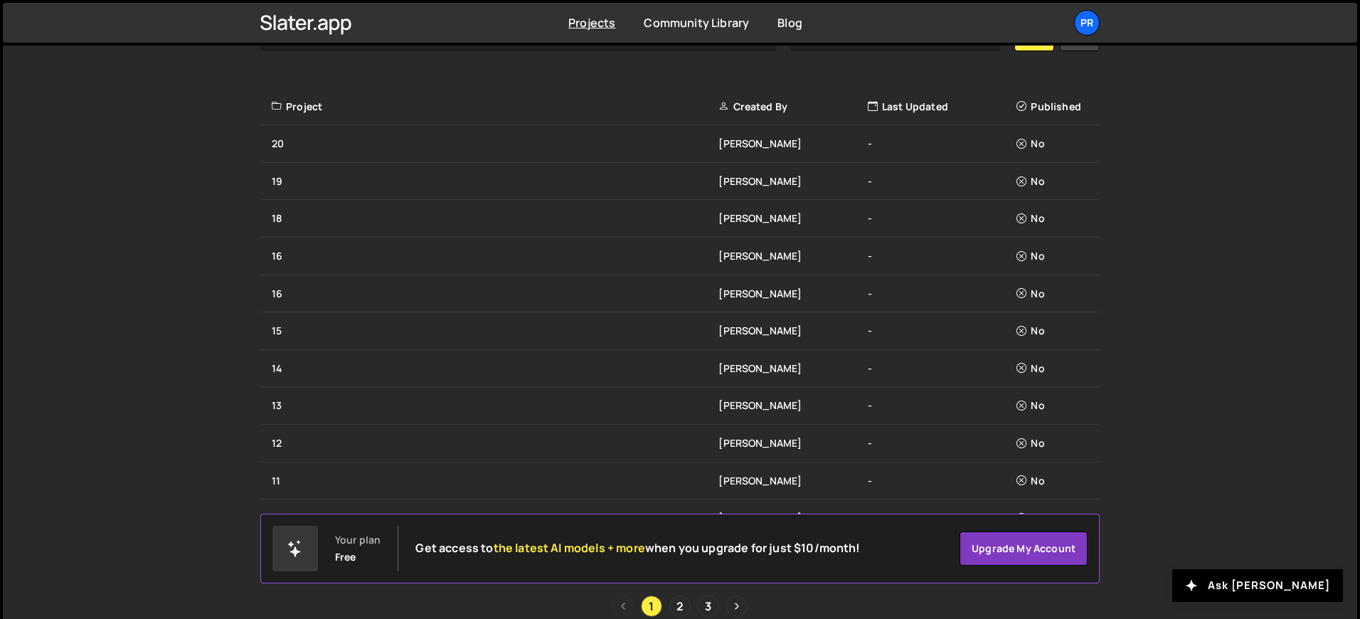
scroll to position [484, 0]
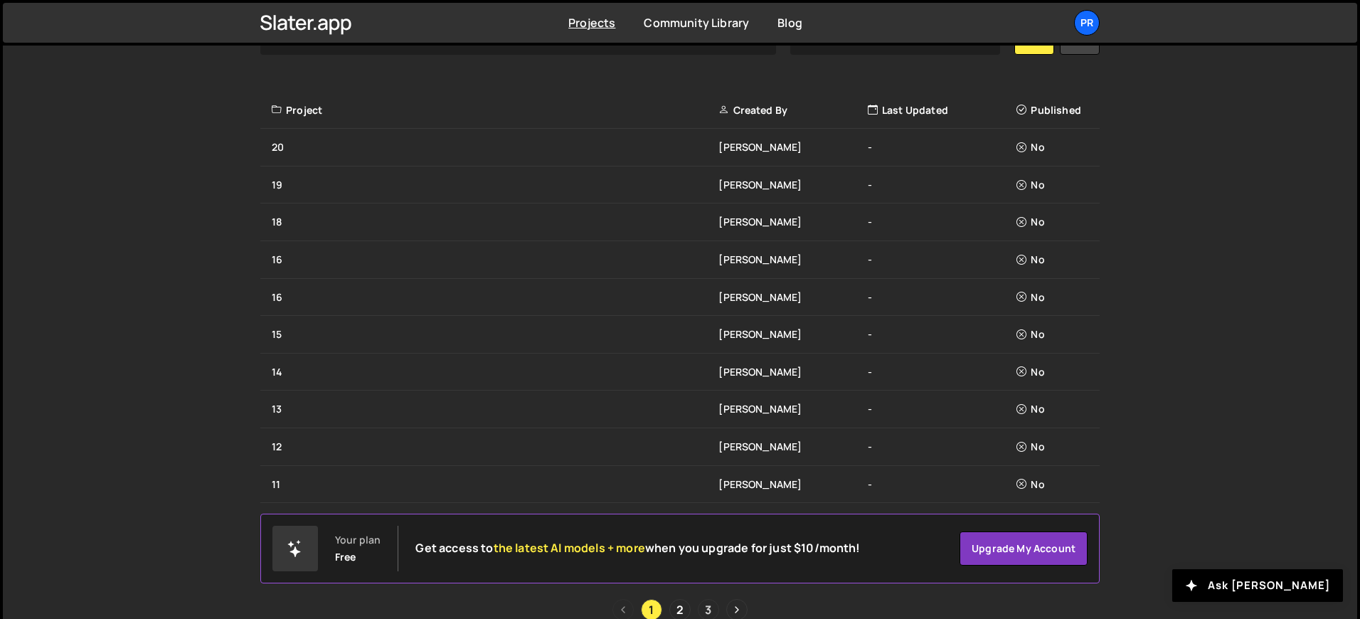
click at [708, 616] on link "3" at bounding box center [708, 609] width 21 height 21
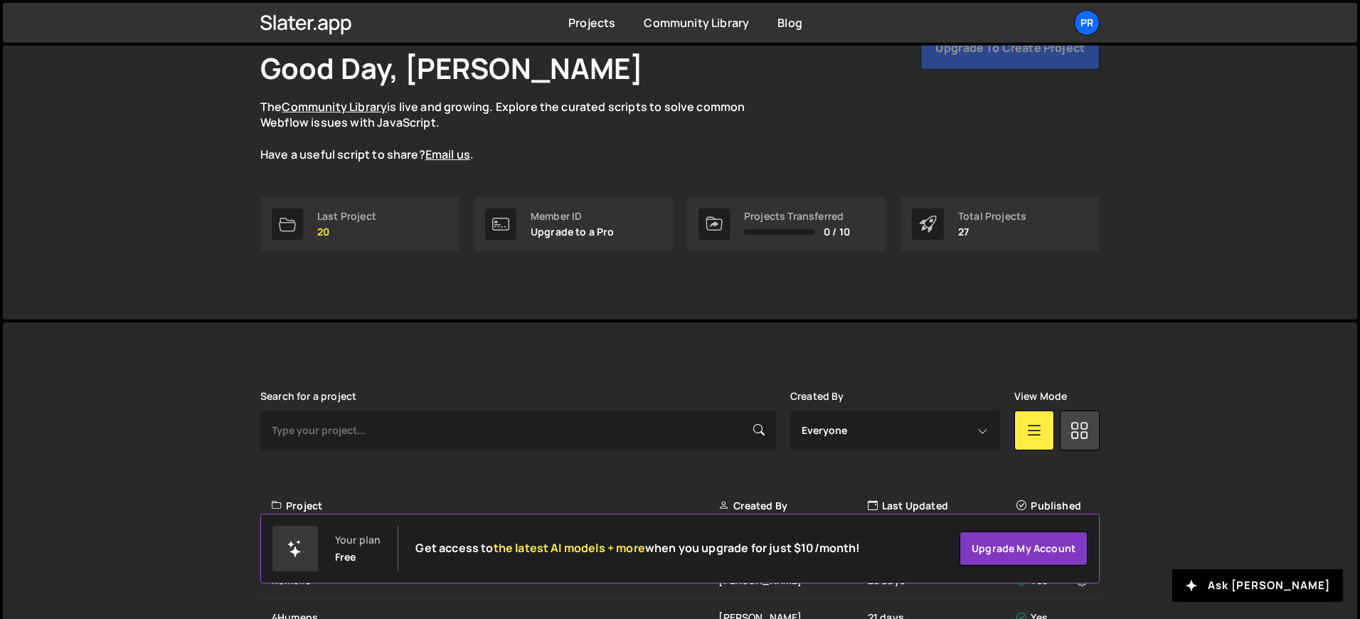
scroll to position [220, 0]
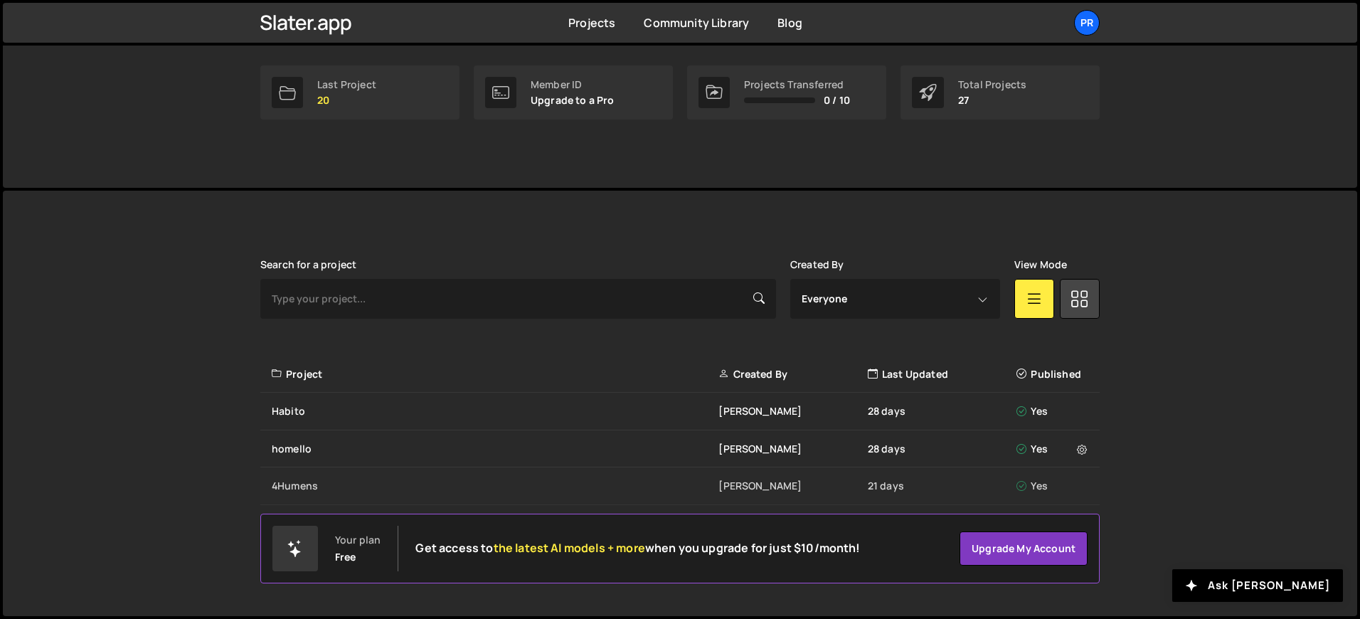
click at [294, 494] on div "4Humens [PERSON_NAME] 21 days Yes" at bounding box center [679, 486] width 839 height 38
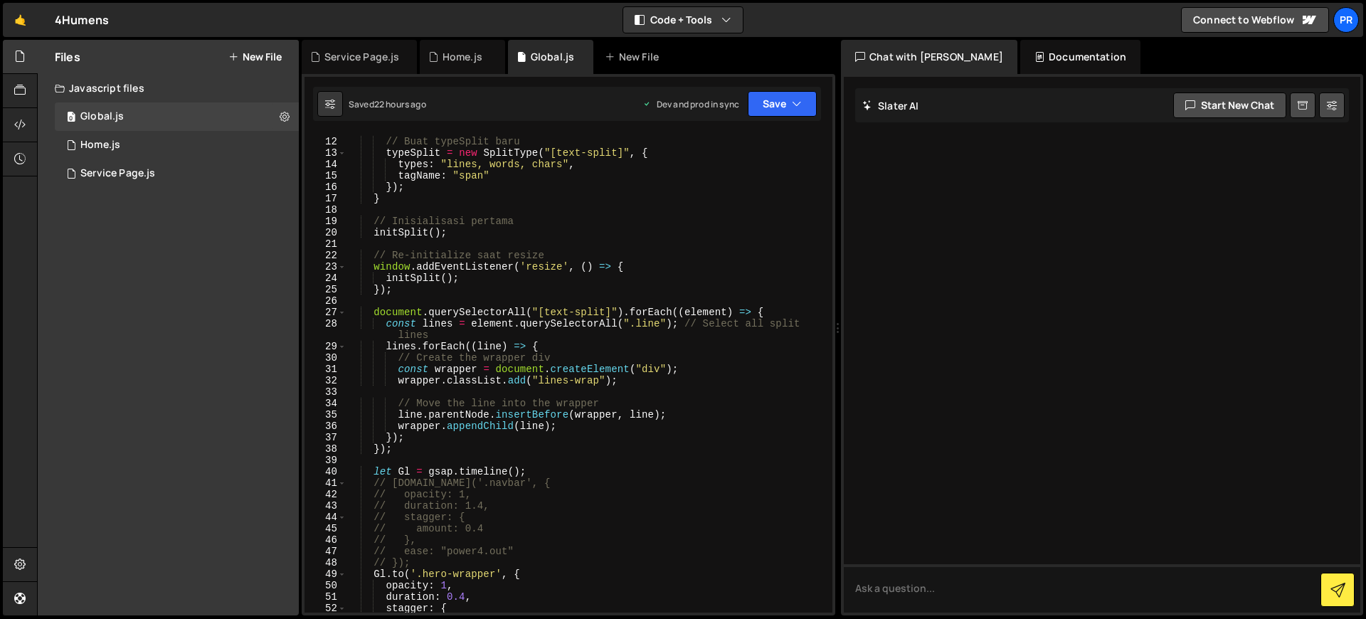
scroll to position [123, 0]
click at [624, 235] on div "// Buat typeSplit baru typeSplit = new SplitType ( "[text-split]" , { types : "…" at bounding box center [586, 374] width 480 height 501
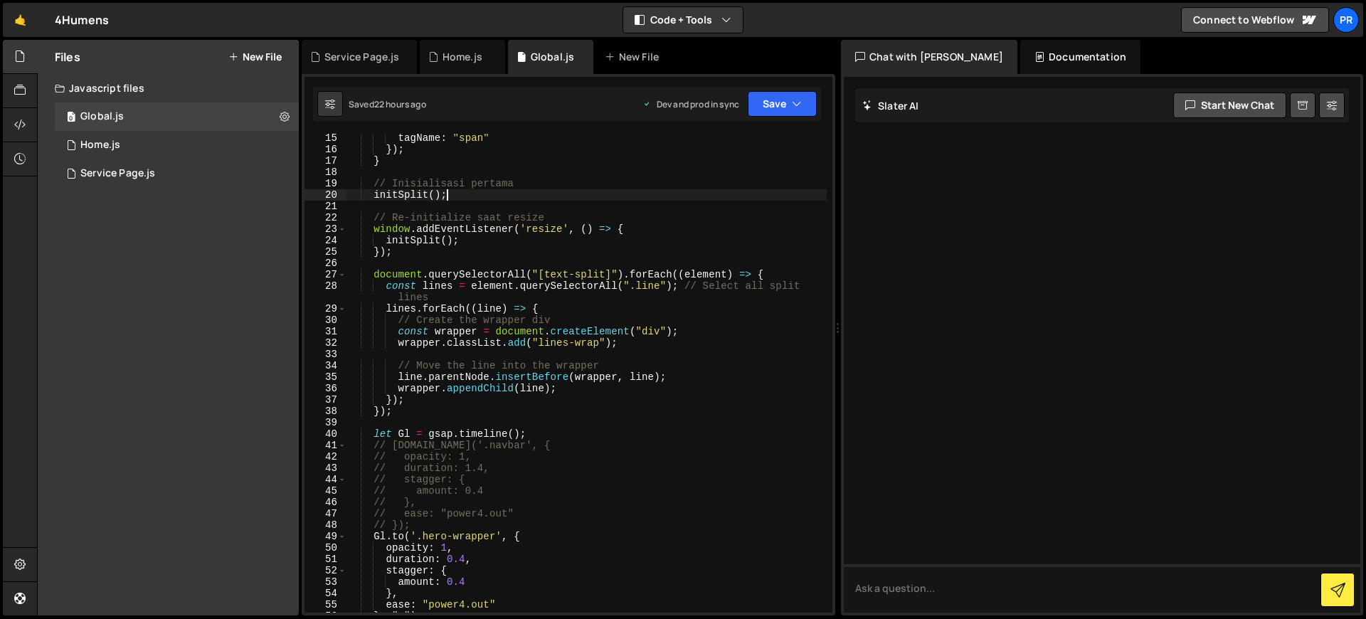
scroll to position [161, 0]
click at [641, 227] on div "tagName : "span" }) ; } // Inisialisasi pertama initSplit ( ) ; // Re-initializ…" at bounding box center [586, 382] width 480 height 501
type textarea "window.addEventListener('resize', () => {"
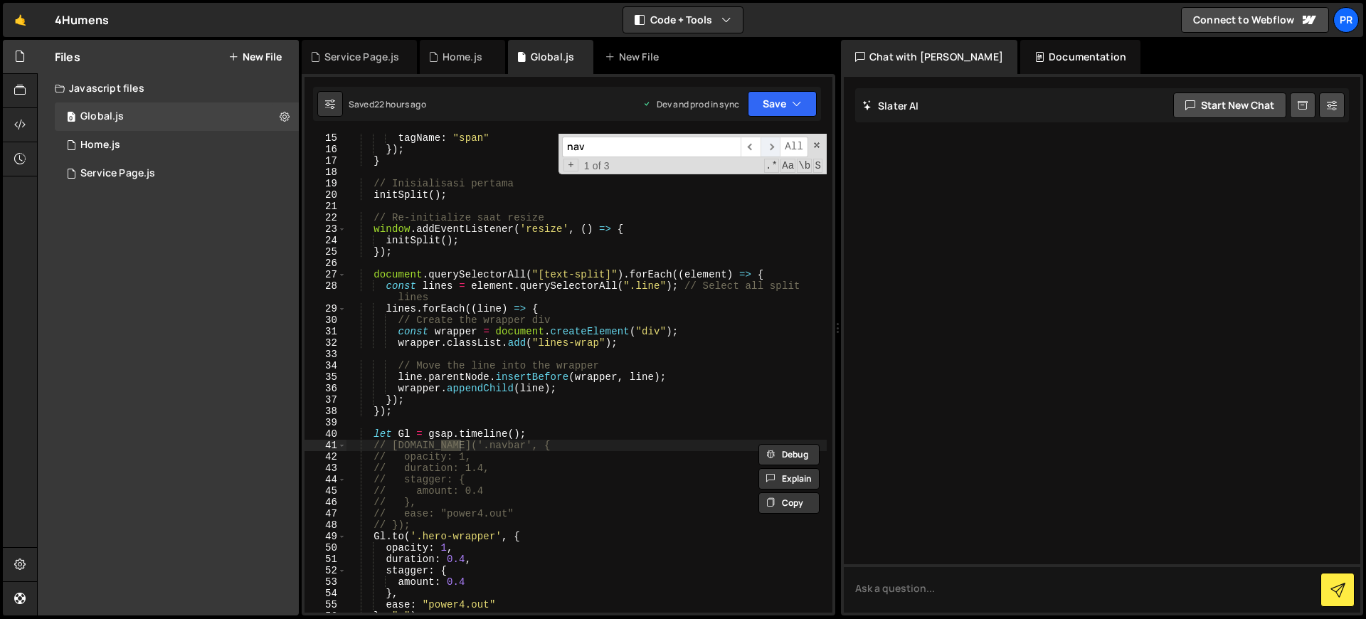
type input "nav"
click at [768, 149] on span "​" at bounding box center [770, 147] width 20 height 21
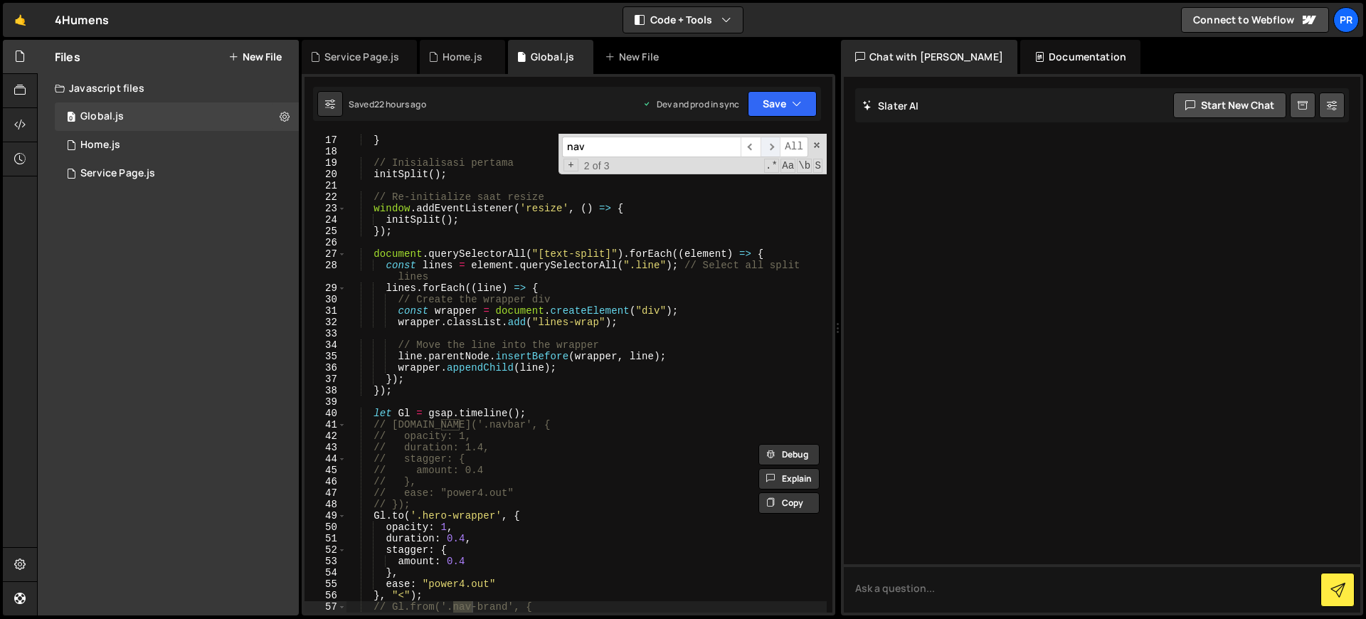
click at [768, 149] on span "​" at bounding box center [770, 147] width 20 height 21
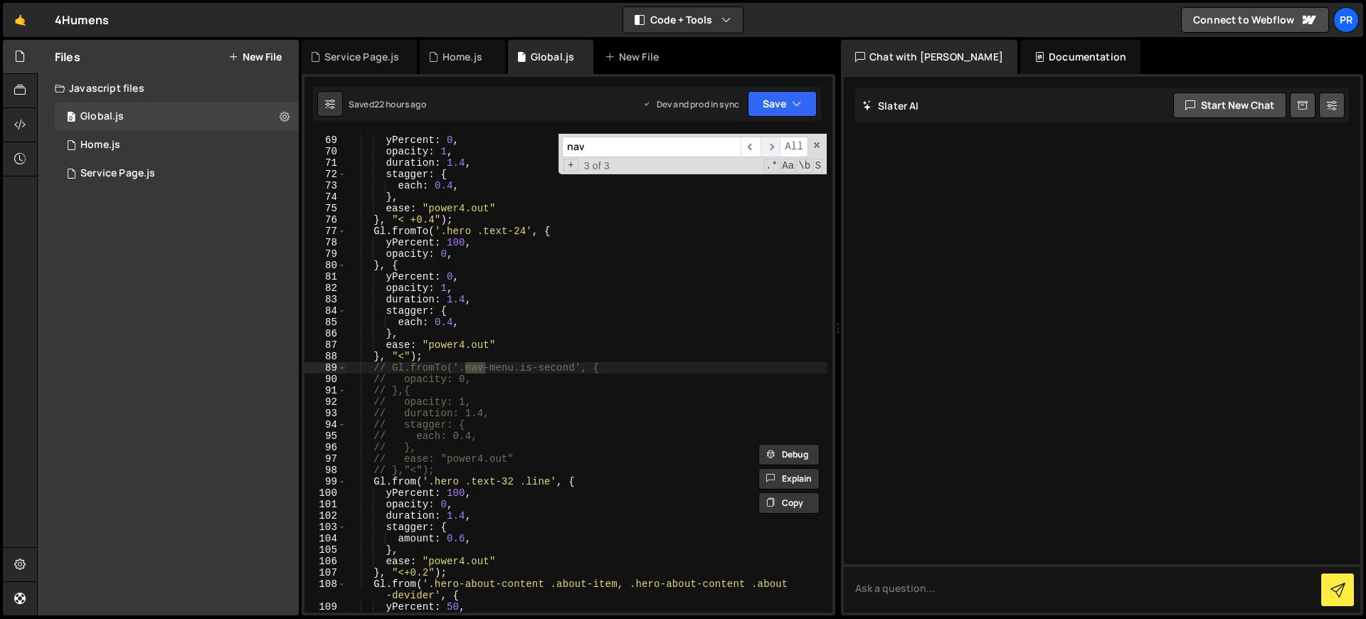
click at [768, 149] on span "​" at bounding box center [770, 147] width 20 height 21
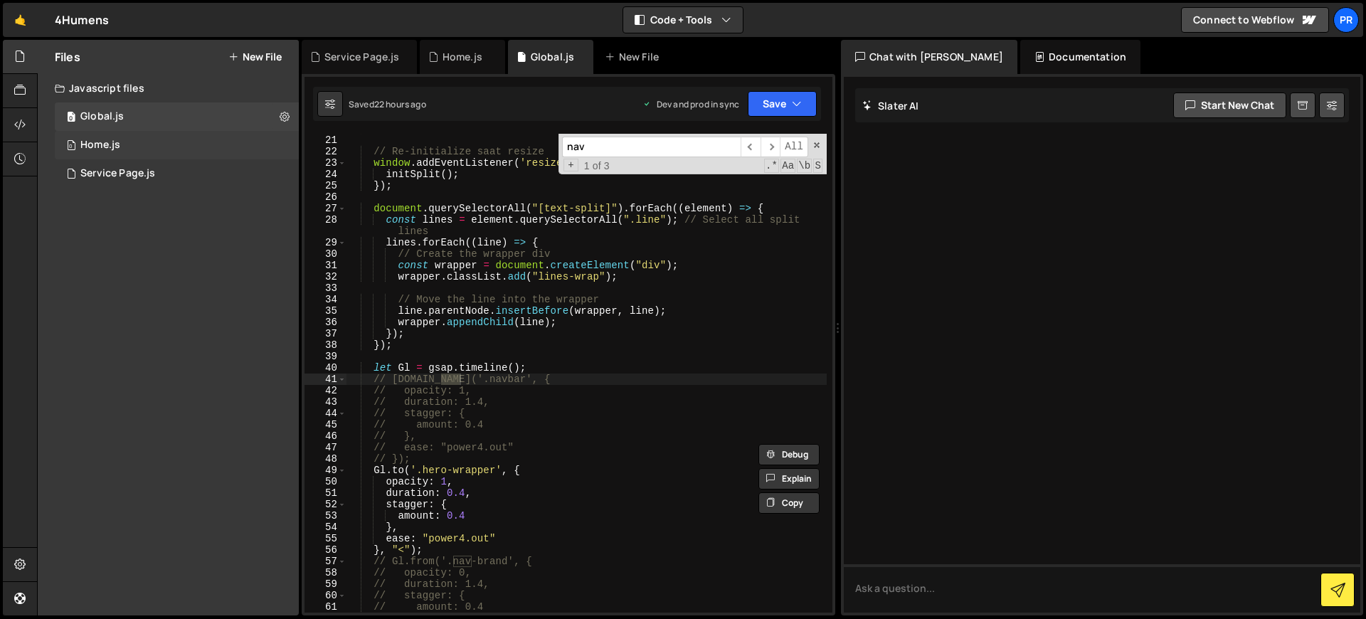
click at [184, 154] on div "0 Home.js 0" at bounding box center [177, 145] width 244 height 28
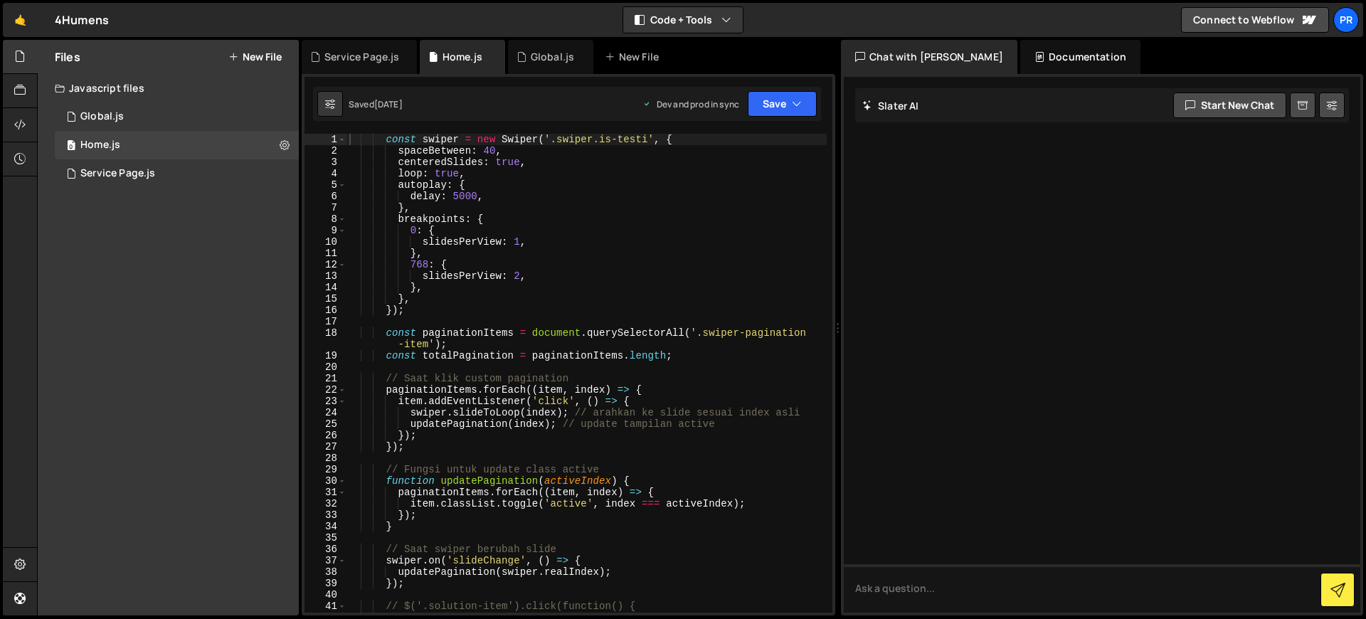
type textarea "},"
click at [598, 206] on div "const swiper = new Swiper ( '.swiper.is-testi' , { spaceBetween : 40 , centered…" at bounding box center [586, 390] width 480 height 513
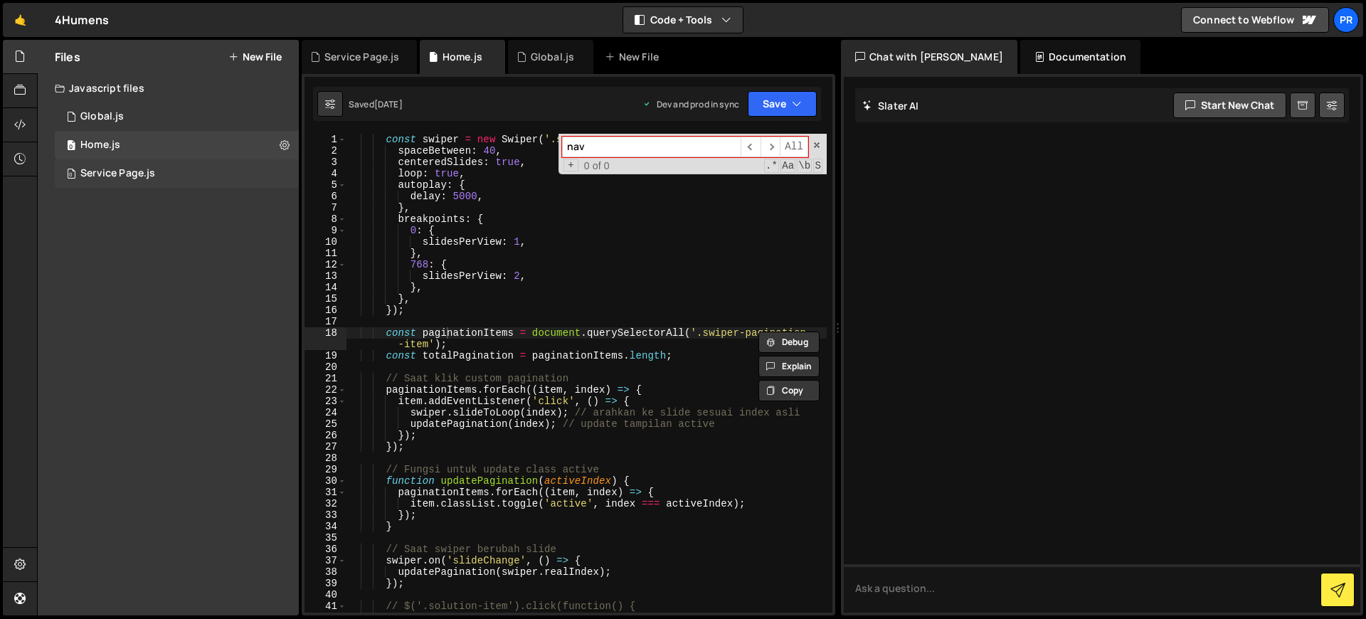
type input "nav"
click at [147, 181] on div "0 Service Page.js 0" at bounding box center [177, 173] width 244 height 28
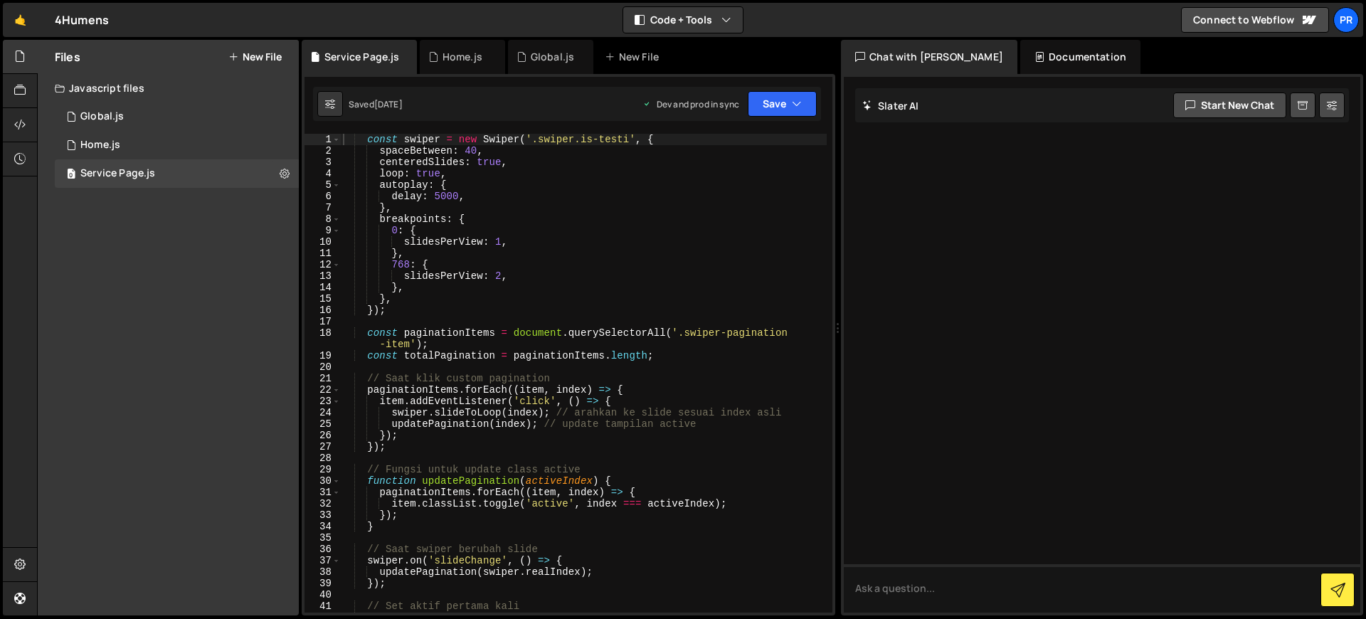
type textarea "delay: 5000,"
click at [636, 191] on div "const swiper = new Swiper ( '.swiper.is-testi' , { spaceBetween : 40 , centered…" at bounding box center [583, 384] width 487 height 501
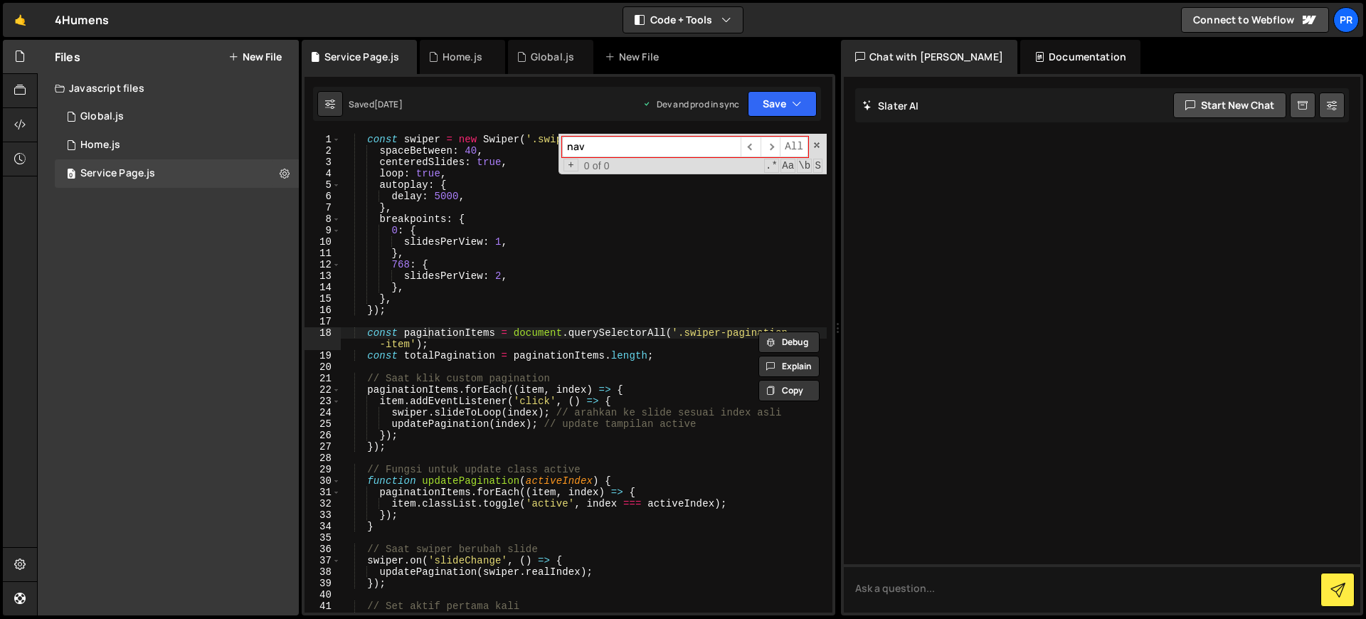
type input "nav"
type textarea "breakpoints: {"
click at [664, 215] on div "const swiper = new Swiper ( '.swiper.is-testi' , { spaceBetween : 40 , centered…" at bounding box center [583, 384] width 487 height 501
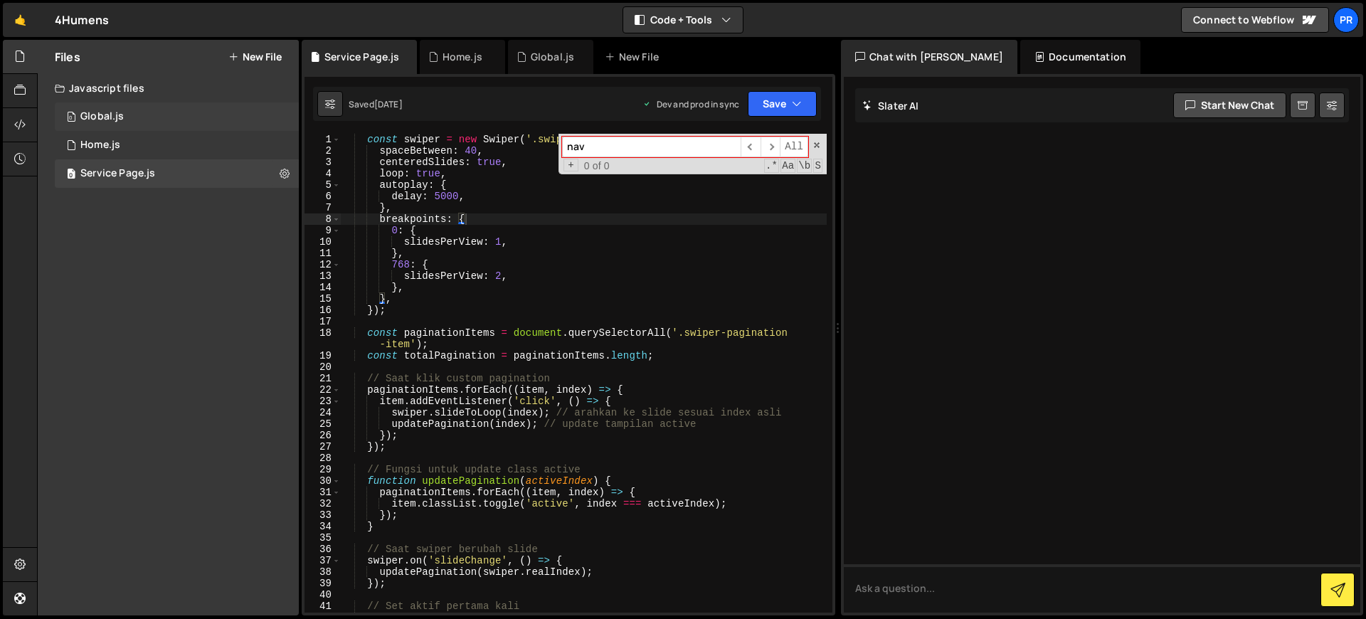
click at [221, 117] on div "0 Global.js 0" at bounding box center [177, 116] width 244 height 28
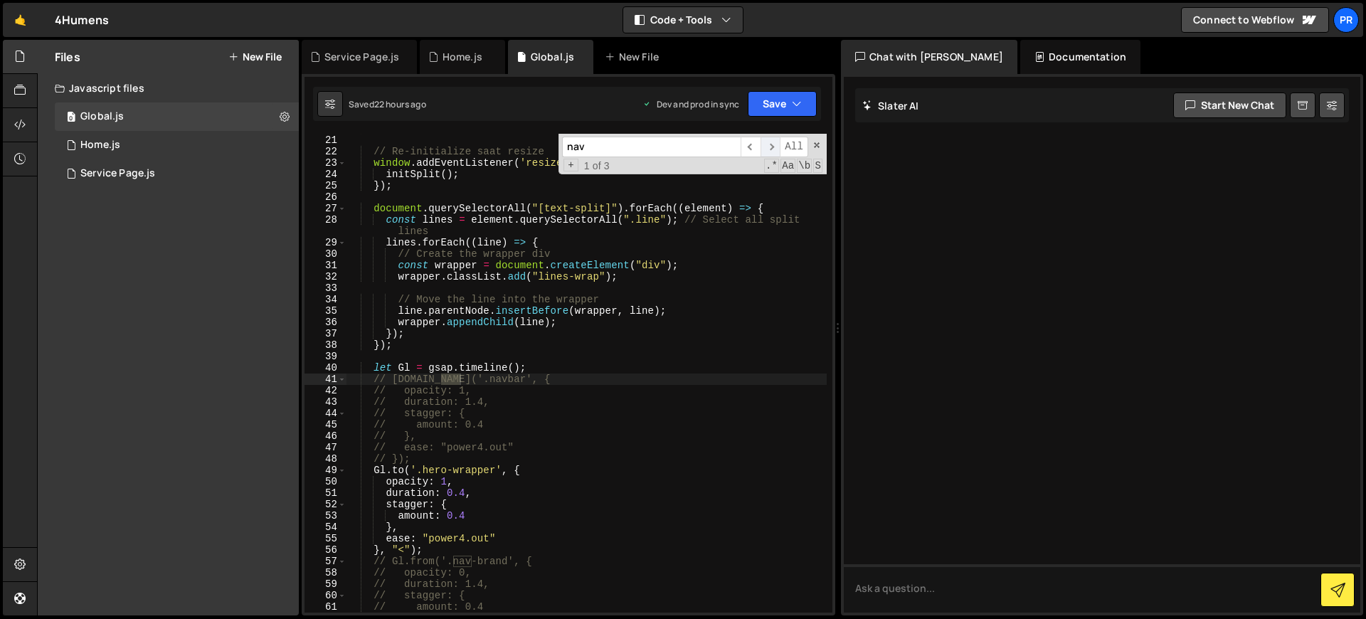
click at [773, 145] on span "​" at bounding box center [770, 147] width 20 height 21
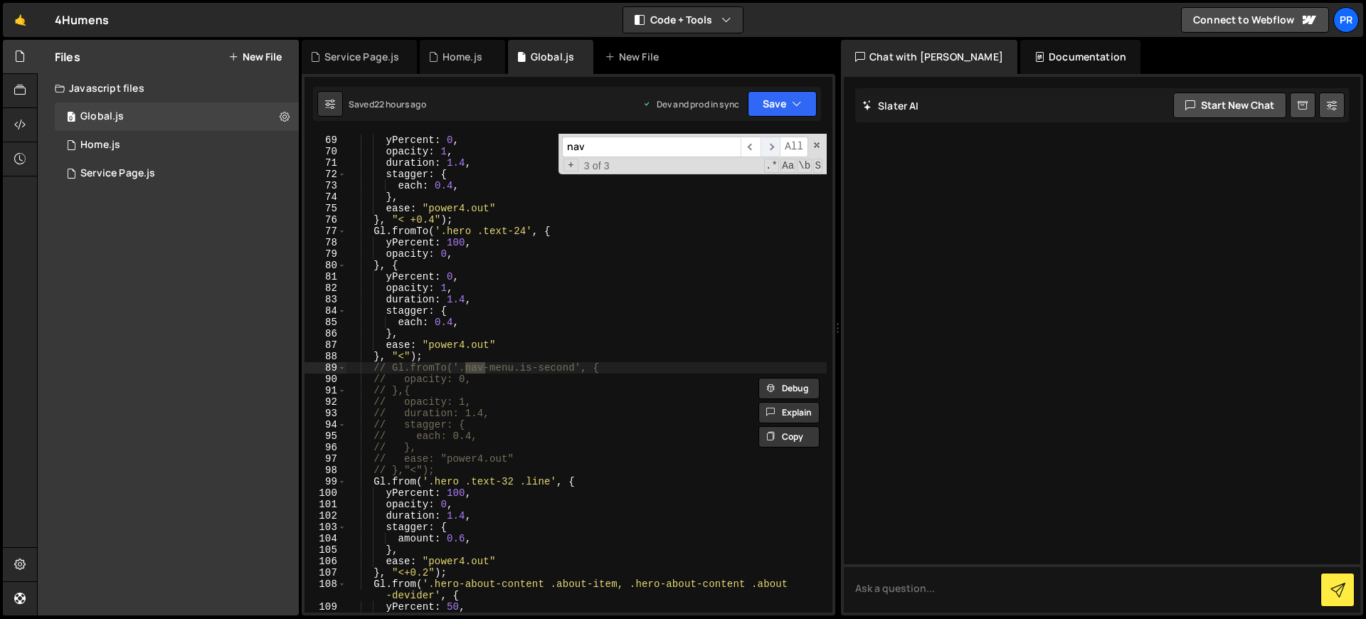
scroll to position [785, 0]
click at [773, 146] on span "​" at bounding box center [770, 147] width 20 height 21
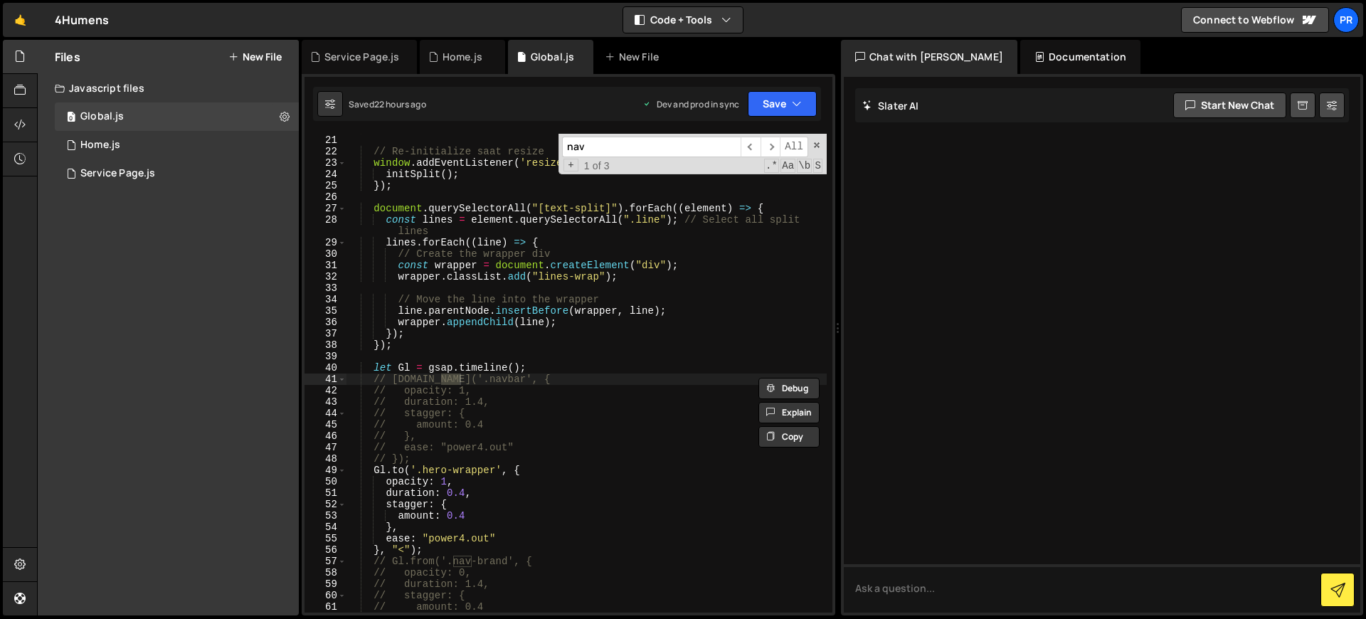
click at [598, 139] on input "nav" at bounding box center [651, 147] width 179 height 21
click at [598, 140] on input "nav" at bounding box center [651, 147] width 179 height 21
paste input "rgb(17, 17, 17)"
type input "#111"
type textarea "wrapper.appendChild(line);"
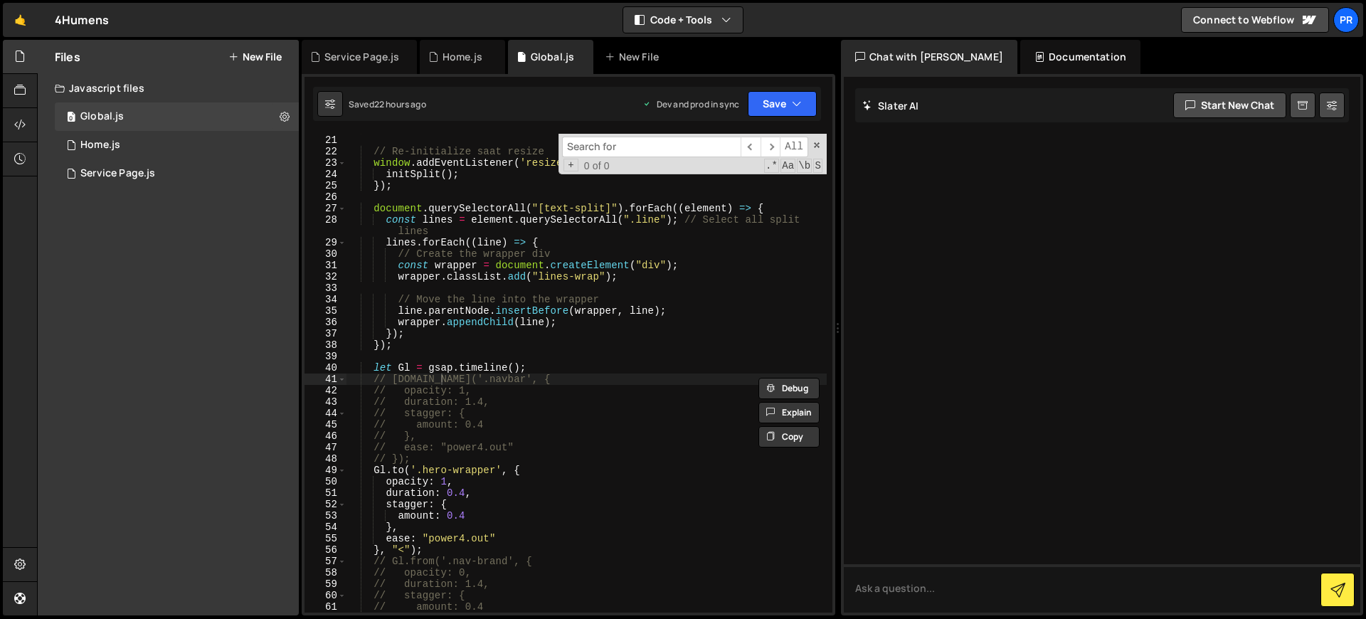
click at [663, 320] on div "initSplit ( ) ; // Re-initialize saat resize window . addEventListener ( 'resiz…" at bounding box center [586, 373] width 480 height 501
click at [626, 156] on input at bounding box center [651, 147] width 179 height 21
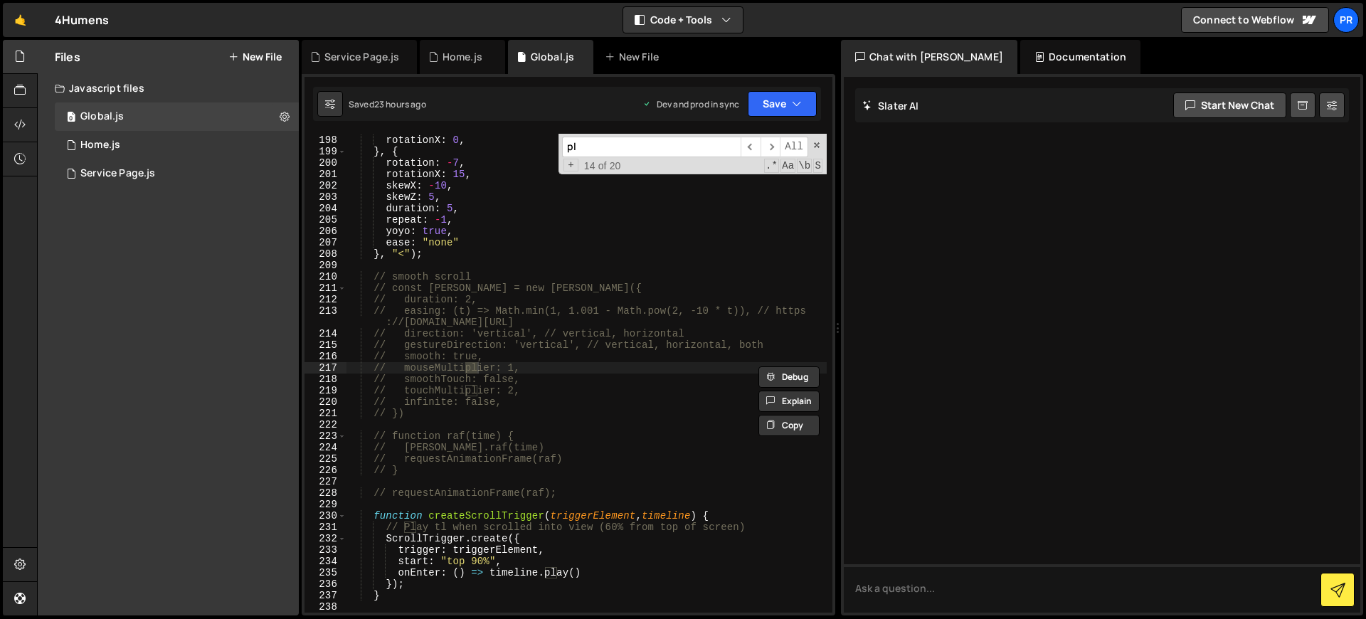
scroll to position [2265, 0]
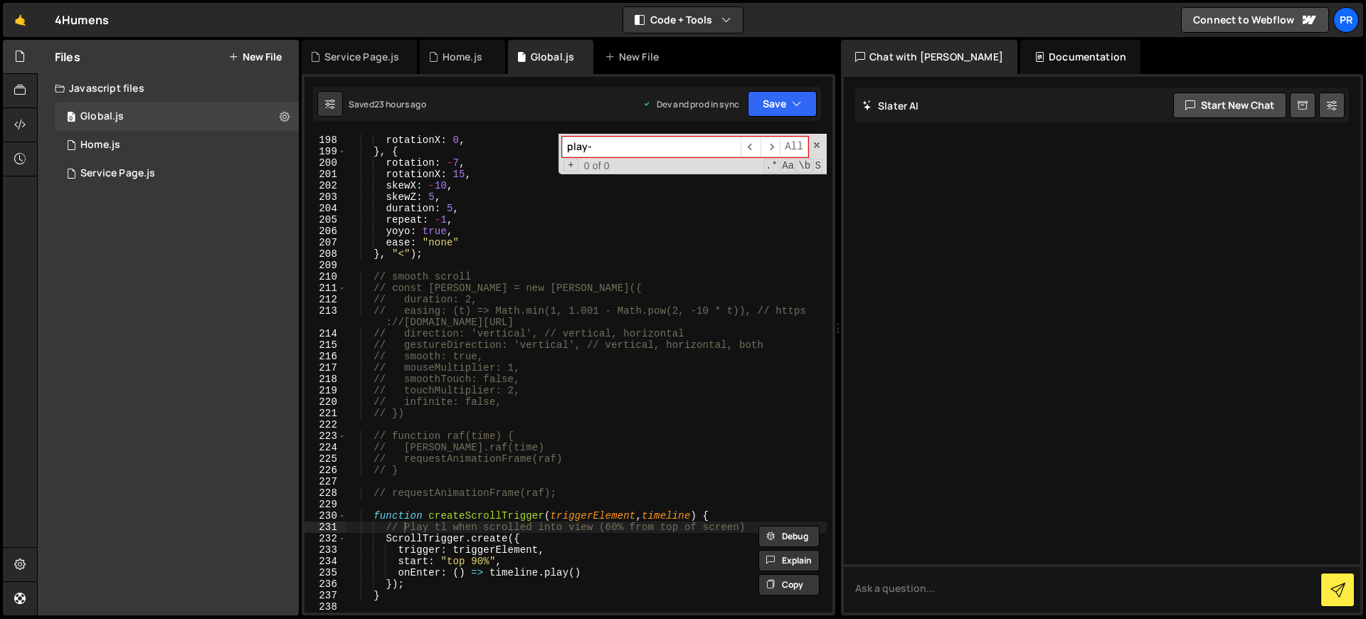
click at [616, 149] on input "play-" at bounding box center [651, 147] width 179 height 21
type input "play-btn"
click at [168, 153] on div "0 Home.js 0" at bounding box center [177, 145] width 244 height 28
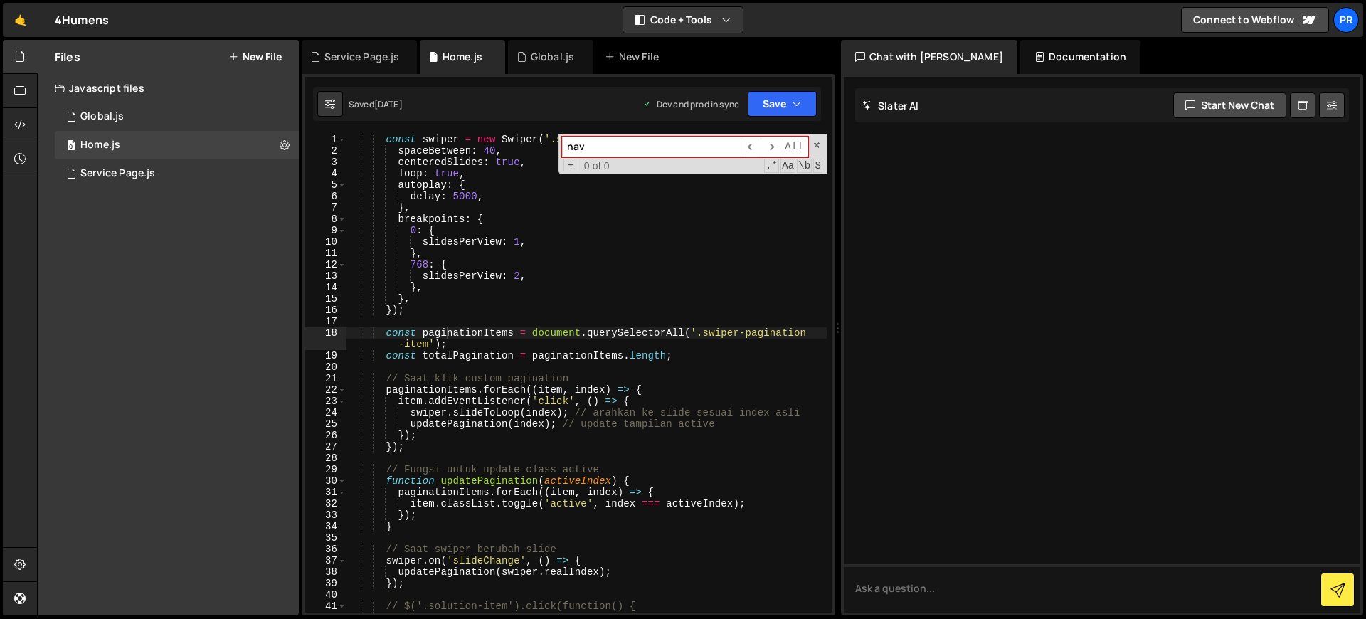
click at [596, 152] on input "nav" at bounding box center [651, 147] width 179 height 21
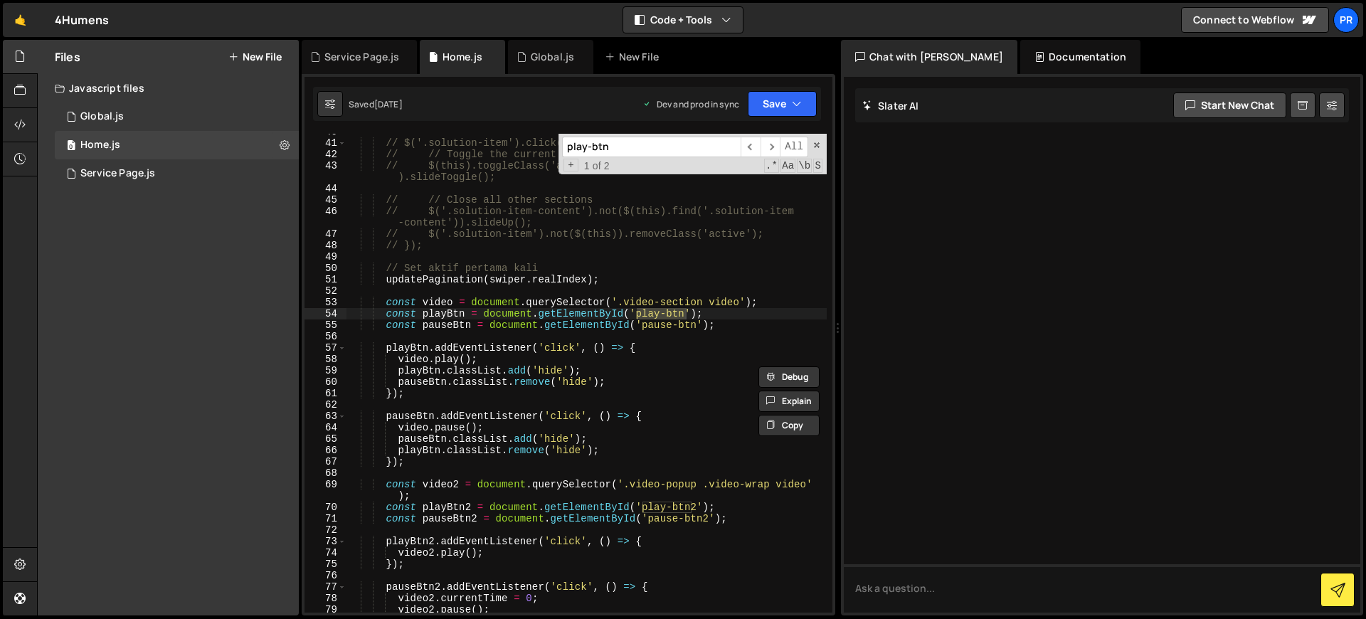
scroll to position [463, 0]
type input "play-btn"
click at [673, 372] on div "// $('.solution-item').click(function() { // // Toggle the current section // $…" at bounding box center [586, 376] width 480 height 501
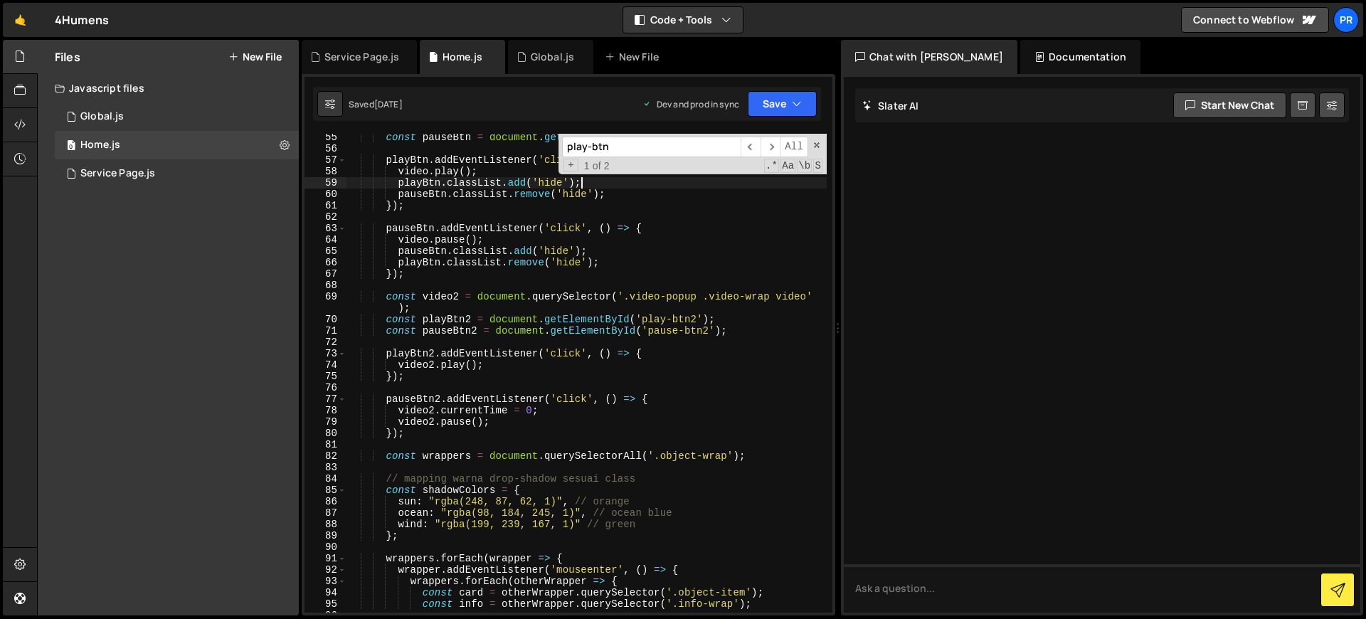
scroll to position [650, 0]
click at [527, 436] on div "const pauseBtn = document . getElementById ( 'pause-btn' ) ; playBtn . addEvent…" at bounding box center [586, 382] width 480 height 501
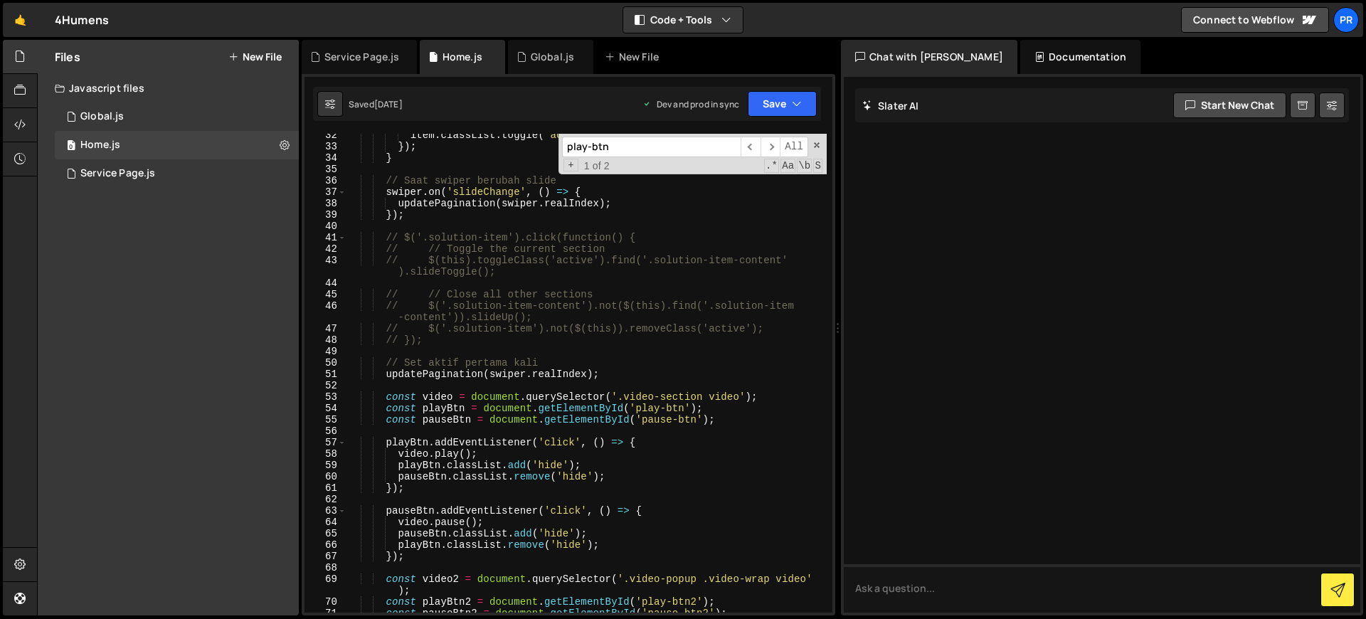
scroll to position [368, 0]
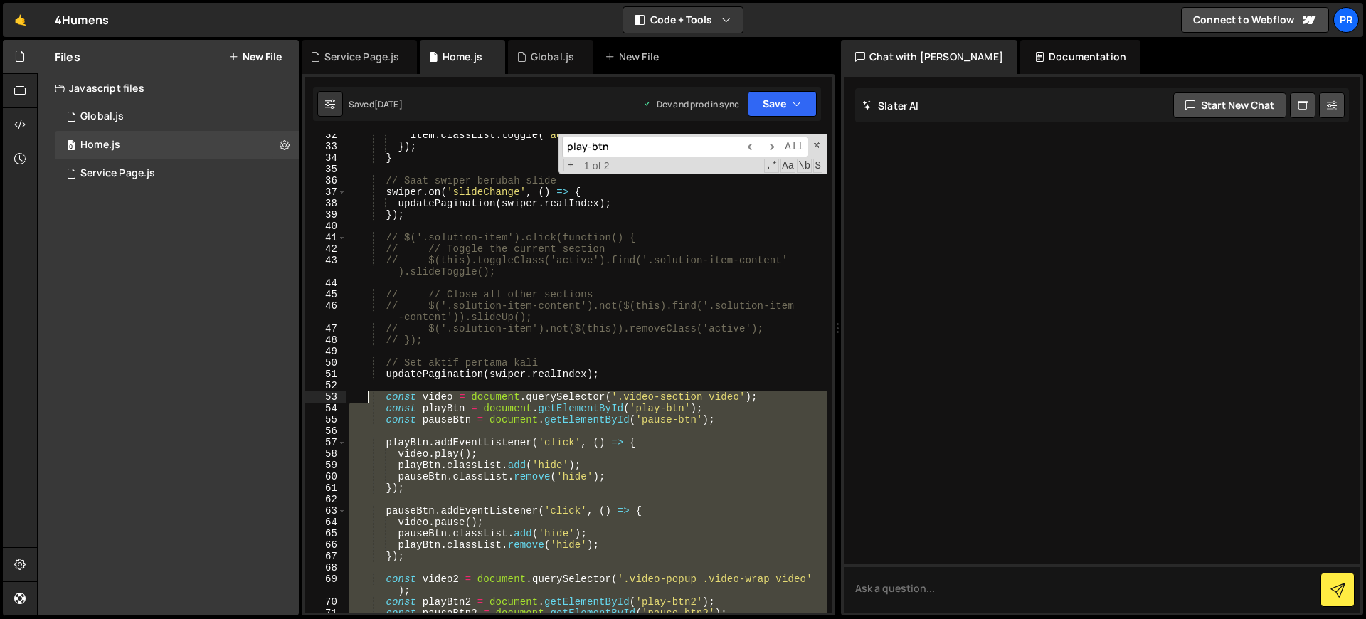
click at [365, 403] on div "item . classList . toggle ( 'active' , index === activeIndex ) ; }) ; } // Saat…" at bounding box center [586, 379] width 480 height 501
type textarea "// const video = document.querySelector('.video-section video'); // const playB…"
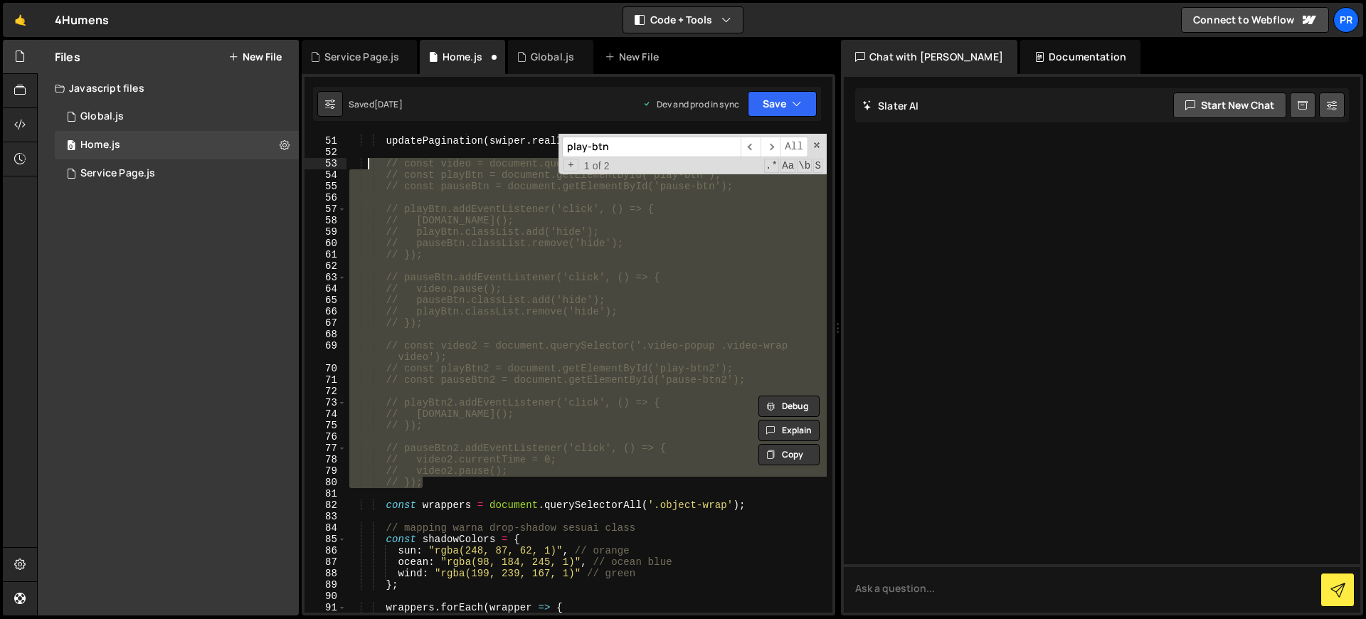
scroll to position [602, 0]
click at [785, 97] on button "Save" at bounding box center [782, 104] width 69 height 26
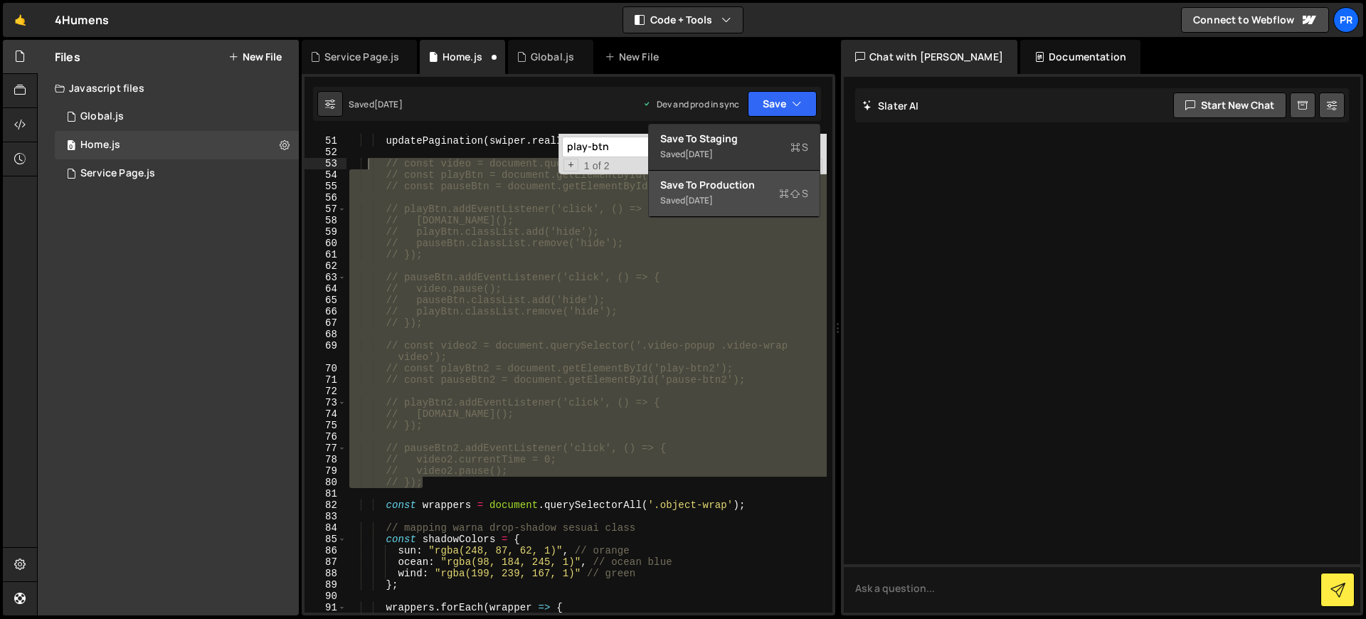
click at [753, 210] on button "Save to Production S Saved 3 days ago" at bounding box center [734, 194] width 171 height 46
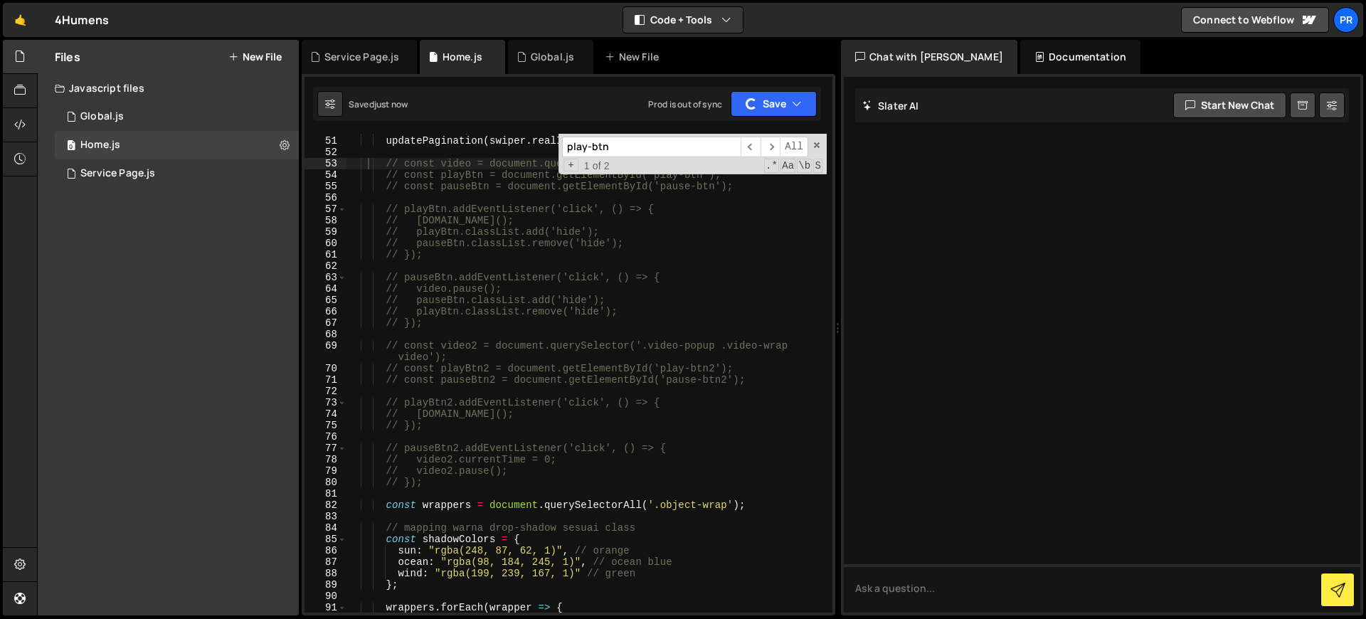
click at [776, 491] on div "// Set aktif pertama kali updatePagination ( swiper . realIndex ) ; // const vi…" at bounding box center [586, 374] width 480 height 501
